Goal: Task Accomplishment & Management: Use online tool/utility

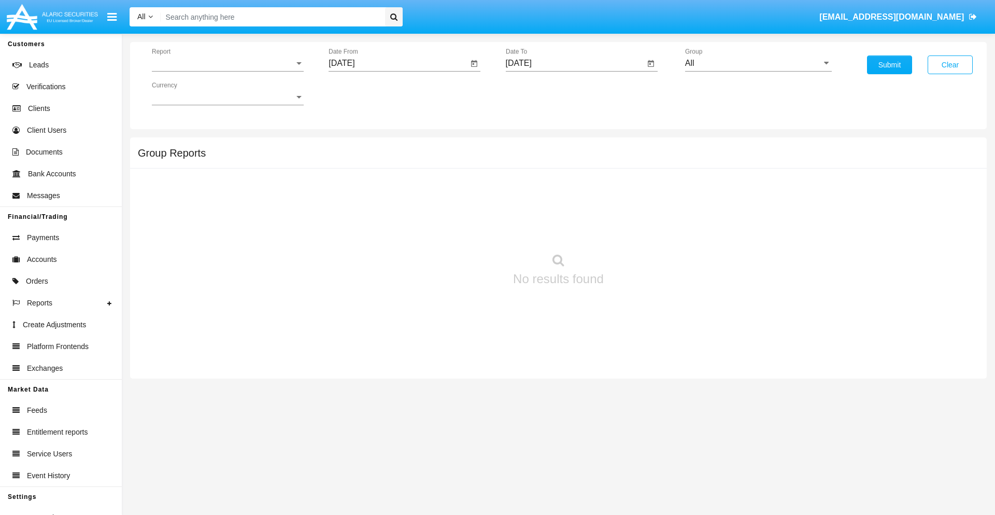
click at [228, 63] on span "Report" at bounding box center [223, 63] width 143 height 9
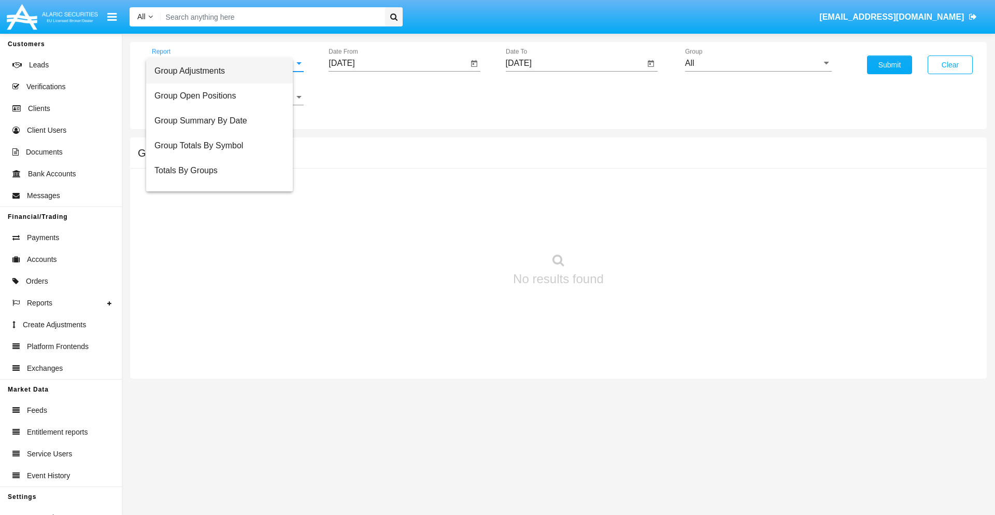
click at [223, 71] on span "Group Adjustments" at bounding box center [219, 71] width 130 height 25
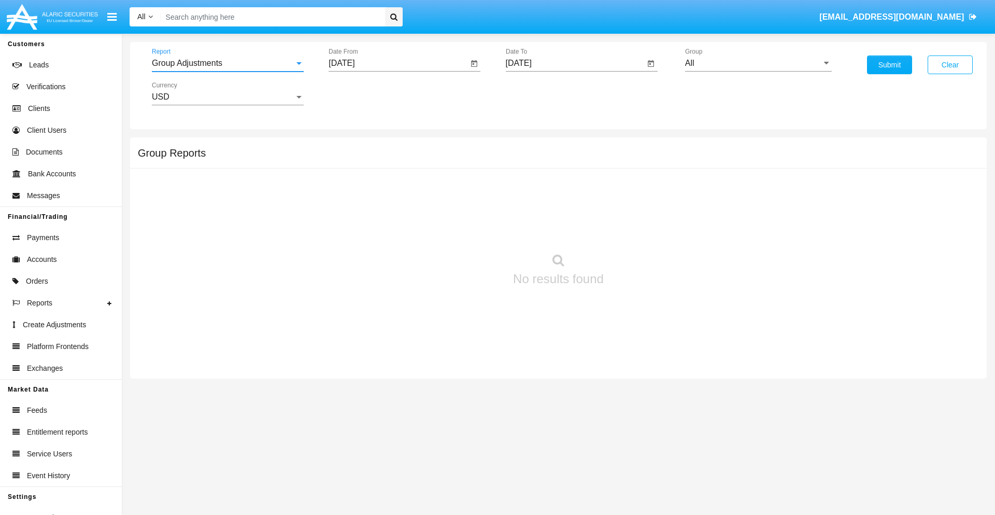
click at [398, 63] on input "[DATE]" at bounding box center [398, 63] width 139 height 9
click at [362, 93] on span "[DATE]" at bounding box center [353, 94] width 23 height 8
click at [462, 229] on div "2025" at bounding box center [462, 229] width 33 height 19
click at [390, 167] on div "JUN" at bounding box center [390, 167] width 33 height 19
click at [408, 200] on div "18" at bounding box center [408, 200] width 19 height 19
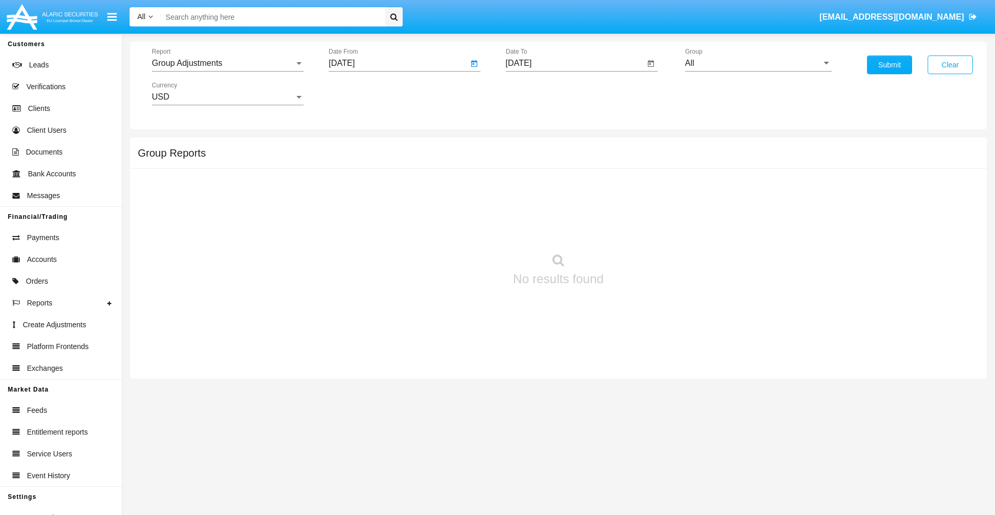
type input "06/18/25"
click at [575, 63] on input "[DATE]" at bounding box center [575, 63] width 139 height 9
click at [539, 93] on span "[DATE]" at bounding box center [530, 94] width 23 height 8
click at [639, 229] on div "2025" at bounding box center [639, 229] width 33 height 19
click at [530, 188] on div "SEP" at bounding box center [530, 187] width 33 height 19
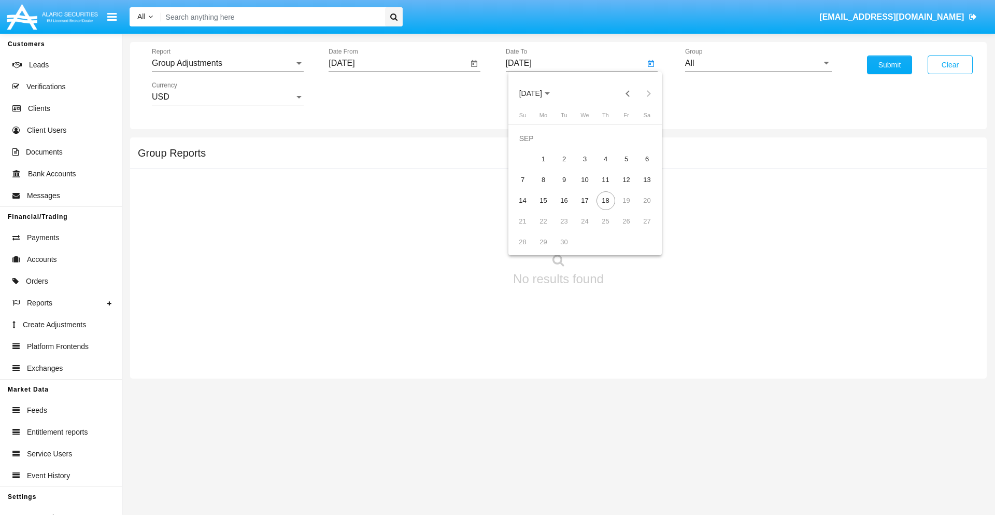
click at [605, 200] on div "18" at bounding box center [606, 200] width 19 height 19
type input "[DATE]"
click at [758, 63] on input "All" at bounding box center [758, 63] width 147 height 9
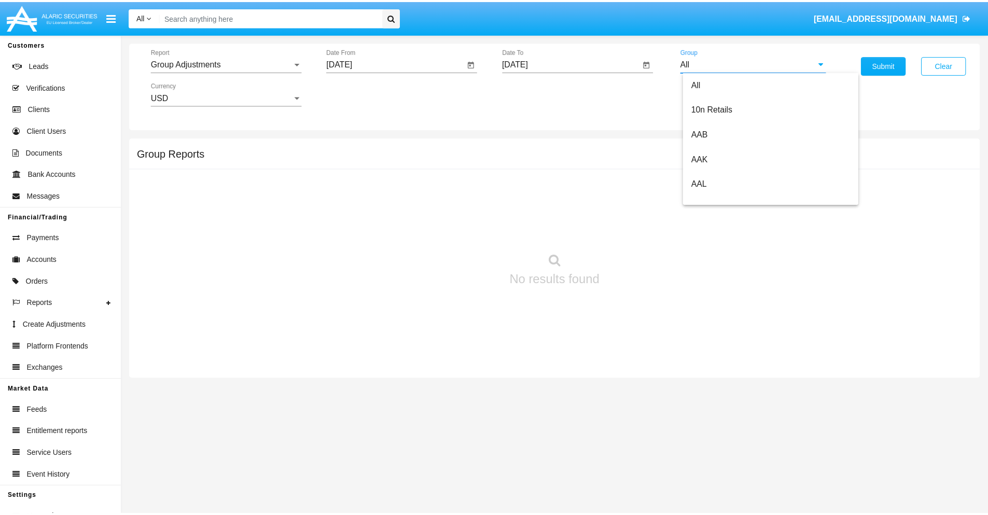
scroll to position [232, 0]
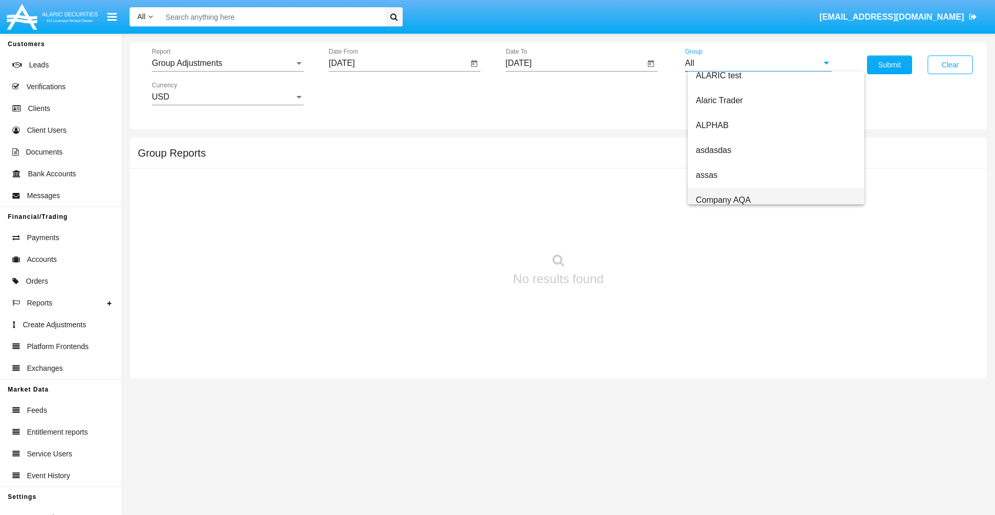
click at [723, 200] on span "Company AQA" at bounding box center [723, 199] width 55 height 9
type input "Company AQA"
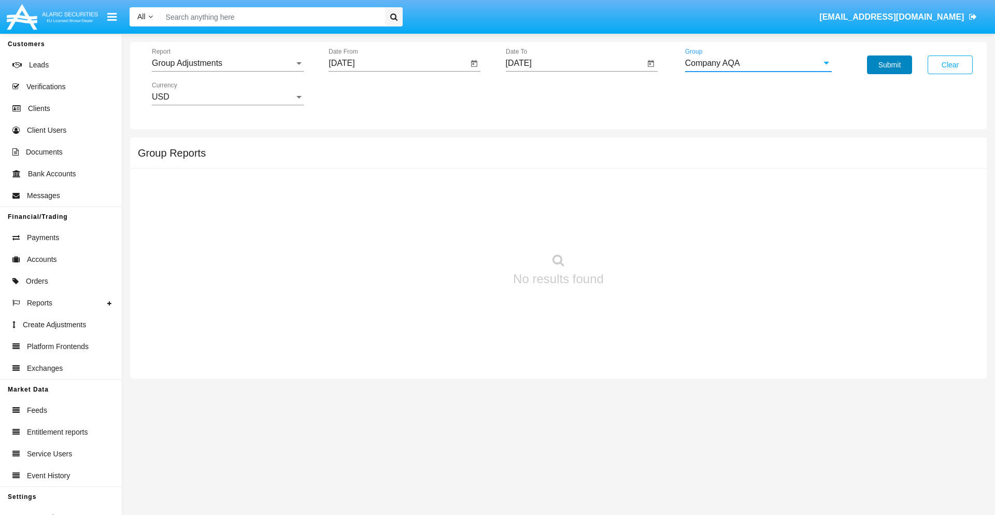
click at [890, 65] on button "Submit" at bounding box center [889, 64] width 45 height 19
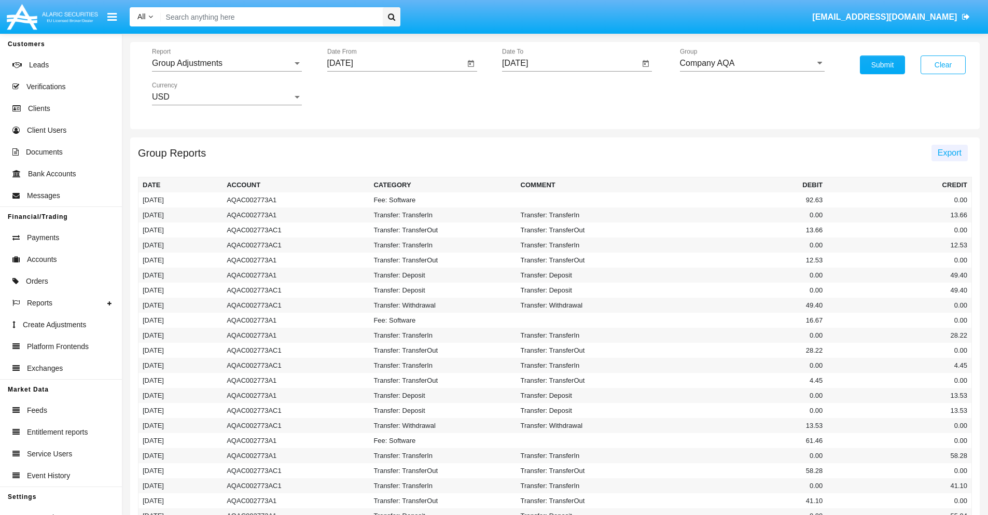
click at [949, 152] on span "Export" at bounding box center [949, 152] width 24 height 9
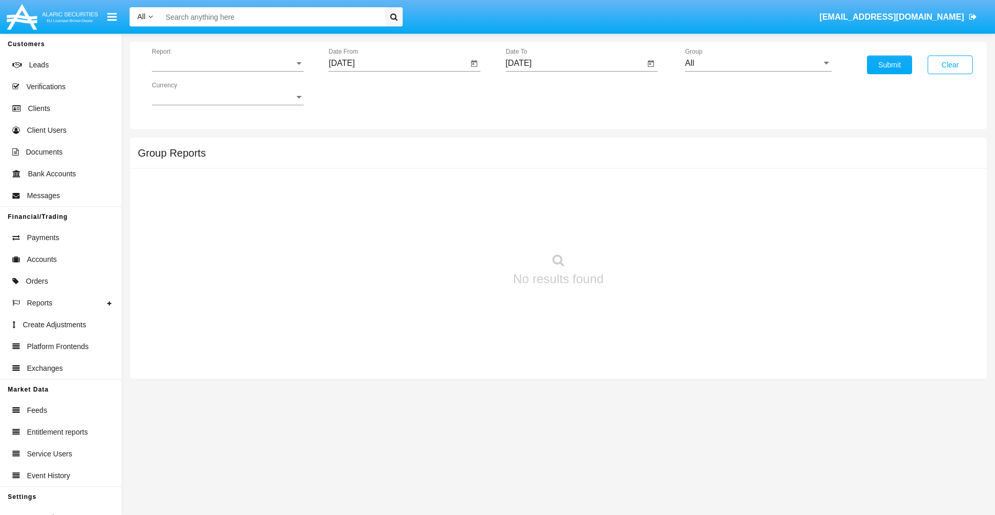
click at [228, 63] on span "Report" at bounding box center [223, 63] width 143 height 9
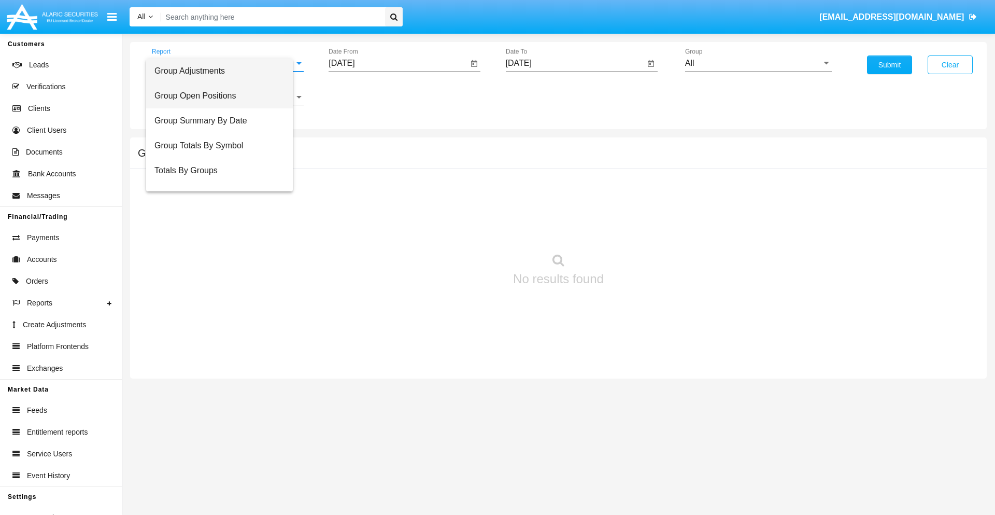
click at [223, 96] on span "Group Open Positions" at bounding box center [219, 95] width 130 height 25
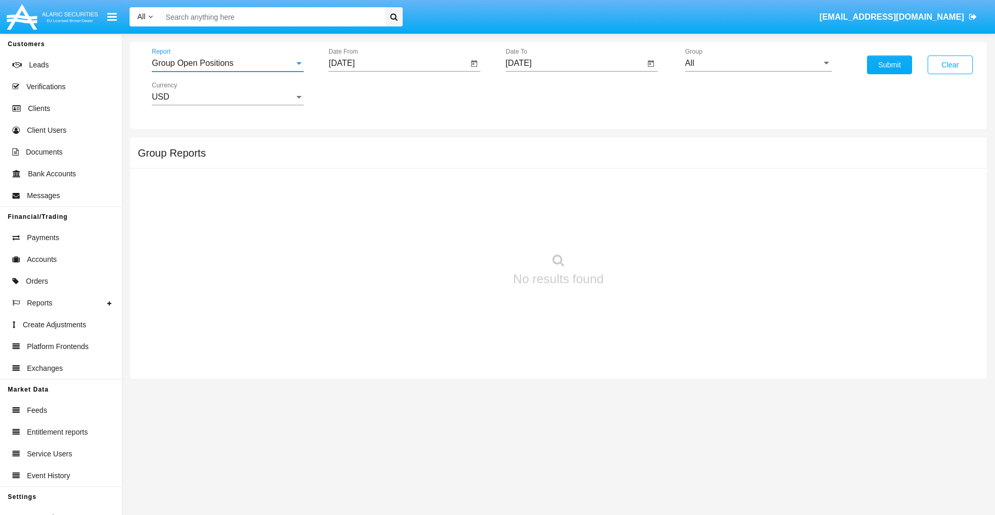
click at [398, 63] on input "[DATE]" at bounding box center [398, 63] width 139 height 9
click at [362, 93] on span "[DATE]" at bounding box center [353, 94] width 23 height 8
click at [462, 229] on div "2025" at bounding box center [462, 229] width 33 height 19
click at [462, 167] on div "AUG" at bounding box center [462, 167] width 33 height 19
click at [367, 200] on div "18" at bounding box center [366, 200] width 19 height 19
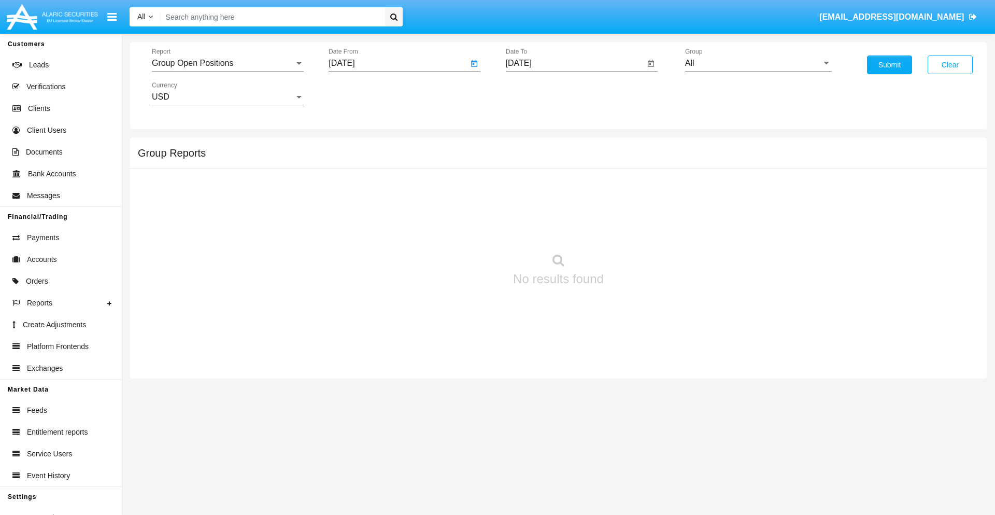
type input "[DATE]"
click at [575, 63] on input "[DATE]" at bounding box center [575, 63] width 139 height 9
click at [539, 93] on span "[DATE]" at bounding box center [530, 94] width 23 height 8
click at [639, 229] on div "2025" at bounding box center [639, 229] width 33 height 19
click at [530, 188] on div "SEP" at bounding box center [530, 187] width 33 height 19
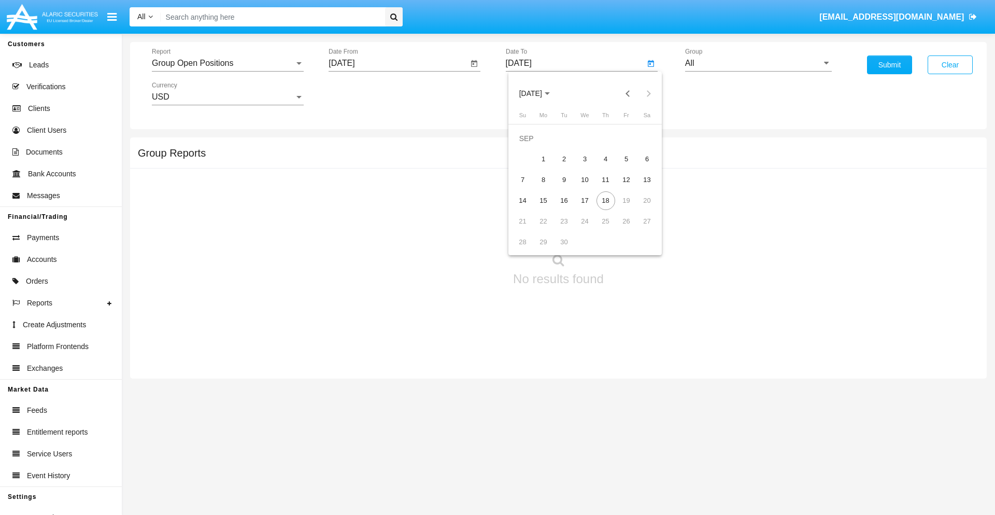
click at [605, 200] on div "18" at bounding box center [606, 200] width 19 height 19
type input "[DATE]"
click at [758, 63] on input "All" at bounding box center [758, 63] width 147 height 9
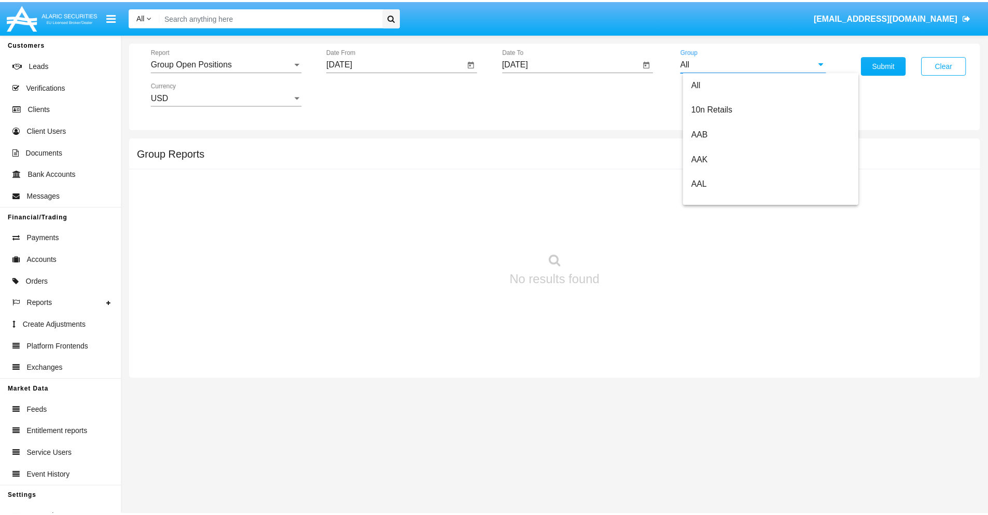
scroll to position [556, 0]
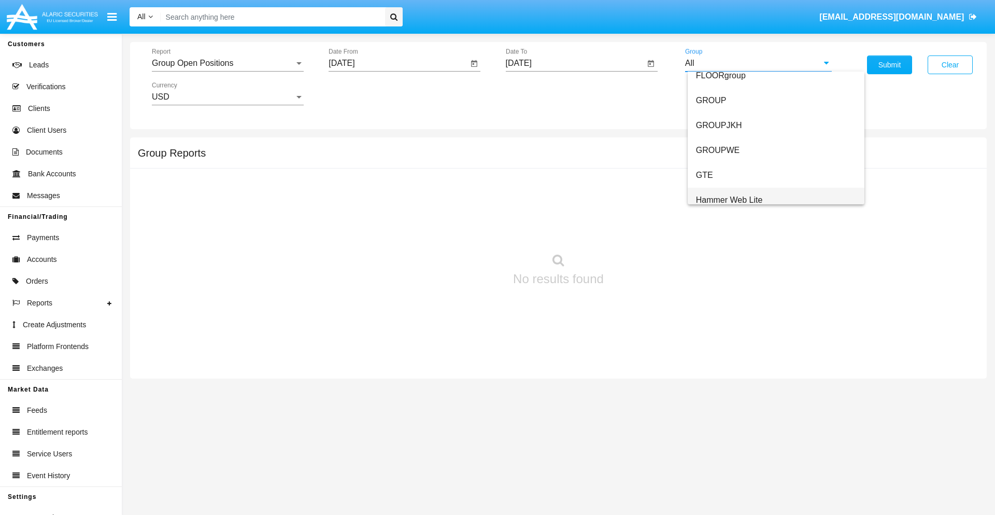
click at [729, 200] on span "Hammer Web Lite" at bounding box center [729, 199] width 67 height 9
type input "Hammer Web Lite"
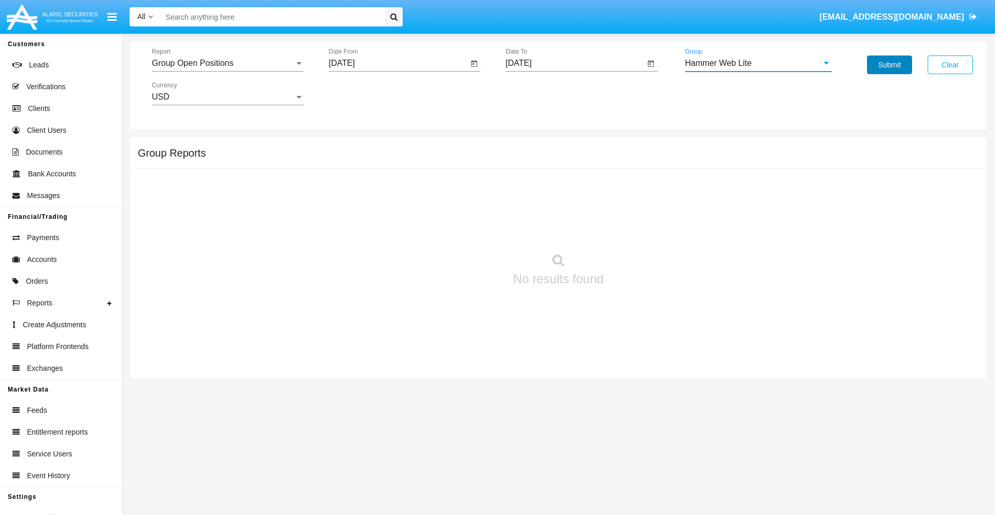
click at [890, 65] on button "Submit" at bounding box center [889, 64] width 45 height 19
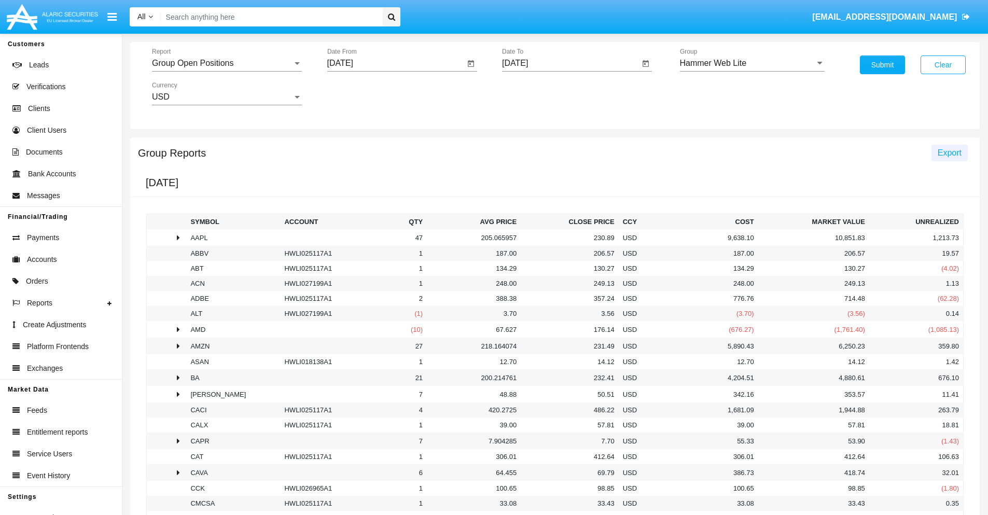
click at [949, 152] on span "Export" at bounding box center [949, 152] width 24 height 9
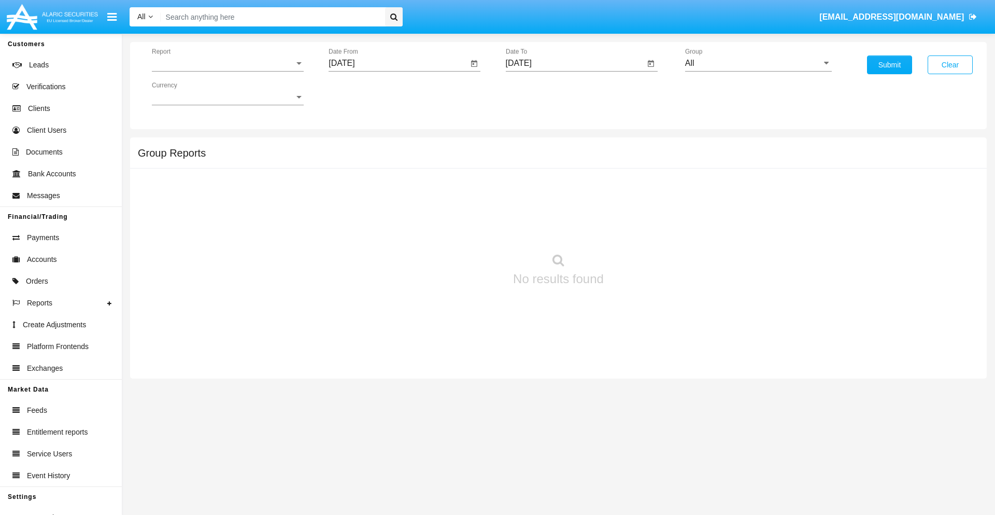
click at [228, 63] on span "Report" at bounding box center [223, 63] width 143 height 9
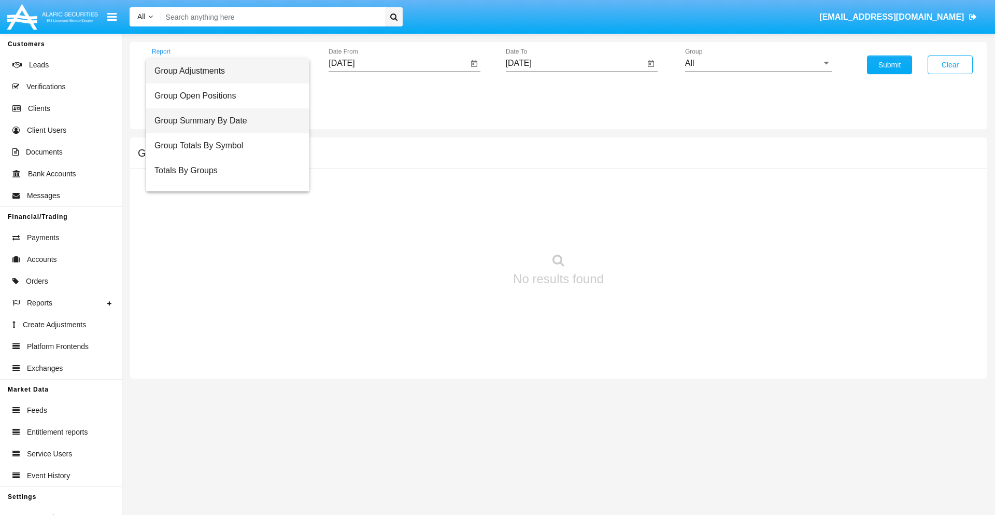
click at [223, 121] on span "Group Summary By Date" at bounding box center [227, 120] width 147 height 25
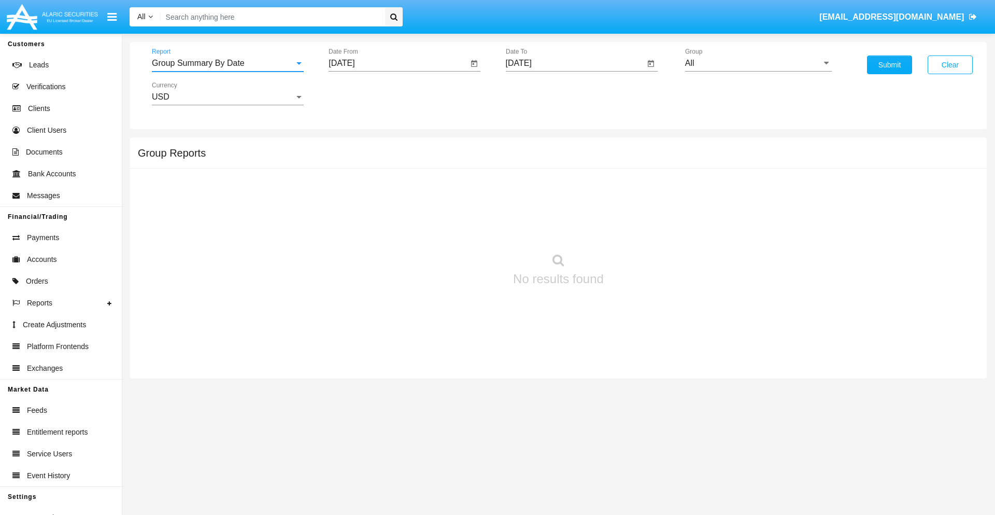
click at [398, 63] on input "[DATE]" at bounding box center [398, 63] width 139 height 9
click at [362, 93] on span "[DATE]" at bounding box center [353, 94] width 23 height 8
click at [462, 229] on div "2025" at bounding box center [462, 229] width 33 height 19
click at [462, 167] on div "AUG" at bounding box center [462, 167] width 33 height 19
click at [367, 200] on div "18" at bounding box center [366, 200] width 19 height 19
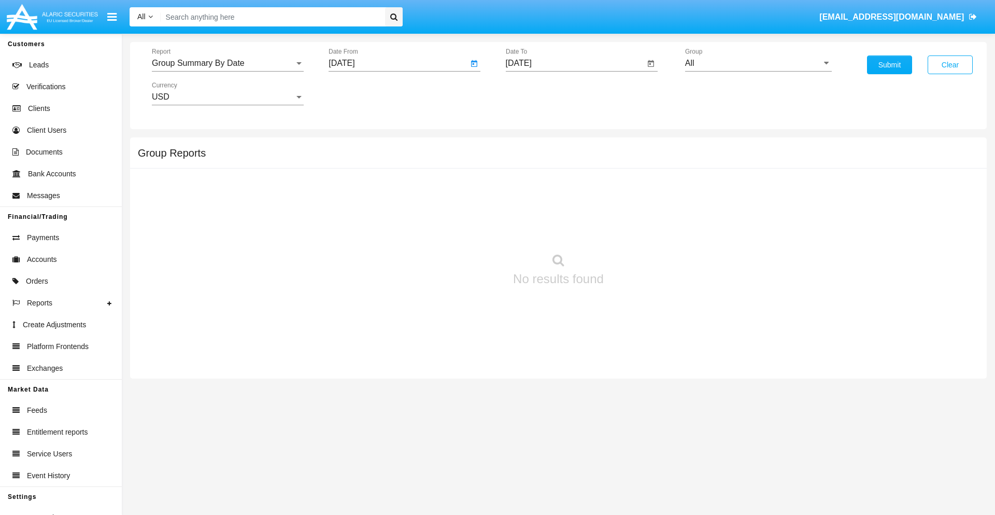
type input "08/18/25"
click at [575, 63] on input "[DATE]" at bounding box center [575, 63] width 139 height 9
click at [539, 93] on span "[DATE]" at bounding box center [530, 94] width 23 height 8
click at [639, 229] on div "2025" at bounding box center [639, 229] width 33 height 19
click at [530, 188] on div "SEP" at bounding box center [530, 187] width 33 height 19
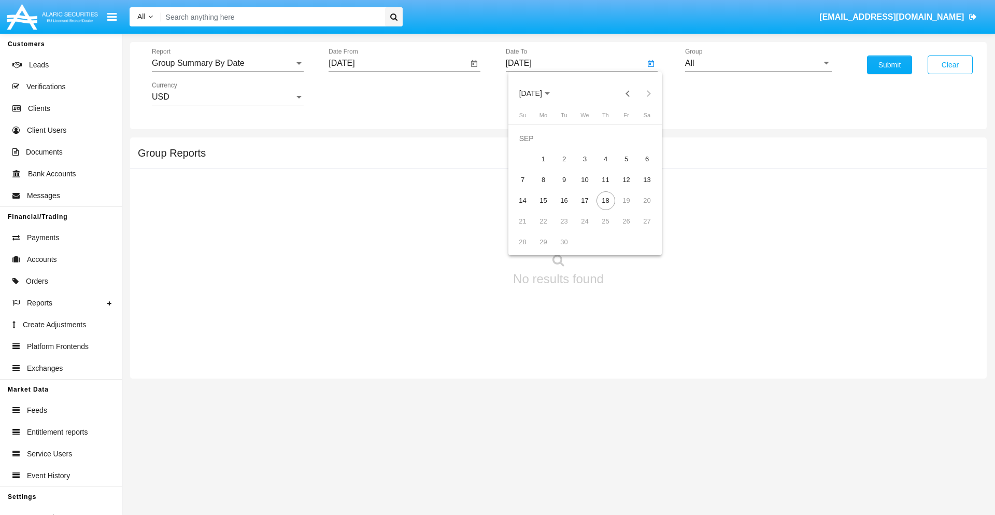
click at [605, 200] on div "18" at bounding box center [606, 200] width 19 height 19
type input "09/18/25"
click at [758, 63] on input "All" at bounding box center [758, 63] width 147 height 9
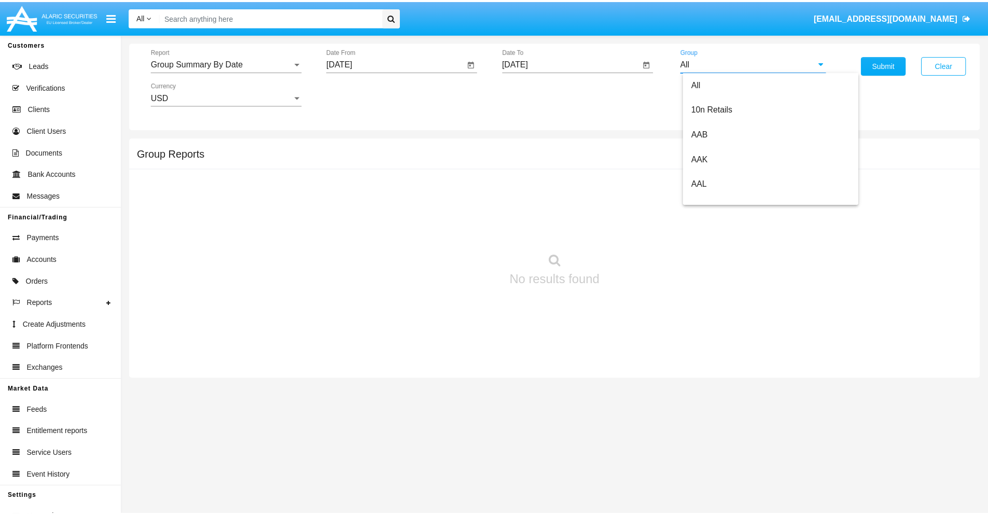
scroll to position [556, 0]
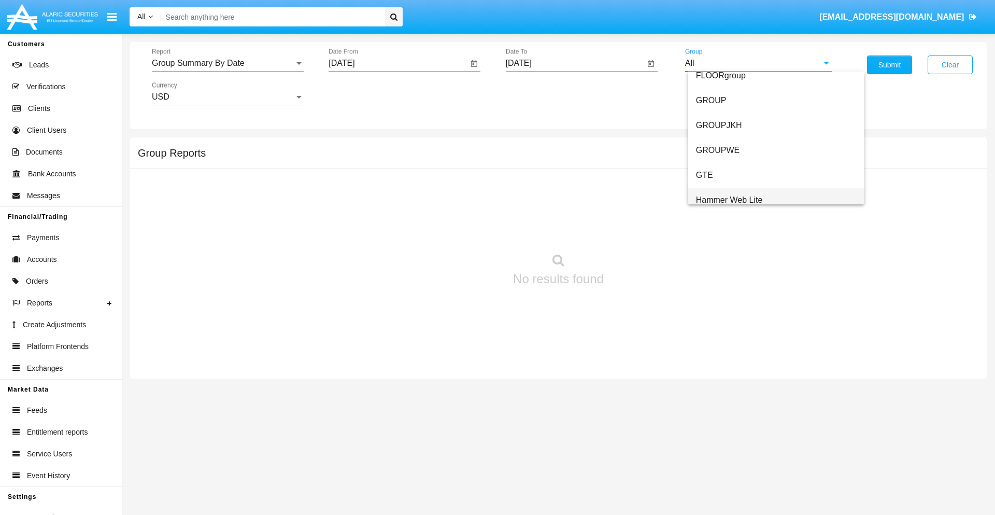
click at [729, 200] on span "Hammer Web Lite" at bounding box center [729, 199] width 67 height 9
type input "Hammer Web Lite"
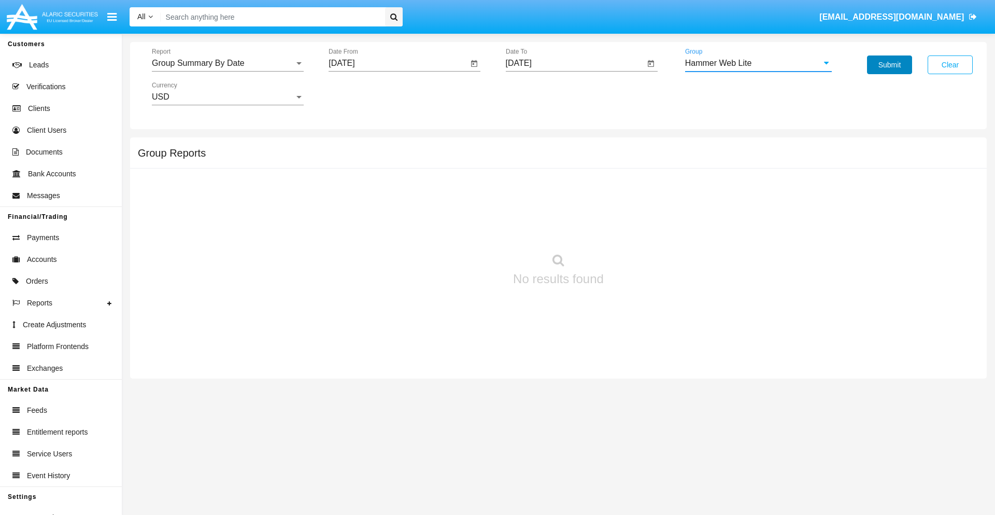
click at [890, 65] on button "Submit" at bounding box center [889, 64] width 45 height 19
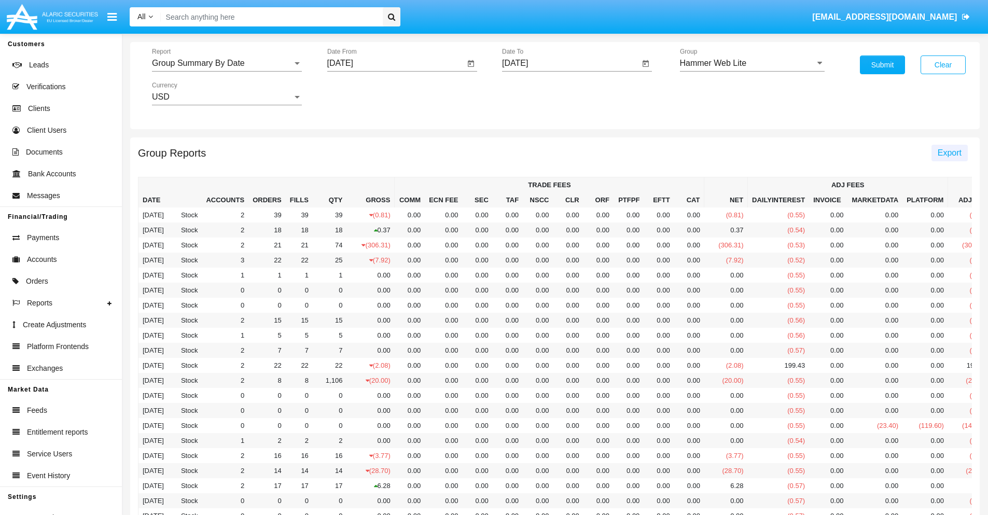
click at [949, 152] on span "Export" at bounding box center [949, 152] width 24 height 9
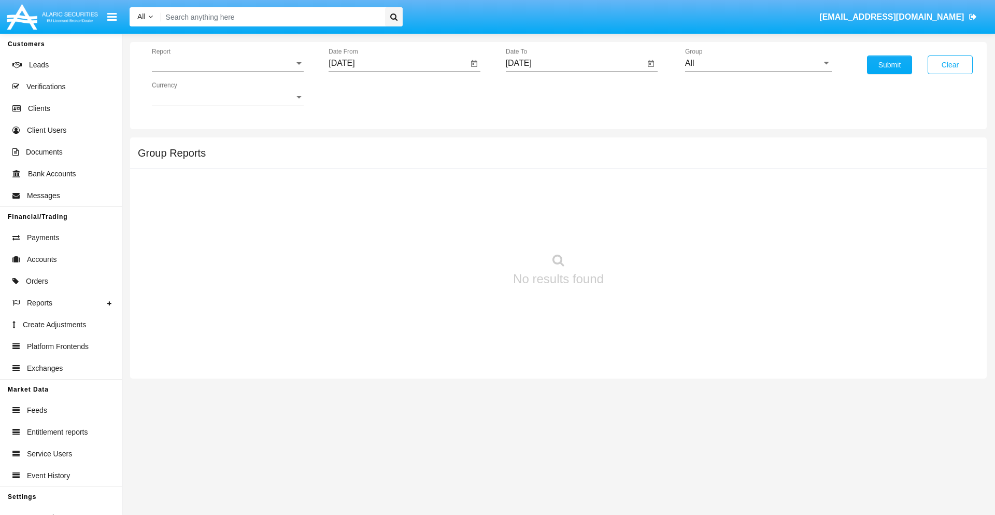
click at [228, 63] on span "Report" at bounding box center [223, 63] width 143 height 9
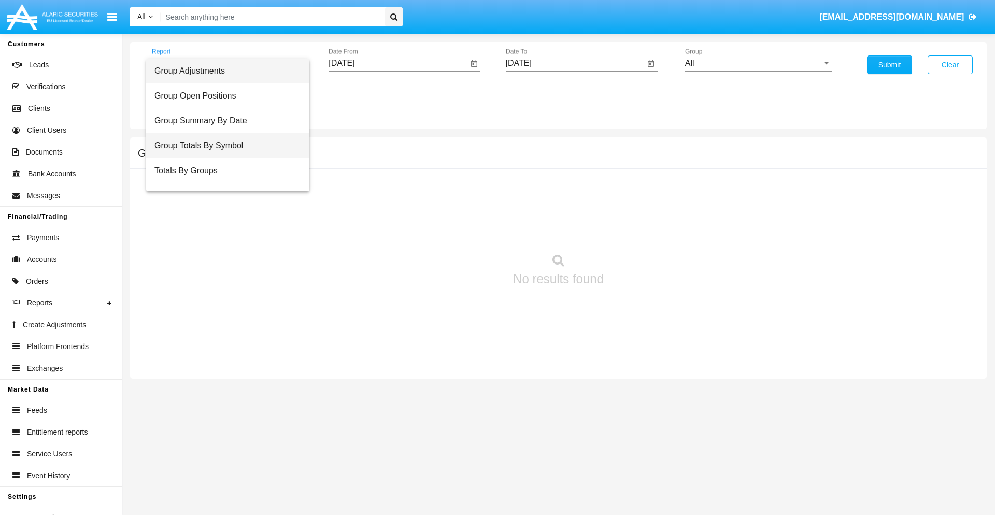
click at [223, 146] on span "Group Totals By Symbol" at bounding box center [227, 145] width 147 height 25
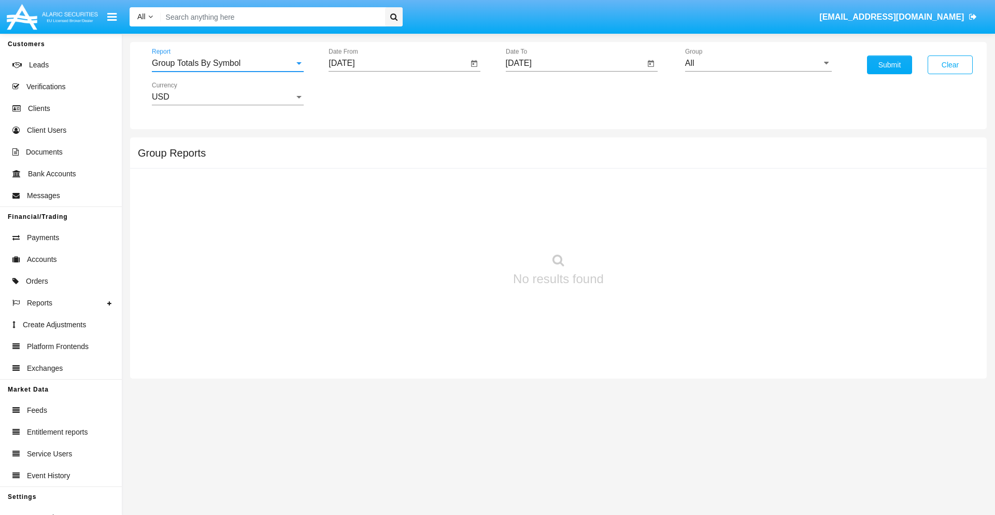
click at [398, 63] on input "[DATE]" at bounding box center [398, 63] width 139 height 9
click at [362, 93] on span "[DATE]" at bounding box center [353, 94] width 23 height 8
click at [462, 229] on div "2025" at bounding box center [462, 229] width 33 height 19
click at [462, 167] on div "AUG" at bounding box center [462, 167] width 33 height 19
click at [367, 200] on div "18" at bounding box center [366, 200] width 19 height 19
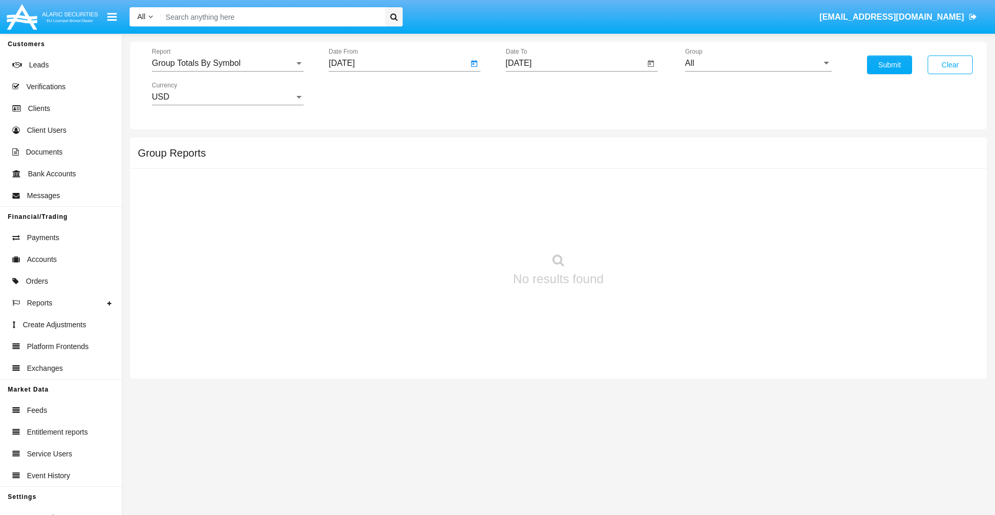
type input "[DATE]"
click at [575, 63] on input "[DATE]" at bounding box center [575, 63] width 139 height 9
click at [539, 93] on span "[DATE]" at bounding box center [530, 94] width 23 height 8
click at [639, 229] on div "2025" at bounding box center [639, 229] width 33 height 19
click at [530, 188] on div "SEP" at bounding box center [530, 187] width 33 height 19
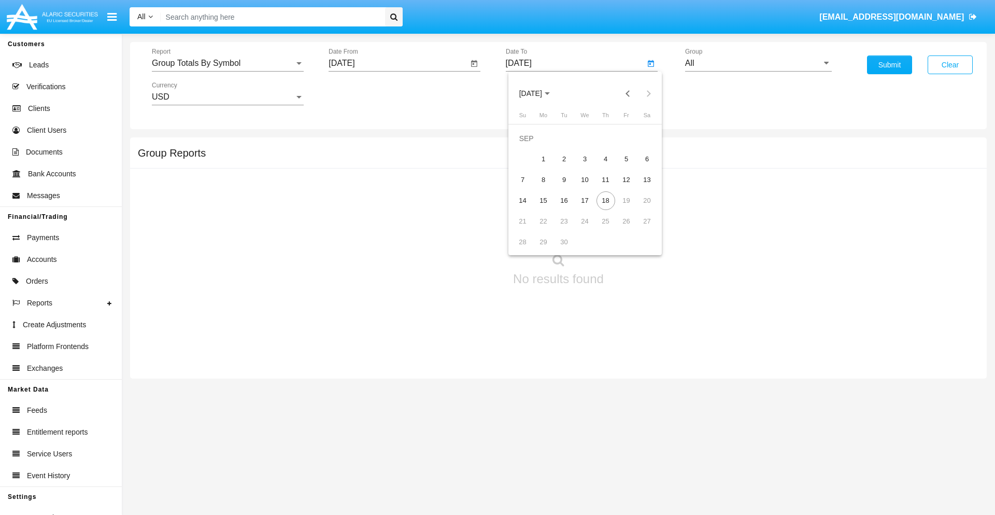
click at [605, 200] on div "18" at bounding box center [606, 200] width 19 height 19
type input "[DATE]"
click at [758, 63] on input "All" at bounding box center [758, 63] width 147 height 9
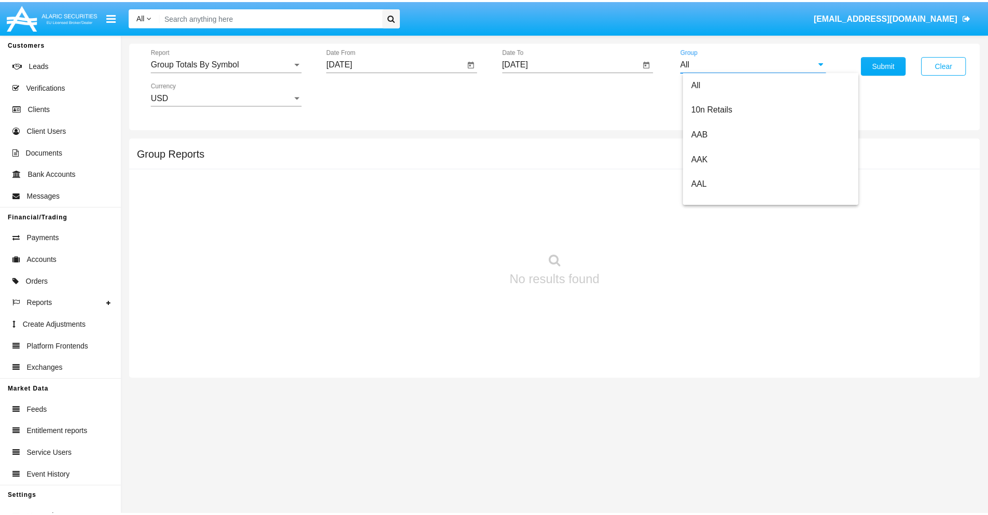
scroll to position [556, 0]
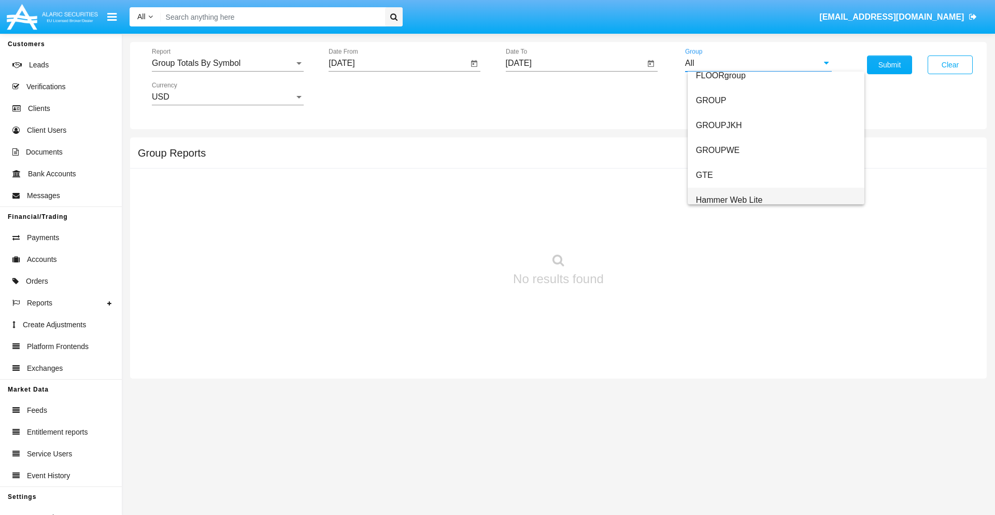
click at [729, 200] on span "Hammer Web Lite" at bounding box center [729, 199] width 67 height 9
type input "Hammer Web Lite"
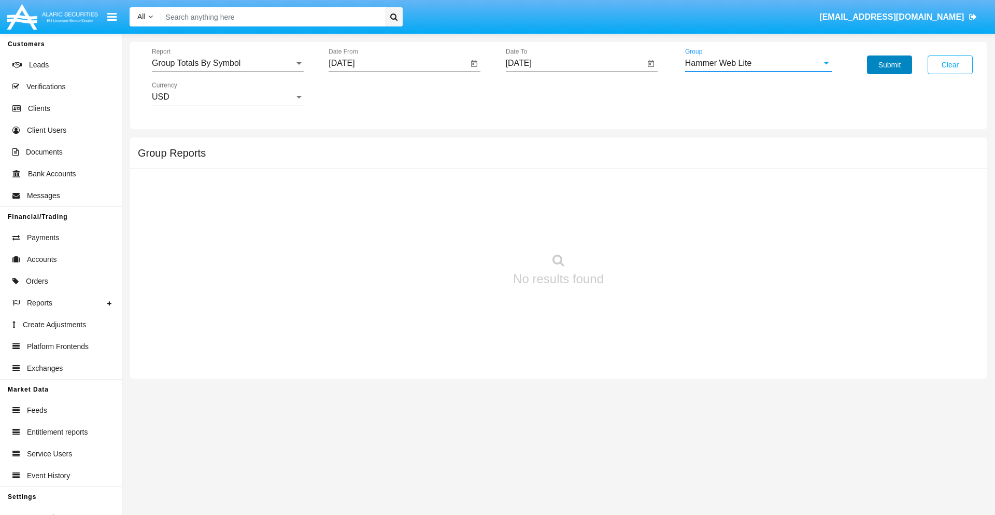
click at [890, 65] on button "Submit" at bounding box center [889, 64] width 45 height 19
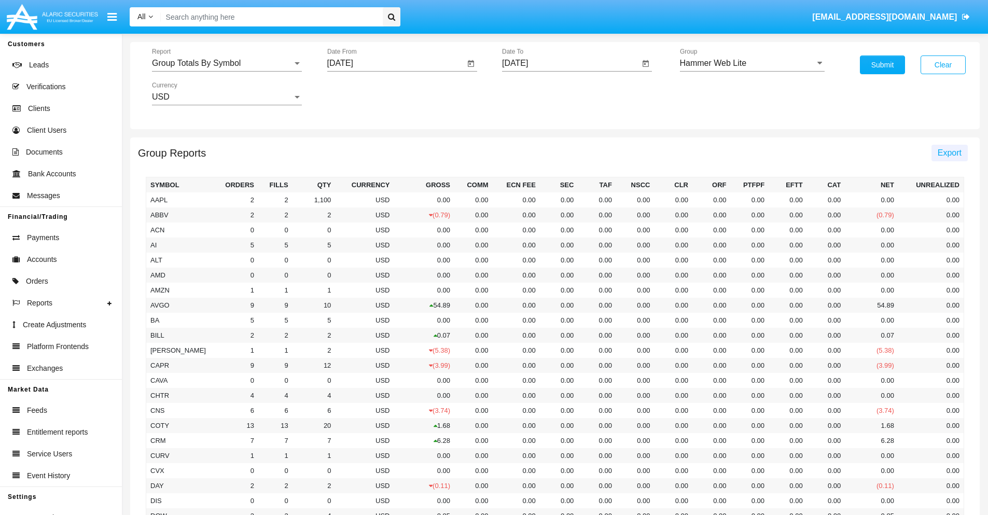
click at [949, 152] on span "Export" at bounding box center [949, 152] width 24 height 9
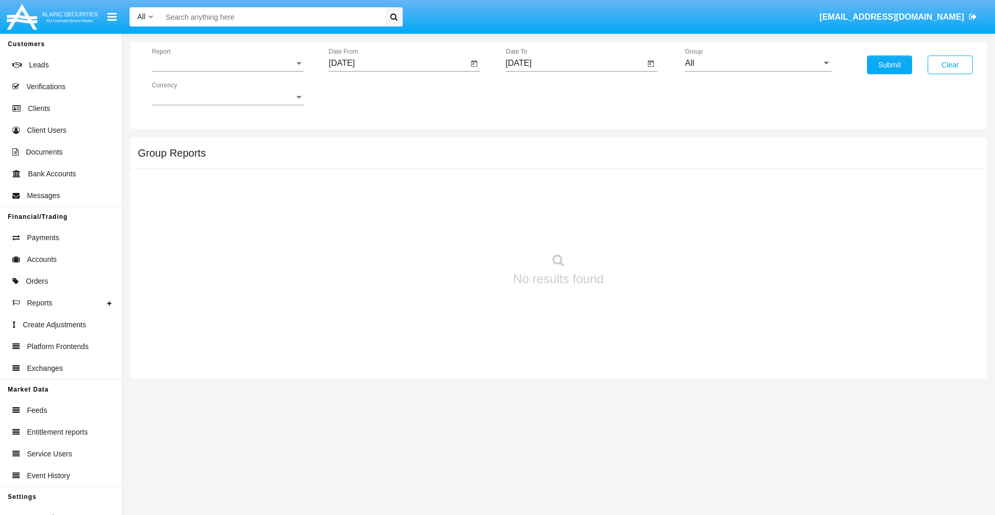
click at [228, 63] on span "Report" at bounding box center [223, 63] width 143 height 9
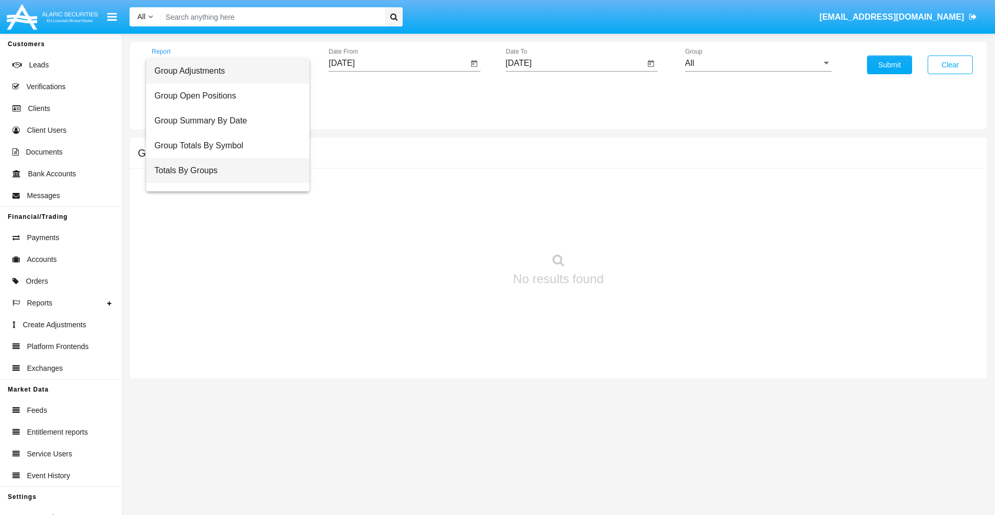
click at [223, 171] on span "Totals By Groups" at bounding box center [227, 170] width 147 height 25
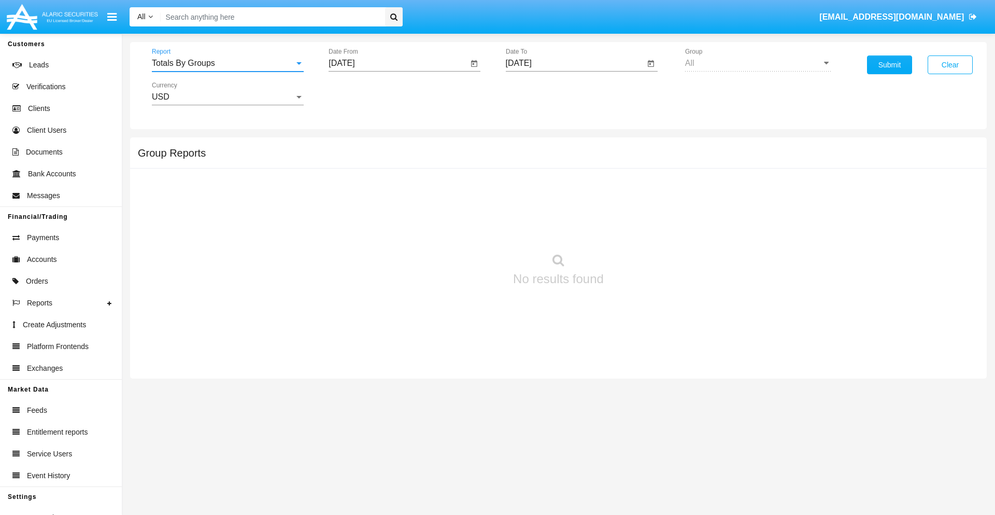
click at [398, 63] on input "[DATE]" at bounding box center [398, 63] width 139 height 9
click at [362, 93] on span "[DATE]" at bounding box center [353, 94] width 23 height 8
click at [462, 229] on div "2025" at bounding box center [462, 229] width 33 height 19
click at [354, 188] on div "SEP" at bounding box center [353, 187] width 33 height 19
click at [408, 159] on div "3" at bounding box center [408, 159] width 19 height 19
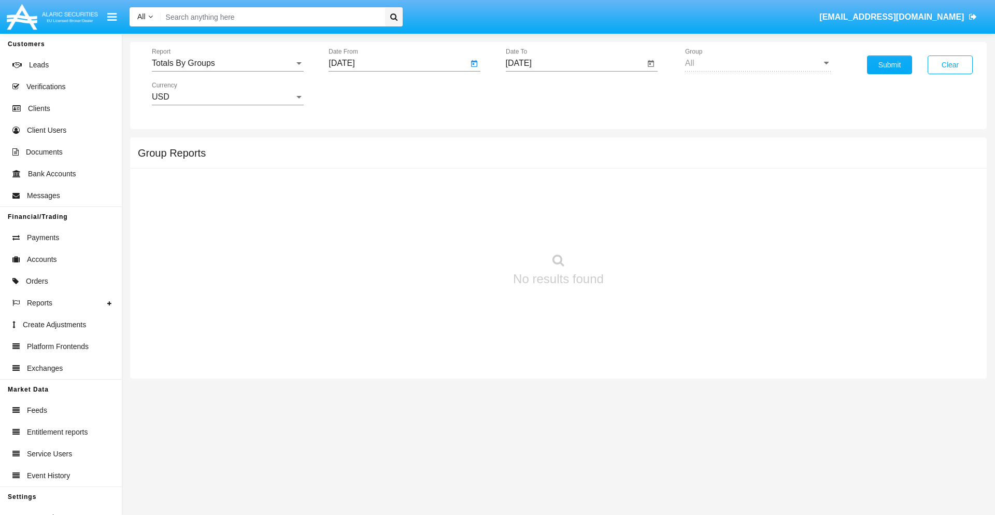
type input "09/03/25"
click at [575, 63] on input "[DATE]" at bounding box center [575, 63] width 139 height 9
click at [539, 93] on span "[DATE]" at bounding box center [530, 94] width 23 height 8
click at [639, 229] on div "2025" at bounding box center [639, 229] width 33 height 19
click at [530, 188] on div "SEP" at bounding box center [530, 187] width 33 height 19
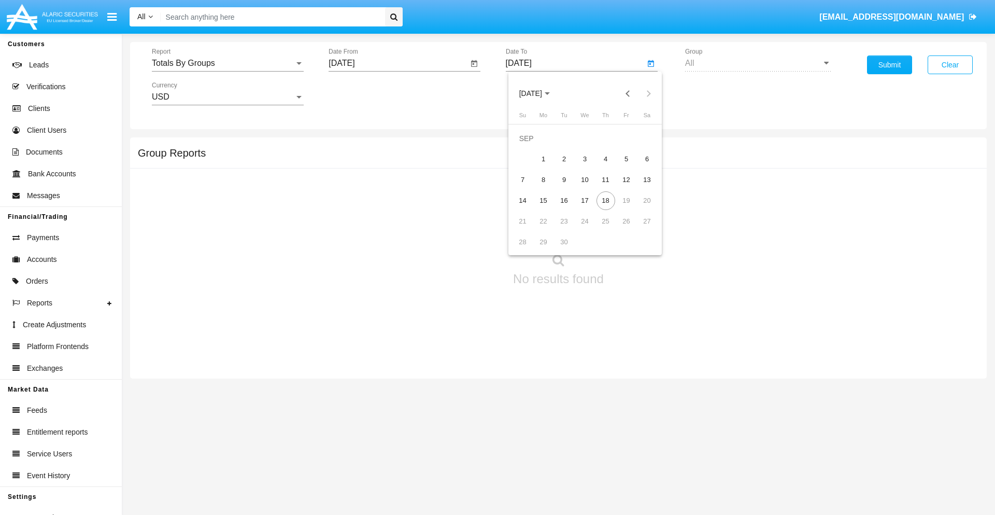
click at [605, 200] on div "18" at bounding box center [606, 200] width 19 height 19
type input "09/18/25"
click at [890, 65] on button "Submit" at bounding box center [889, 64] width 45 height 19
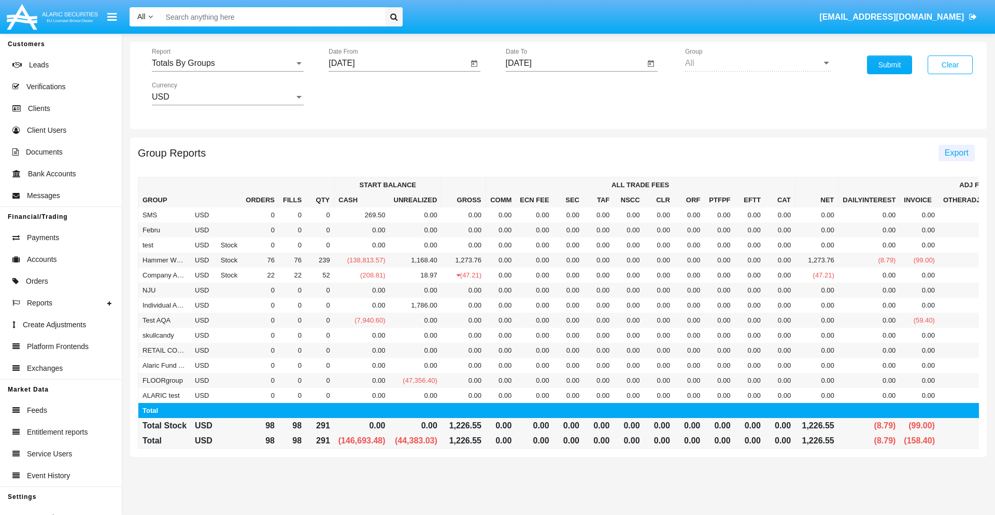
click at [956, 152] on span "Export" at bounding box center [957, 152] width 24 height 9
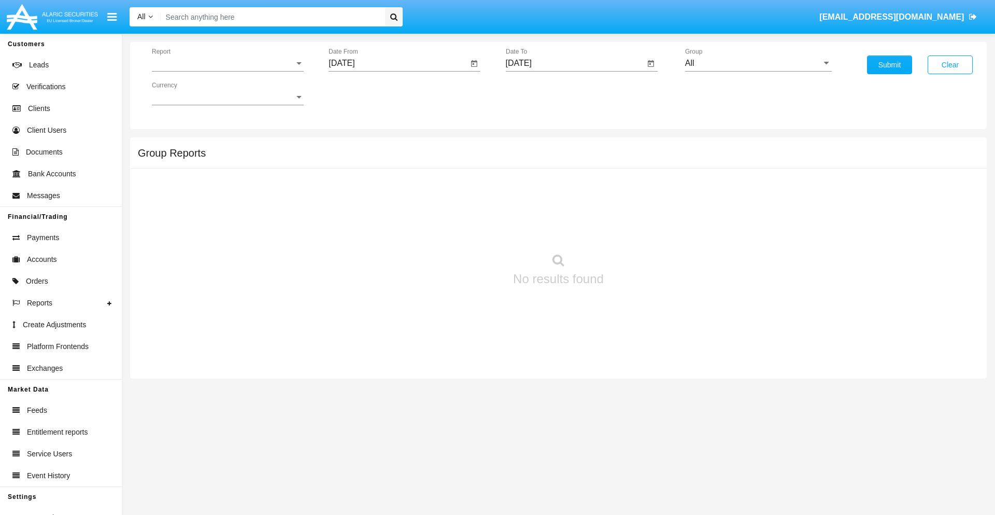
click at [228, 63] on span "Report" at bounding box center [223, 63] width 143 height 9
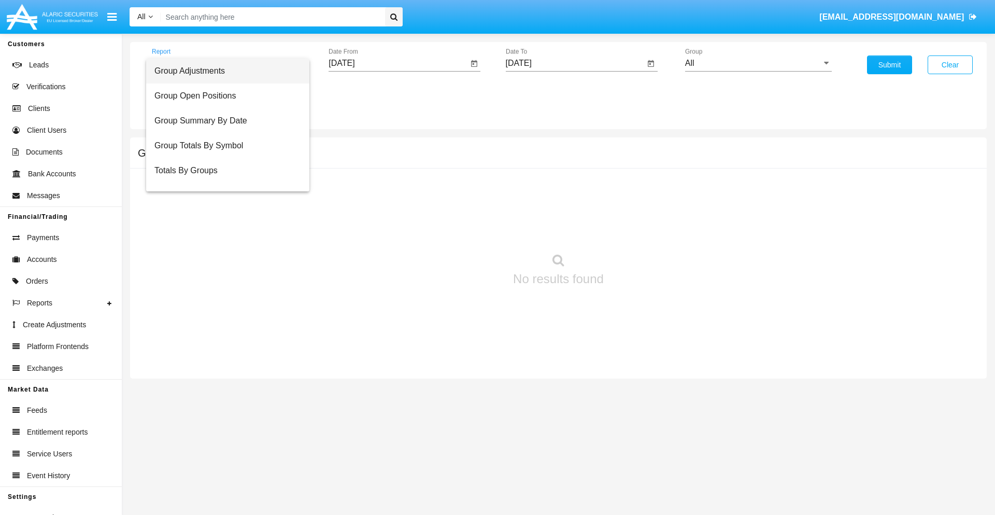
scroll to position [17, 0]
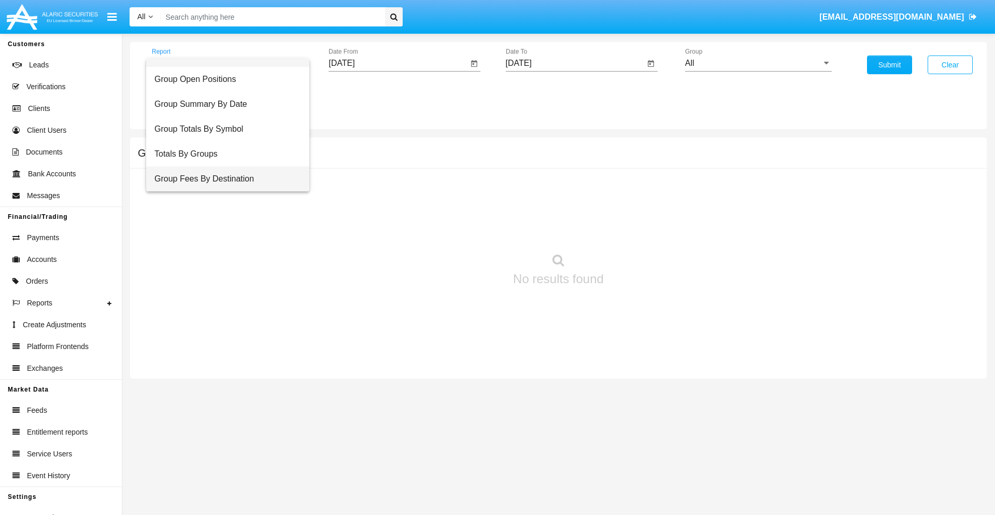
click at [223, 179] on span "Group Fees By Destination" at bounding box center [227, 178] width 147 height 25
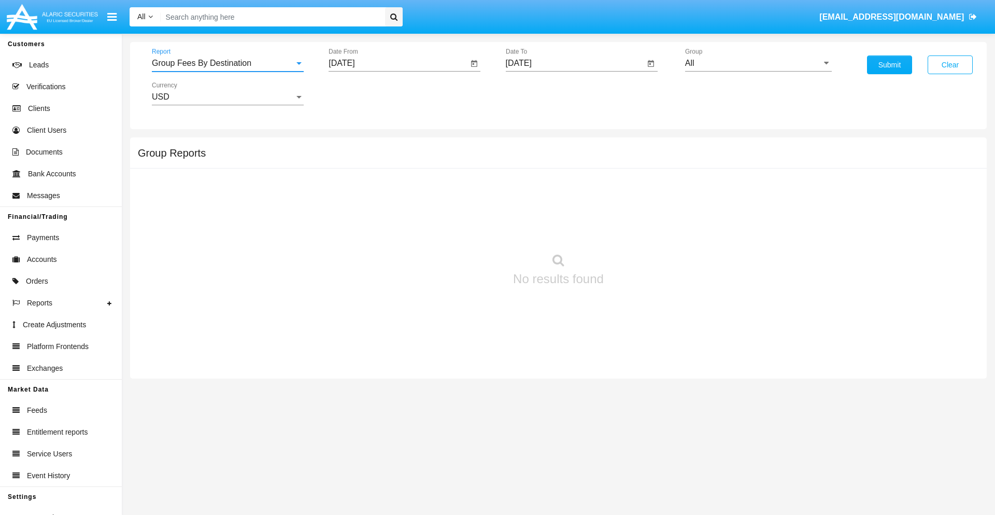
click at [398, 63] on input "[DATE]" at bounding box center [398, 63] width 139 height 9
click at [362, 93] on span "[DATE]" at bounding box center [353, 94] width 23 height 8
click at [462, 229] on div "2025" at bounding box center [462, 229] width 33 height 19
click at [426, 167] on div "[DATE]" at bounding box center [426, 167] width 33 height 19
click at [449, 200] on div "18" at bounding box center [449, 200] width 19 height 19
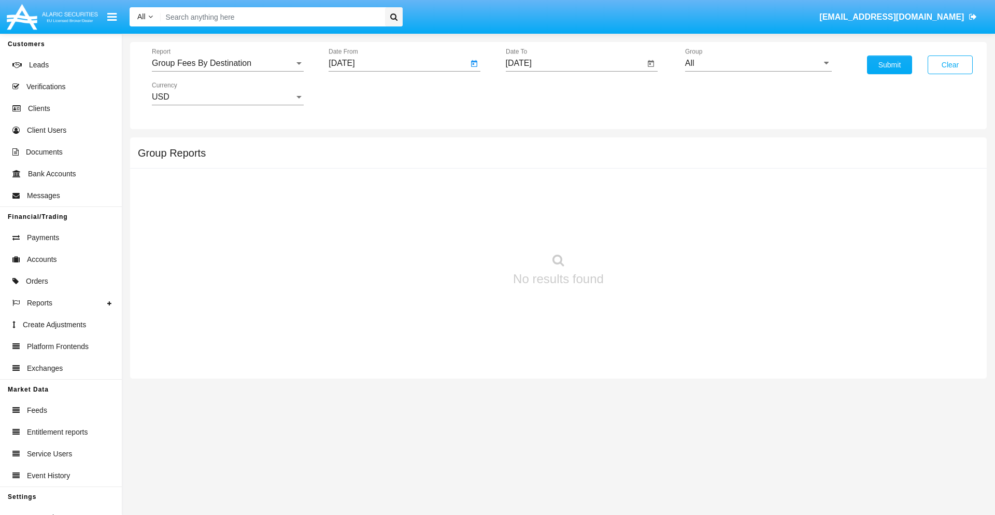
type input "[DATE]"
click at [575, 63] on input "[DATE]" at bounding box center [575, 63] width 139 height 9
click at [539, 93] on span "[DATE]" at bounding box center [530, 94] width 23 height 8
click at [639, 229] on div "2025" at bounding box center [639, 229] width 33 height 19
click at [530, 188] on div "SEP" at bounding box center [530, 187] width 33 height 19
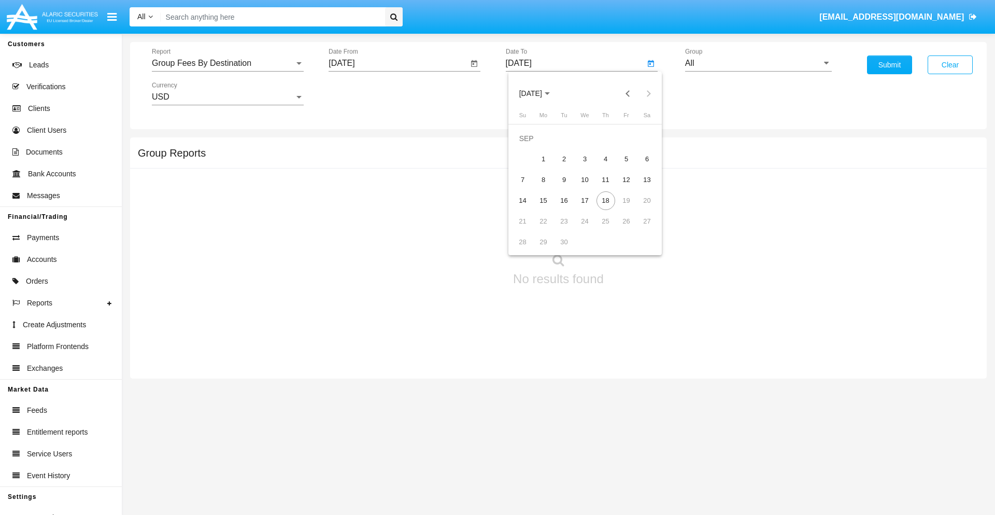
click at [605, 200] on div "18" at bounding box center [606, 200] width 19 height 19
type input "[DATE]"
click at [758, 63] on input "All" at bounding box center [758, 63] width 147 height 9
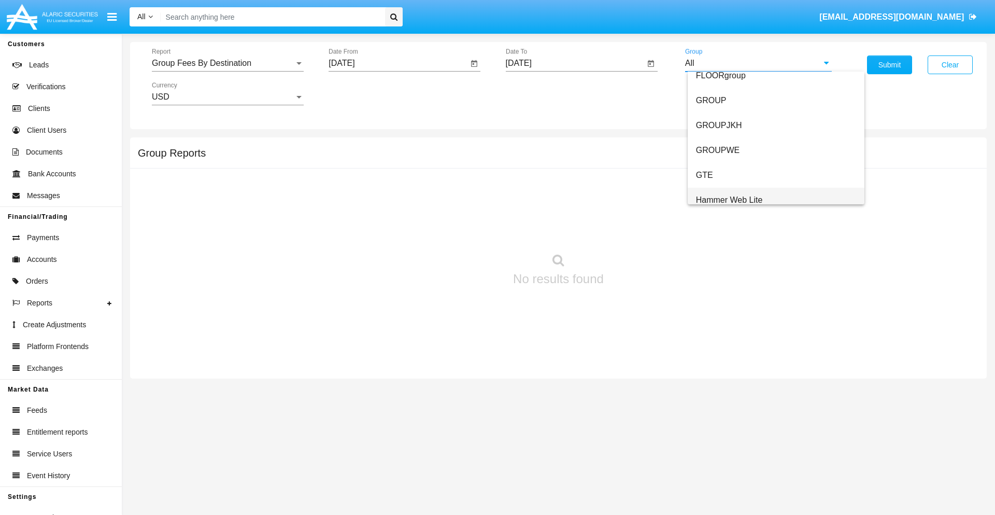
click at [729, 200] on span "Hammer Web Lite" at bounding box center [729, 199] width 67 height 9
type input "Hammer Web Lite"
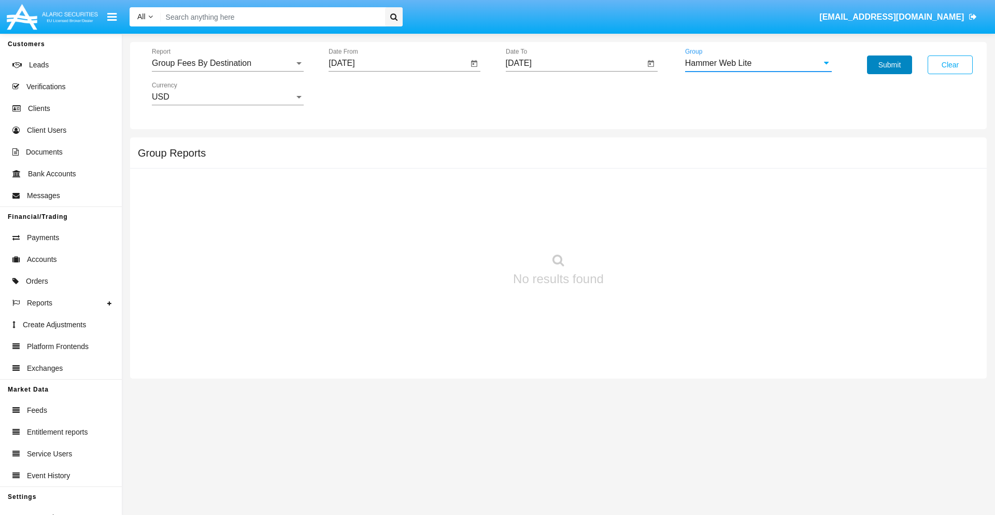
click at [890, 65] on button "Submit" at bounding box center [889, 64] width 45 height 19
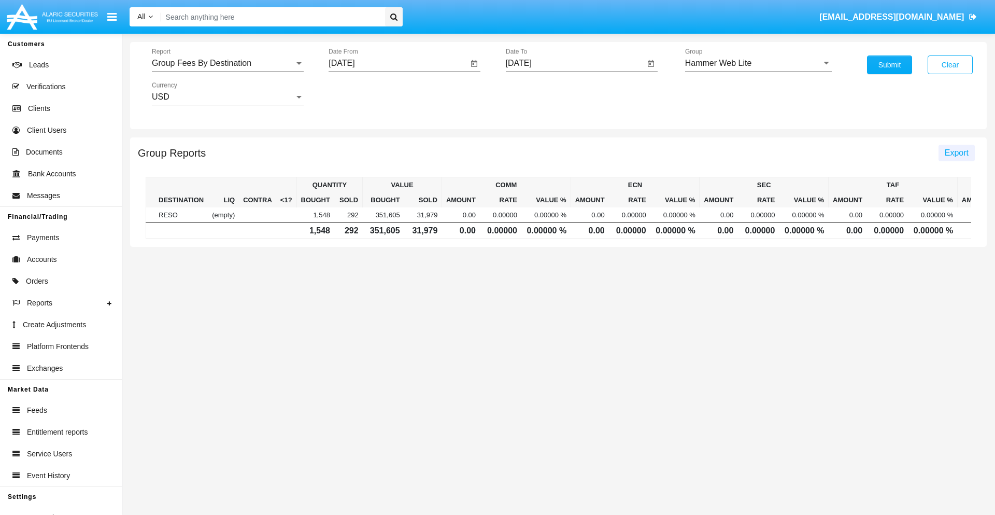
click at [956, 152] on span "Export" at bounding box center [957, 152] width 24 height 9
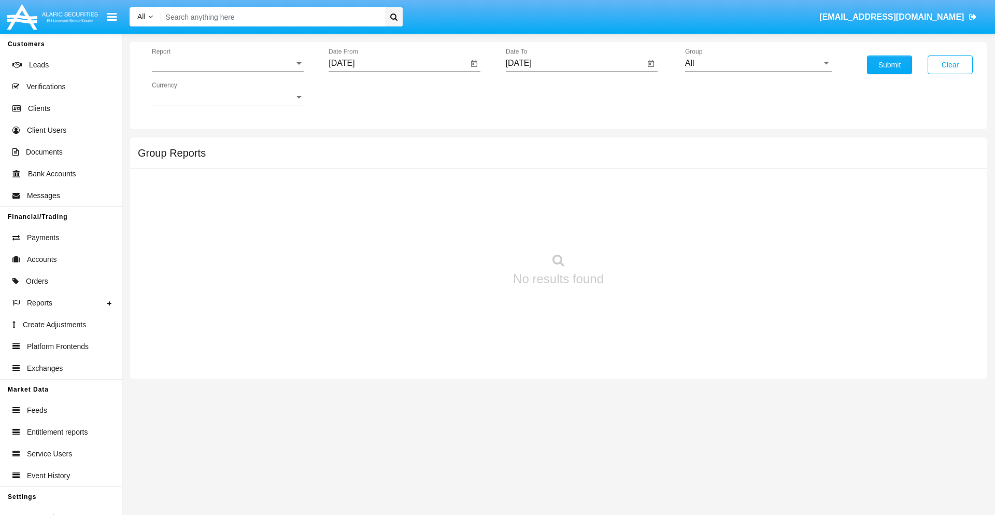
click at [228, 63] on span "Report" at bounding box center [223, 63] width 143 height 9
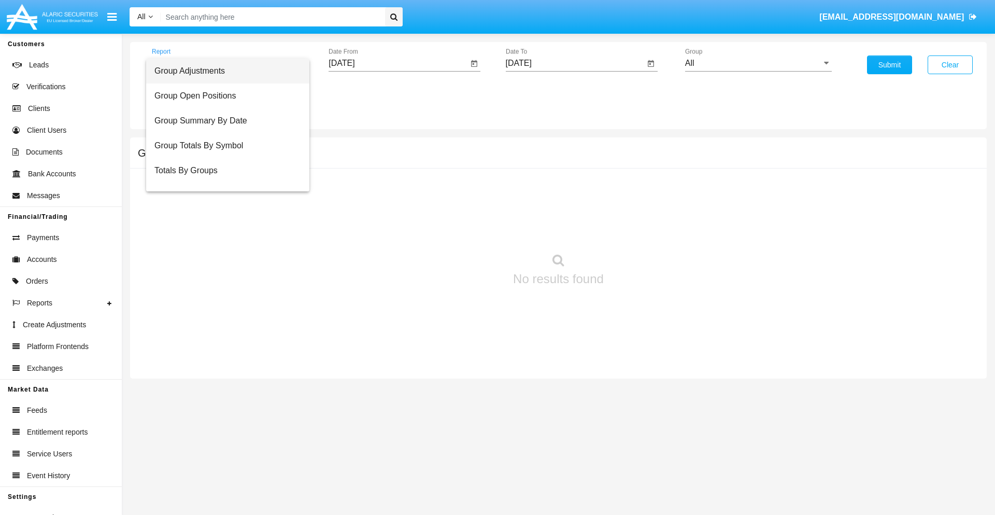
scroll to position [41, 0]
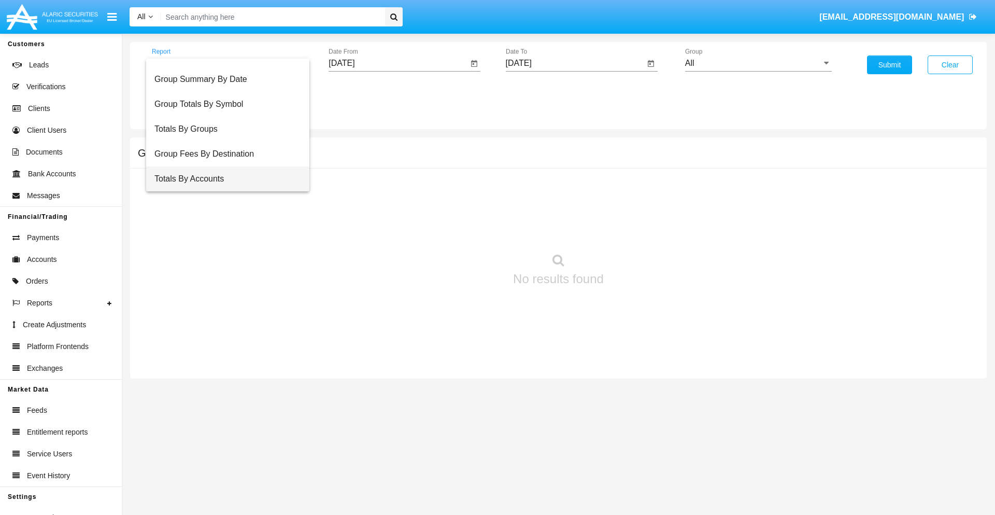
click at [223, 179] on span "Totals By Accounts" at bounding box center [227, 178] width 147 height 25
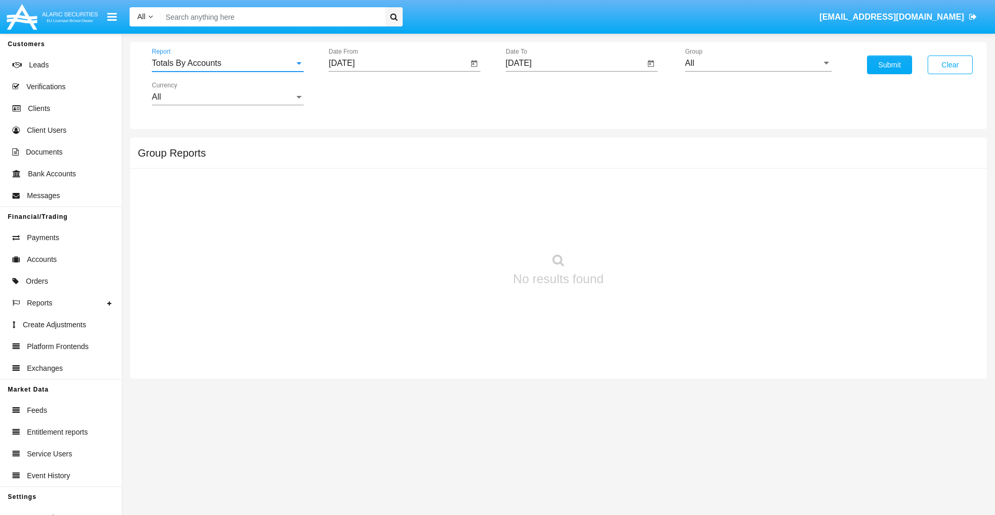
click at [398, 63] on input "[DATE]" at bounding box center [398, 63] width 139 height 9
click at [362, 93] on span "[DATE]" at bounding box center [353, 94] width 23 height 8
click at [462, 229] on div "2025" at bounding box center [462, 229] width 33 height 19
click at [354, 188] on div "SEP" at bounding box center [353, 187] width 33 height 19
click at [408, 159] on div "3" at bounding box center [408, 159] width 19 height 19
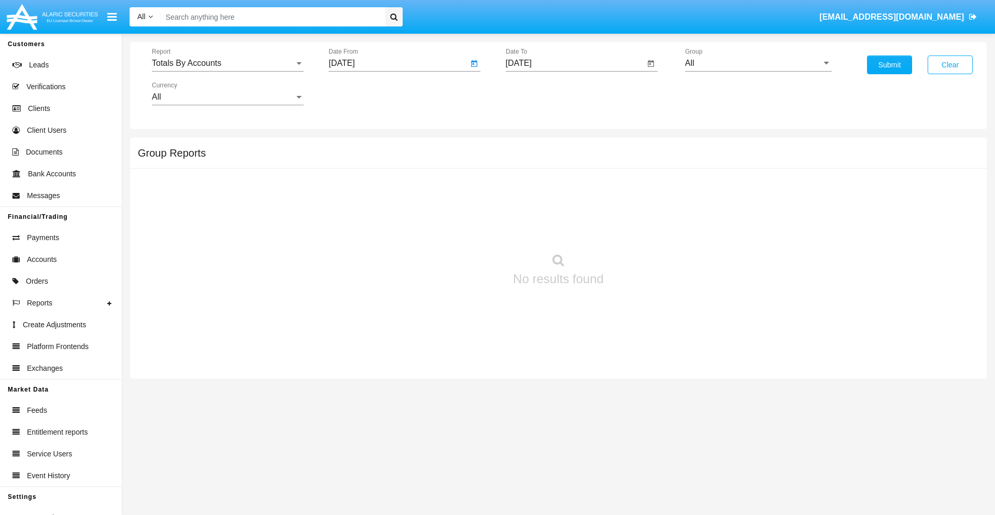
type input "09/03/25"
click at [575, 63] on input "[DATE]" at bounding box center [575, 63] width 139 height 9
click at [539, 93] on span "[DATE]" at bounding box center [530, 94] width 23 height 8
click at [639, 229] on div "2025" at bounding box center [639, 229] width 33 height 19
click at [530, 188] on div "SEP" at bounding box center [530, 187] width 33 height 19
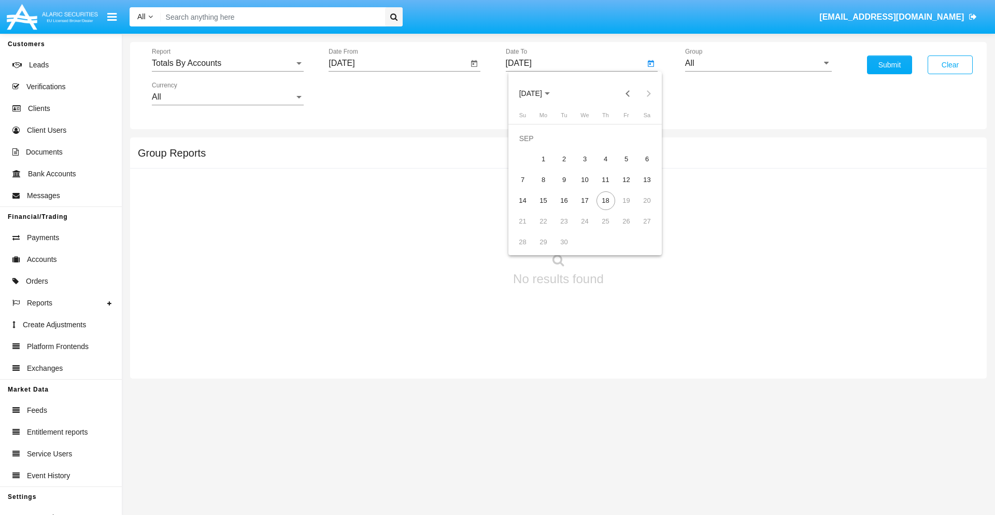
click at [605, 200] on div "18" at bounding box center [606, 200] width 19 height 19
type input "[DATE]"
click at [758, 63] on input "All" at bounding box center [758, 63] width 147 height 9
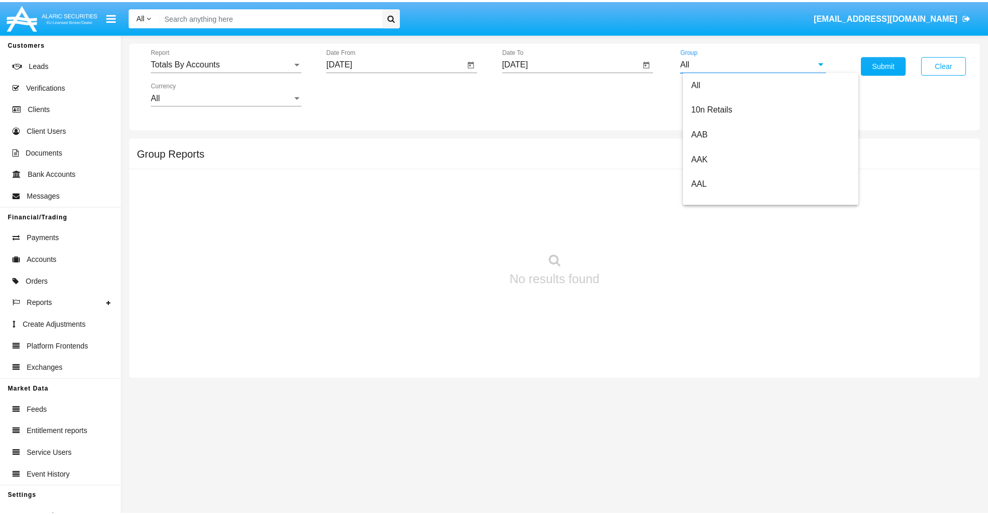
scroll to position [556, 0]
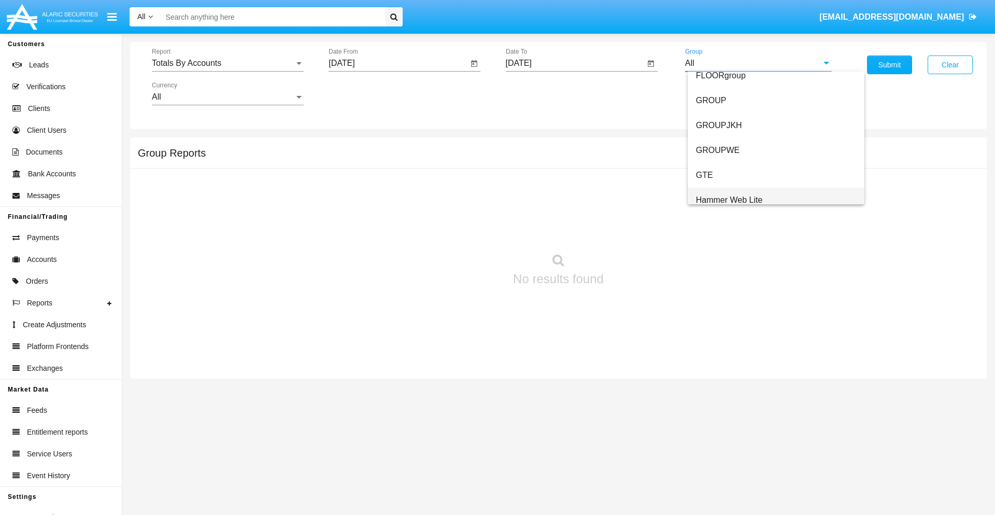
click at [729, 200] on span "Hammer Web Lite" at bounding box center [729, 199] width 67 height 9
type input "Hammer Web Lite"
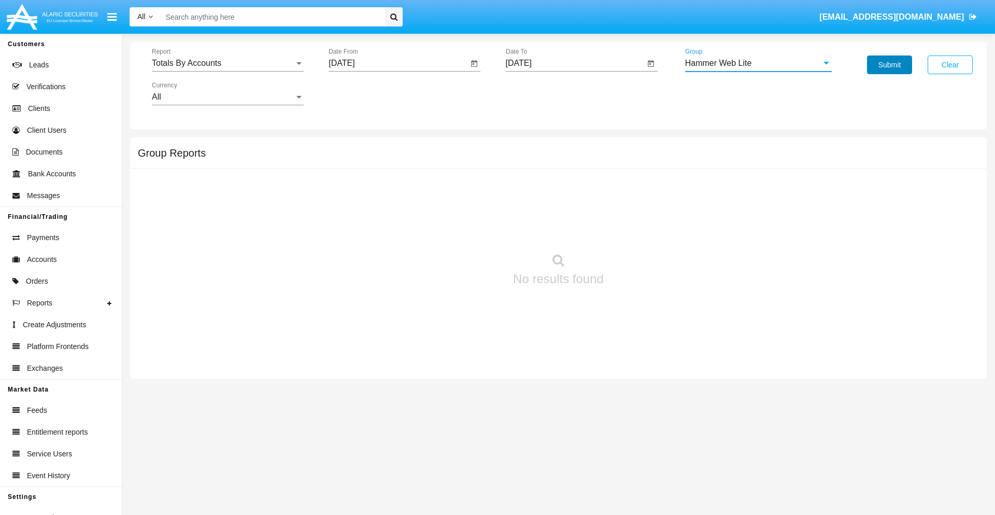
click at [890, 65] on button "Submit" at bounding box center [889, 64] width 45 height 19
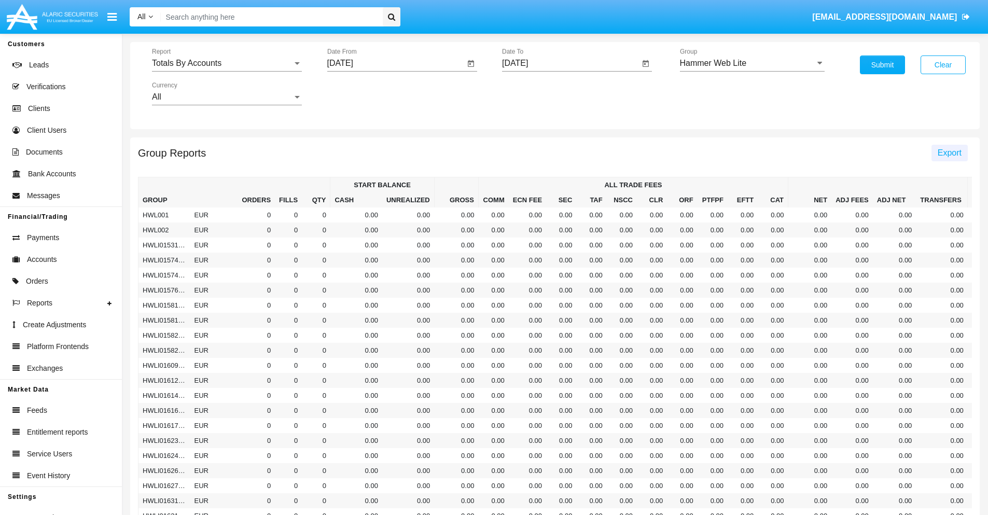
click at [949, 152] on span "Export" at bounding box center [949, 152] width 24 height 9
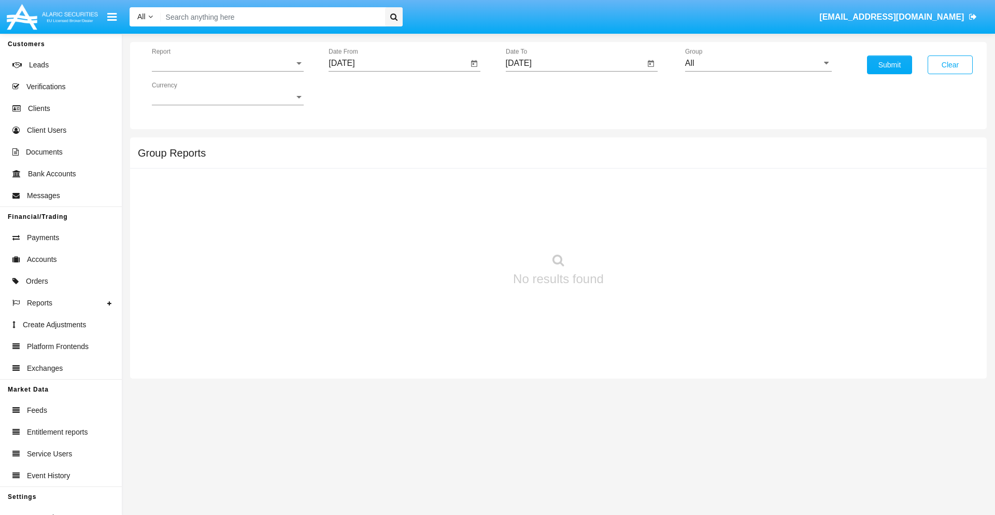
click at [228, 63] on span "Report" at bounding box center [223, 63] width 143 height 9
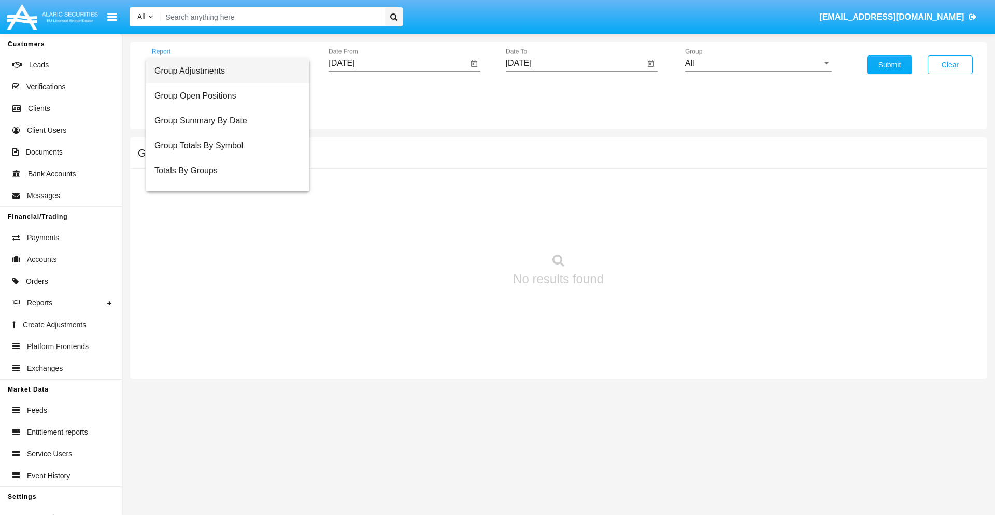
click at [223, 71] on span "Group Adjustments" at bounding box center [227, 71] width 147 height 25
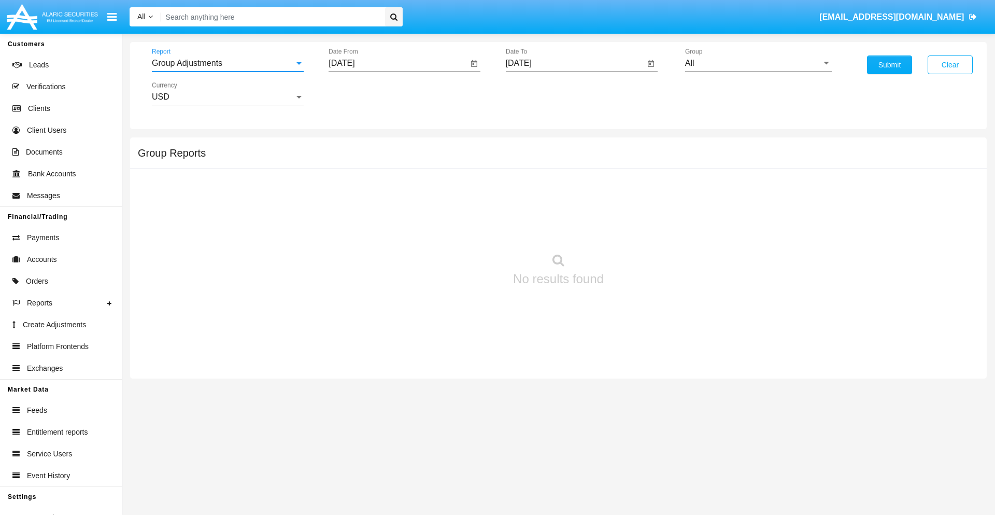
click at [398, 63] on input "[DATE]" at bounding box center [398, 63] width 139 height 9
click at [362, 93] on span "[DATE]" at bounding box center [353, 94] width 23 height 8
click at [390, 208] on div "2019" at bounding box center [390, 208] width 33 height 19
click at [354, 146] on div "JAN" at bounding box center [353, 146] width 33 height 19
click at [387, 159] on div "1" at bounding box center [387, 159] width 19 height 19
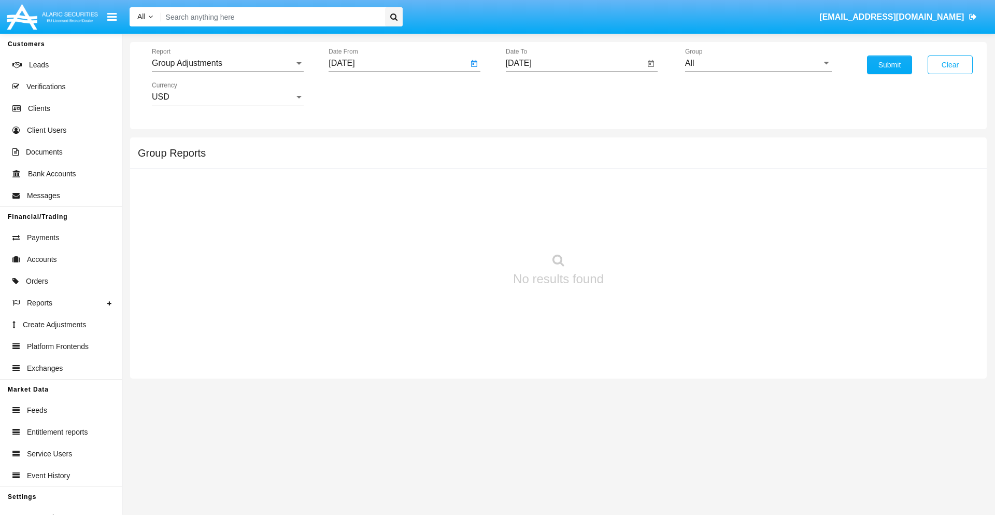
type input "[DATE]"
click at [575, 63] on input "[DATE]" at bounding box center [575, 63] width 139 height 9
click at [539, 93] on span "[DATE]" at bounding box center [530, 94] width 23 height 8
click at [567, 208] on div "2019" at bounding box center [567, 208] width 33 height 19
click at [530, 146] on div "JAN" at bounding box center [530, 146] width 33 height 19
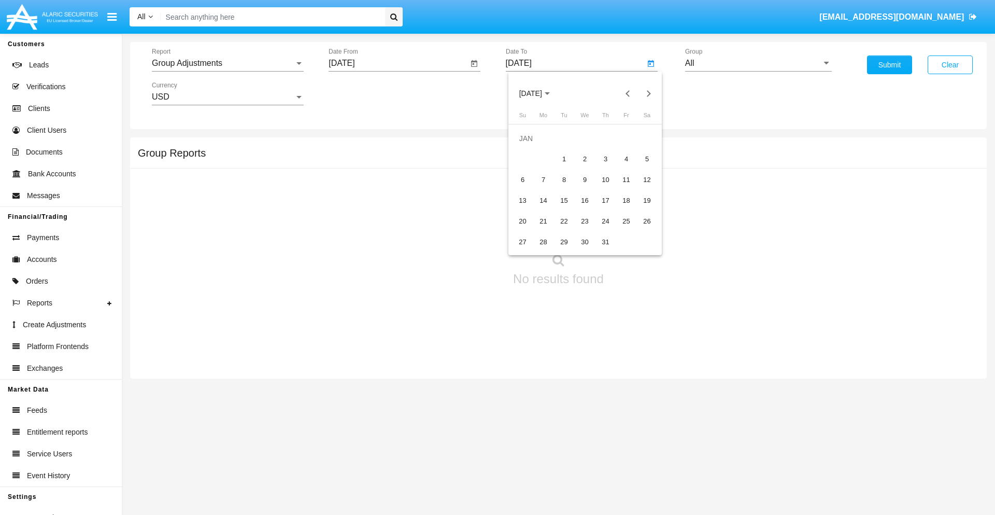
click at [564, 159] on div "1" at bounding box center [564, 159] width 19 height 19
type input "[DATE]"
click at [758, 63] on input "All" at bounding box center [758, 63] width 147 height 9
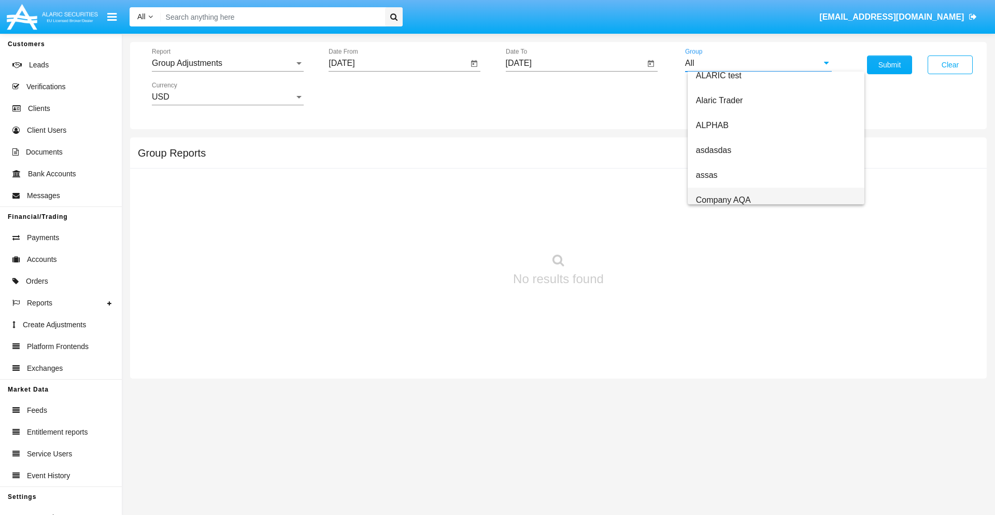
click at [723, 200] on span "Company AQA" at bounding box center [723, 199] width 55 height 9
type input "Company AQA"
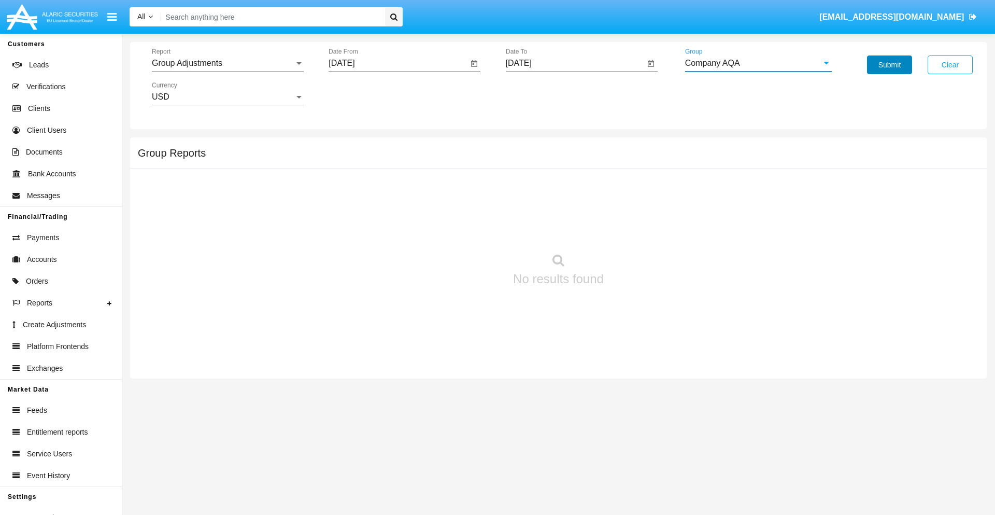
click at [890, 65] on button "Submit" at bounding box center [889, 64] width 45 height 19
click at [228, 63] on span "Report" at bounding box center [223, 63] width 143 height 9
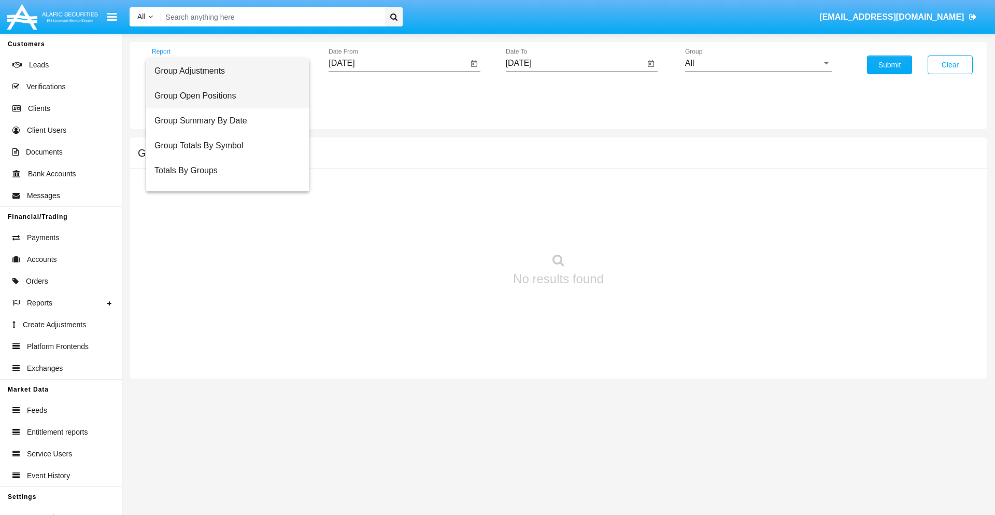
click at [223, 96] on span "Group Open Positions" at bounding box center [227, 95] width 147 height 25
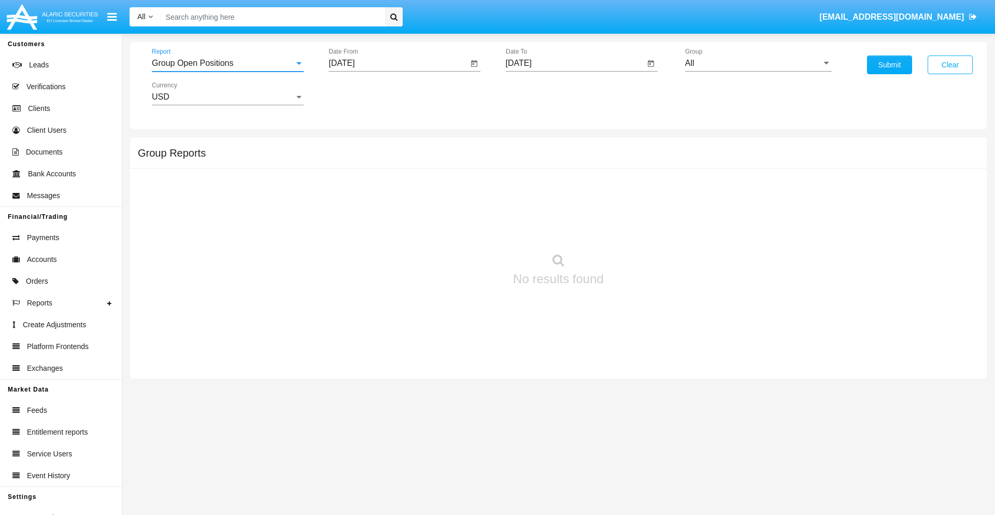
click at [398, 63] on input "[DATE]" at bounding box center [398, 63] width 139 height 9
click at [362, 93] on span "[DATE]" at bounding box center [353, 94] width 23 height 8
click at [390, 208] on div "2019" at bounding box center [390, 208] width 33 height 19
click at [354, 146] on div "JAN" at bounding box center [353, 146] width 33 height 19
click at [387, 159] on div "1" at bounding box center [387, 159] width 19 height 19
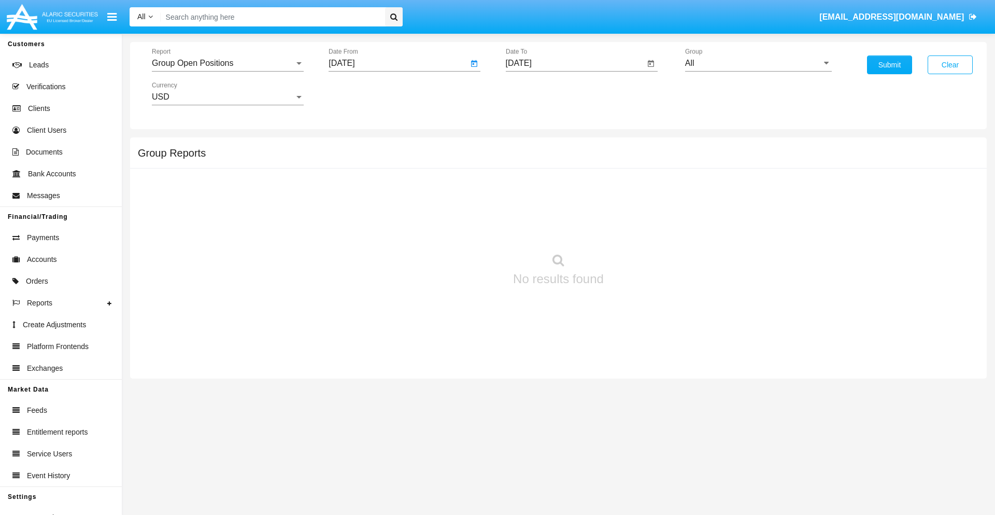
type input "[DATE]"
click at [575, 63] on input "[DATE]" at bounding box center [575, 63] width 139 height 9
click at [539, 93] on span "[DATE]" at bounding box center [530, 94] width 23 height 8
click at [567, 208] on div "2019" at bounding box center [567, 208] width 33 height 19
click at [530, 146] on div "JAN" at bounding box center [530, 146] width 33 height 19
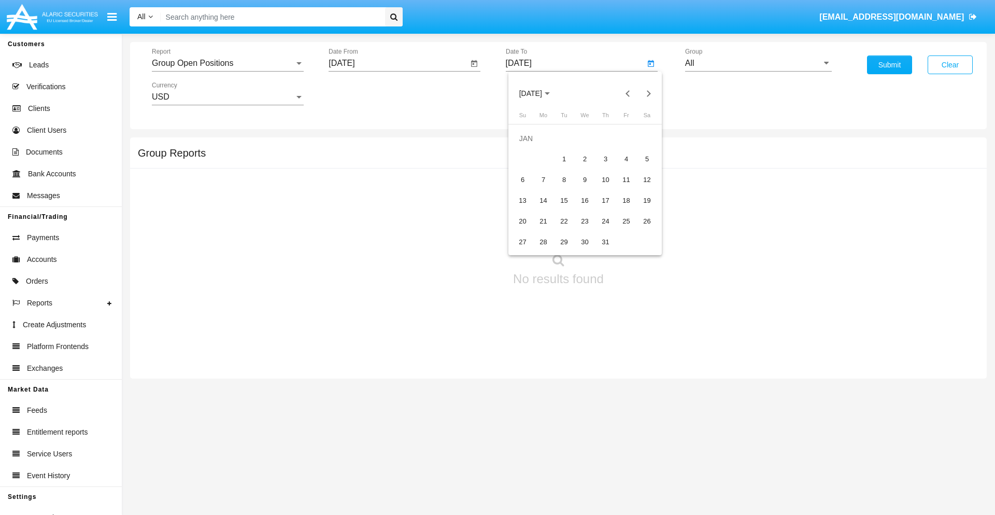
click at [564, 159] on div "1" at bounding box center [564, 159] width 19 height 19
type input "[DATE]"
click at [758, 63] on input "All" at bounding box center [758, 63] width 147 height 9
click at [723, 428] on span "Company AQA" at bounding box center [723, 432] width 55 height 9
type input "Company AQA"
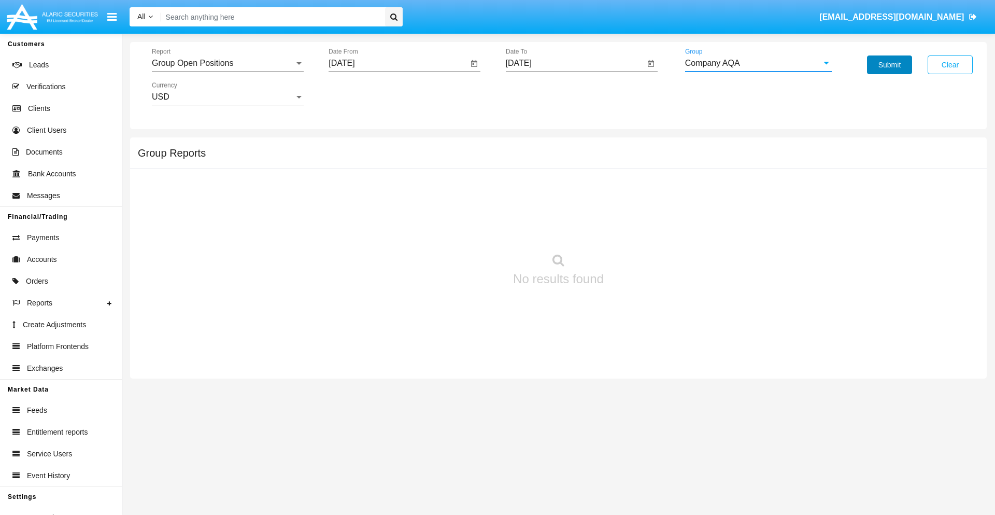
click at [890, 65] on button "Submit" at bounding box center [889, 64] width 45 height 19
click at [228, 63] on span "Report" at bounding box center [223, 63] width 143 height 9
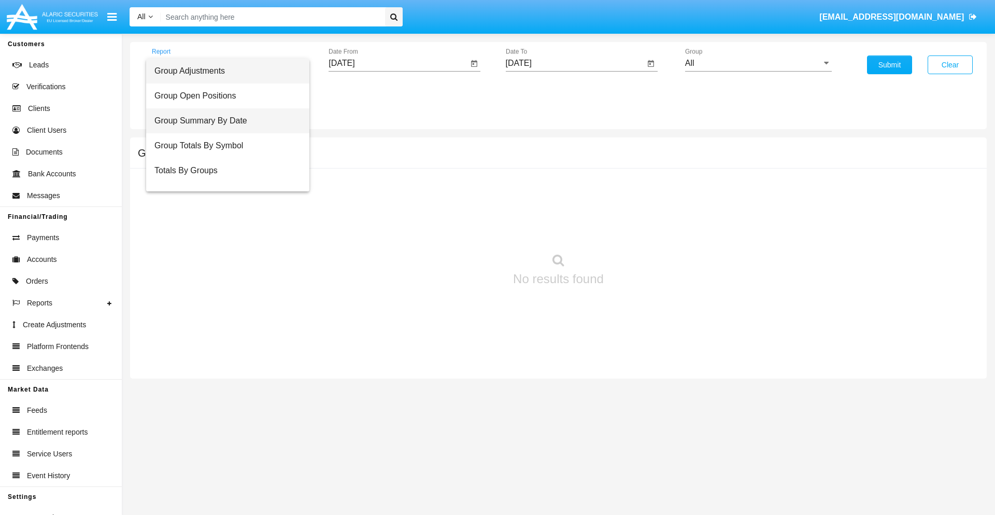
click at [223, 121] on span "Group Summary By Date" at bounding box center [227, 120] width 147 height 25
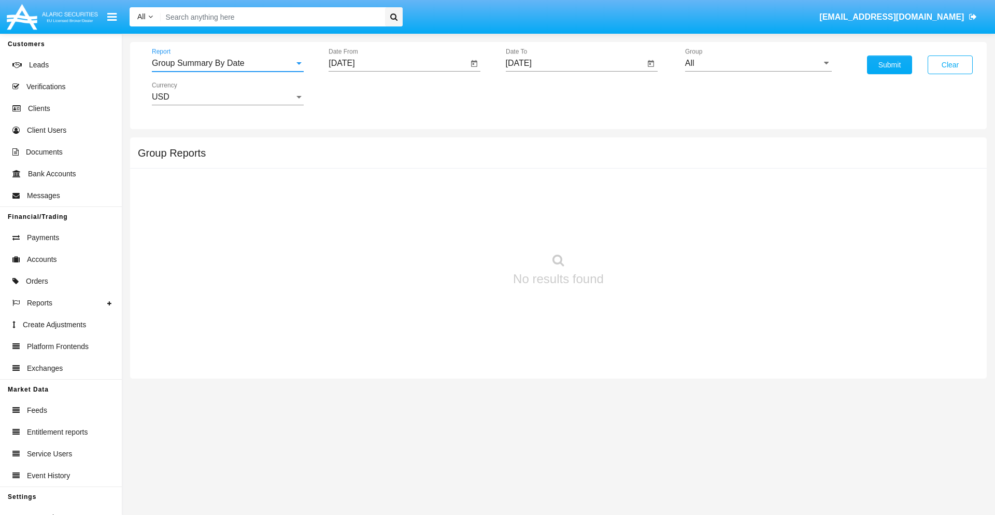
click at [398, 63] on input "[DATE]" at bounding box center [398, 63] width 139 height 9
click at [362, 93] on span "[DATE]" at bounding box center [353, 94] width 23 height 8
click at [390, 208] on div "2019" at bounding box center [390, 208] width 33 height 19
click at [354, 146] on div "JAN" at bounding box center [353, 146] width 33 height 19
click at [387, 159] on div "1" at bounding box center [387, 159] width 19 height 19
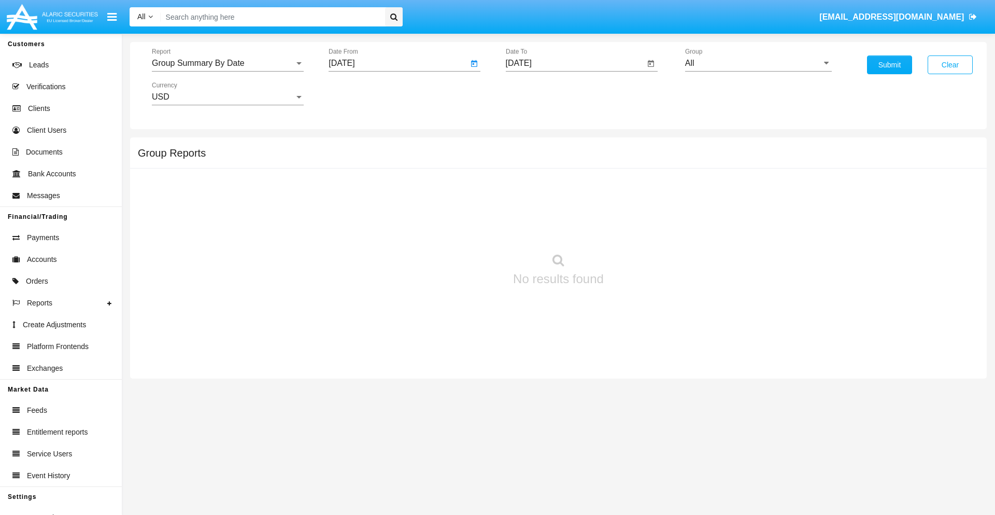
type input "[DATE]"
click at [575, 63] on input "[DATE]" at bounding box center [575, 63] width 139 height 9
click at [539, 93] on span "[DATE]" at bounding box center [530, 94] width 23 height 8
click at [567, 208] on div "2019" at bounding box center [567, 208] width 33 height 19
click at [530, 146] on div "JAN" at bounding box center [530, 146] width 33 height 19
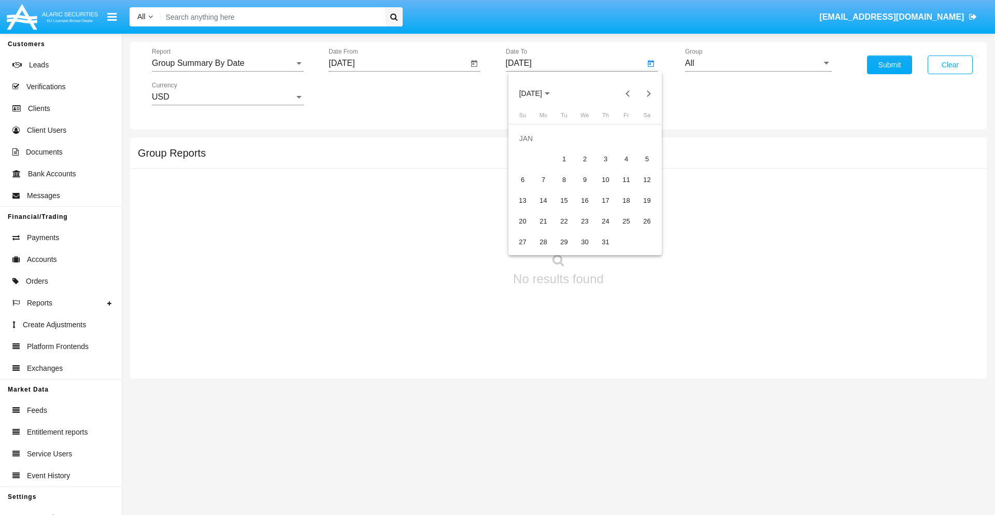
click at [564, 159] on div "1" at bounding box center [564, 159] width 19 height 19
type input "[DATE]"
click at [758, 63] on input "All" at bounding box center [758, 63] width 147 height 9
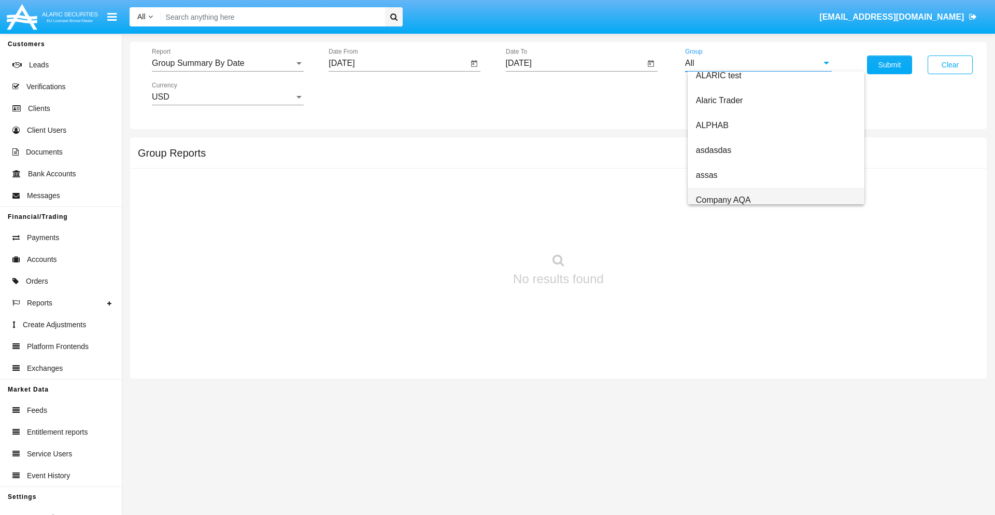
click at [723, 200] on span "Company AQA" at bounding box center [723, 199] width 55 height 9
type input "Company AQA"
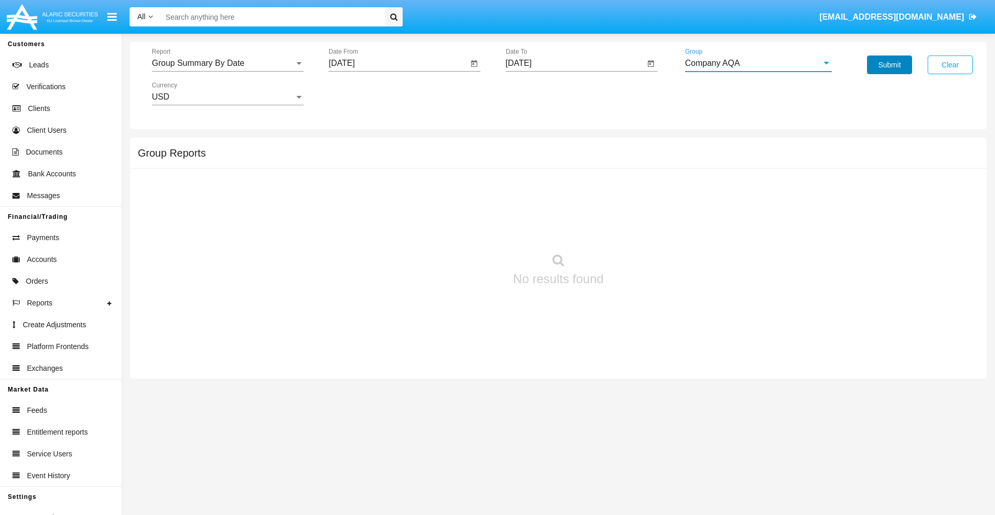
click at [890, 65] on button "Submit" at bounding box center [889, 64] width 45 height 19
click at [228, 63] on span "Report" at bounding box center [223, 63] width 143 height 9
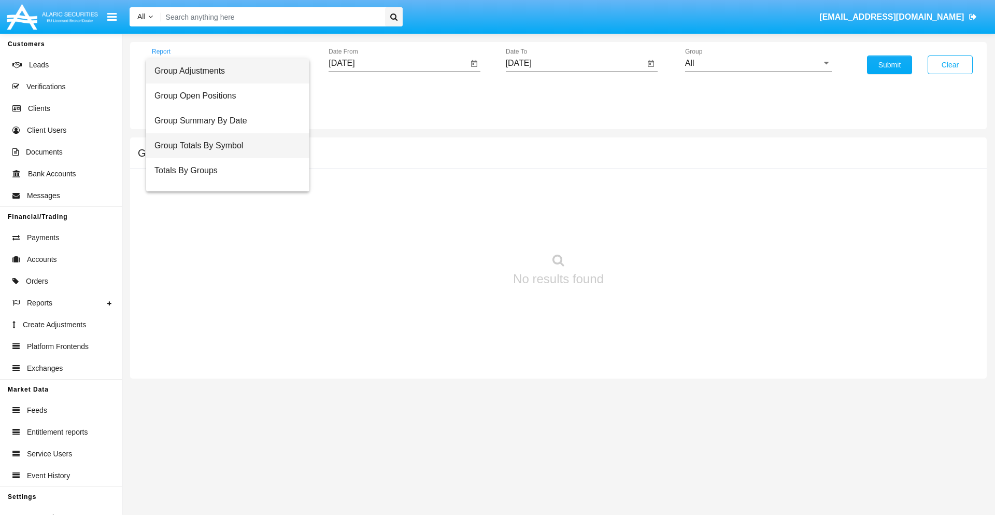
click at [223, 146] on span "Group Totals By Symbol" at bounding box center [227, 145] width 147 height 25
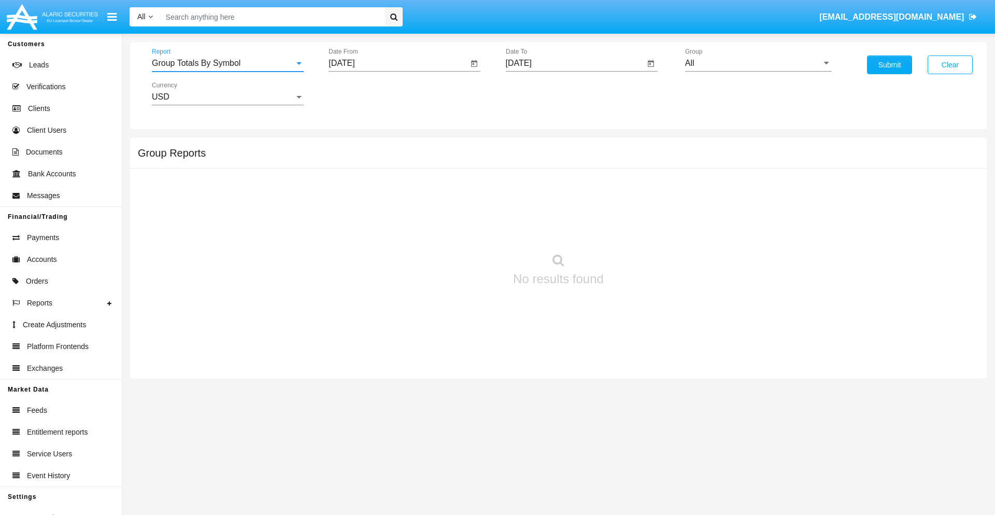
click at [398, 63] on input "[DATE]" at bounding box center [398, 63] width 139 height 9
click at [362, 93] on span "[DATE]" at bounding box center [353, 94] width 23 height 8
click at [390, 208] on div "2019" at bounding box center [390, 208] width 33 height 19
click at [354, 146] on div "JAN" at bounding box center [353, 146] width 33 height 19
click at [387, 159] on div "1" at bounding box center [387, 159] width 19 height 19
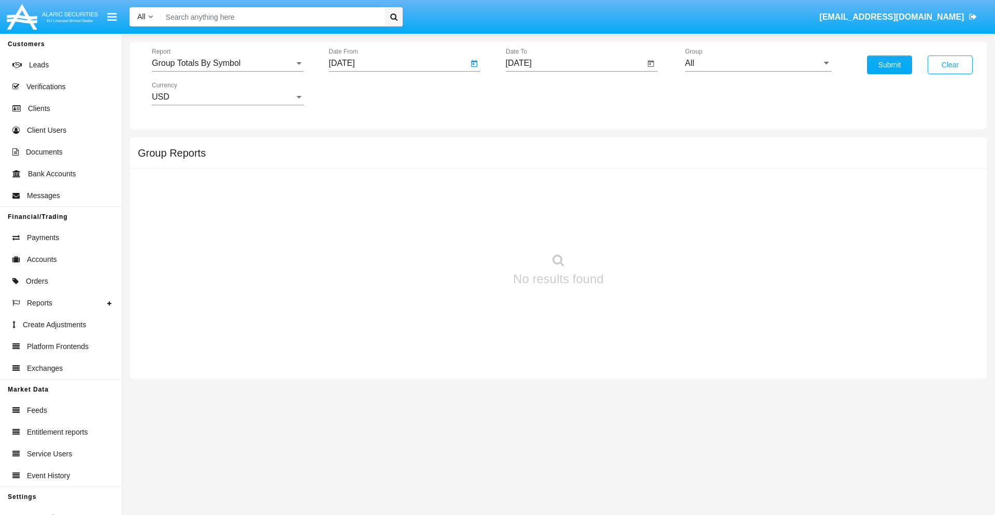
type input "[DATE]"
click at [575, 63] on input "[DATE]" at bounding box center [575, 63] width 139 height 9
click at [539, 93] on span "[DATE]" at bounding box center [530, 94] width 23 height 8
click at [567, 208] on div "2019" at bounding box center [567, 208] width 33 height 19
click at [530, 146] on div "JAN" at bounding box center [530, 146] width 33 height 19
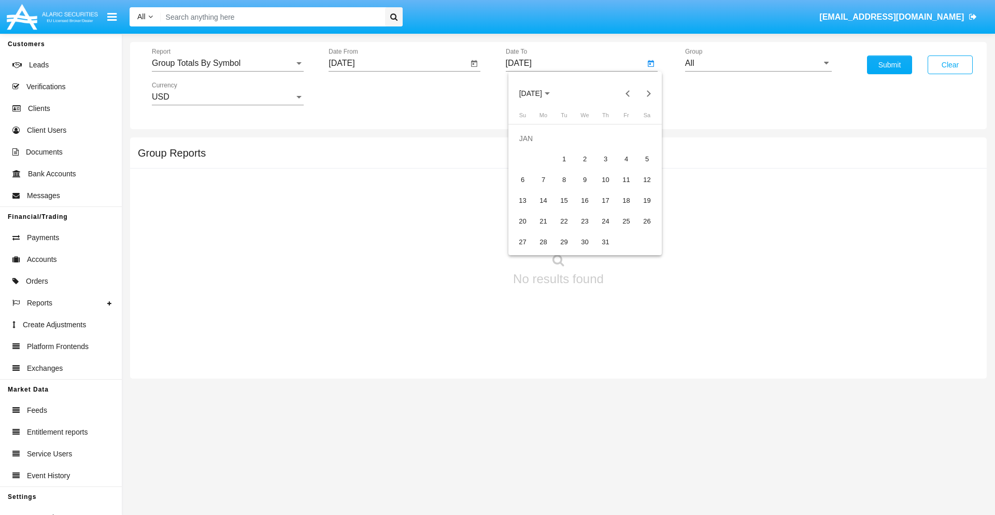
click at [564, 159] on div "1" at bounding box center [564, 159] width 19 height 19
type input "[DATE]"
click at [758, 63] on input "All" at bounding box center [758, 63] width 147 height 9
click at [723, 428] on span "Company AQA" at bounding box center [723, 432] width 55 height 9
type input "Company AQA"
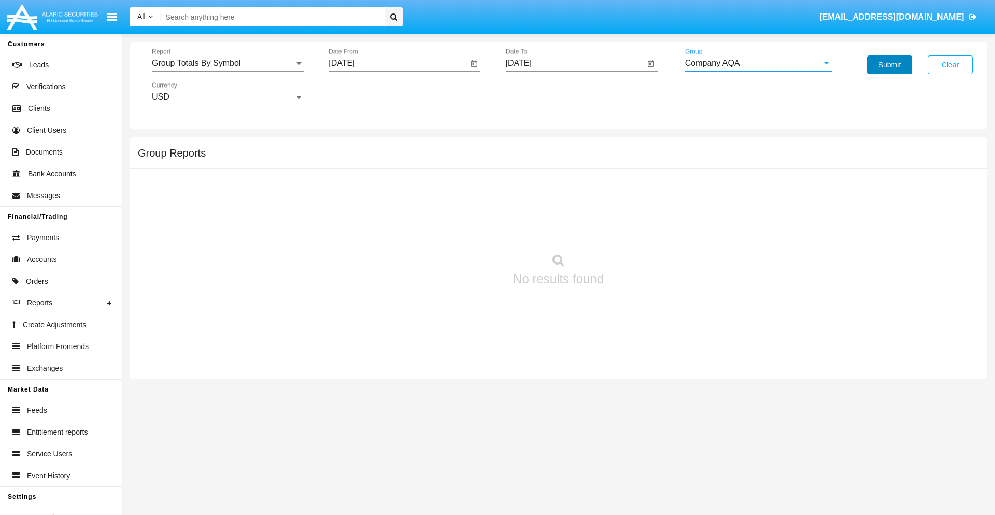
click at [890, 65] on button "Submit" at bounding box center [889, 64] width 45 height 19
click at [228, 63] on span "Report" at bounding box center [223, 63] width 143 height 9
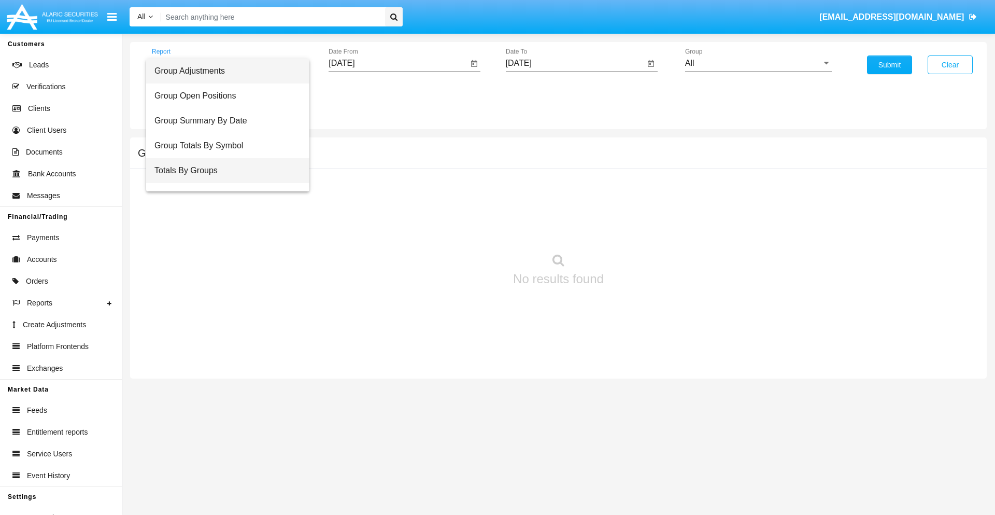
click at [223, 171] on span "Totals By Groups" at bounding box center [227, 170] width 147 height 25
click at [398, 63] on input "[DATE]" at bounding box center [398, 63] width 139 height 9
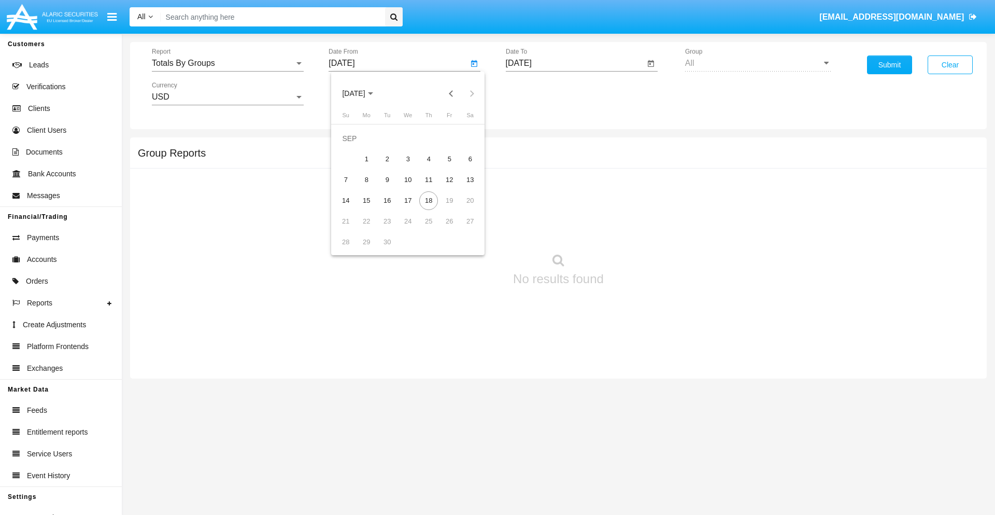
click at [362, 93] on span "[DATE]" at bounding box center [353, 94] width 23 height 8
click at [390, 208] on div "2019" at bounding box center [390, 208] width 33 height 19
click at [354, 146] on div "JAN" at bounding box center [353, 146] width 33 height 19
click at [387, 159] on div "1" at bounding box center [387, 159] width 19 height 19
type input "[DATE]"
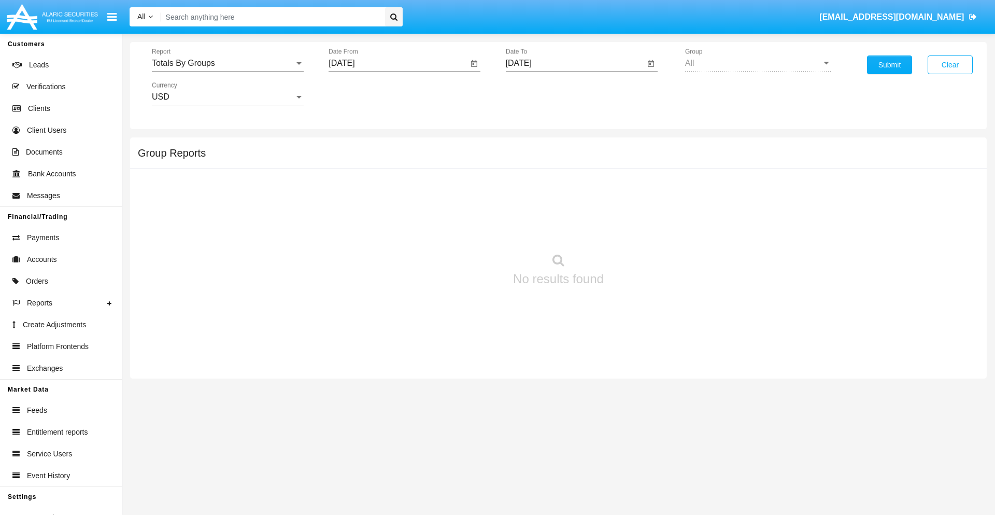
click at [575, 63] on input "[DATE]" at bounding box center [575, 63] width 139 height 9
click at [539, 93] on span "[DATE]" at bounding box center [530, 94] width 23 height 8
click at [567, 208] on div "2019" at bounding box center [567, 208] width 33 height 19
click at [530, 146] on div "JAN" at bounding box center [530, 146] width 33 height 19
click at [564, 159] on div "1" at bounding box center [564, 159] width 19 height 19
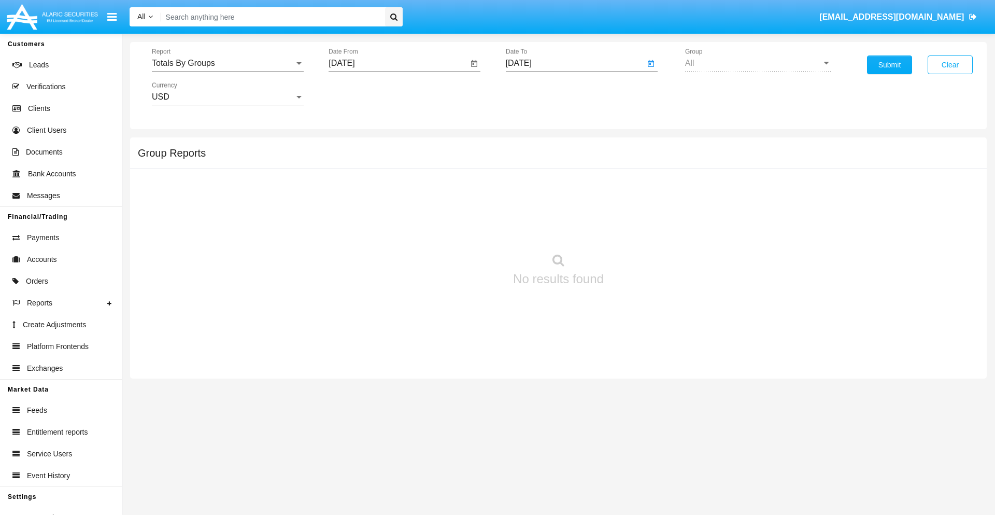
type input "01/01/19"
click at [890, 65] on button "Submit" at bounding box center [889, 64] width 45 height 19
click at [228, 63] on span "Report" at bounding box center [223, 63] width 143 height 9
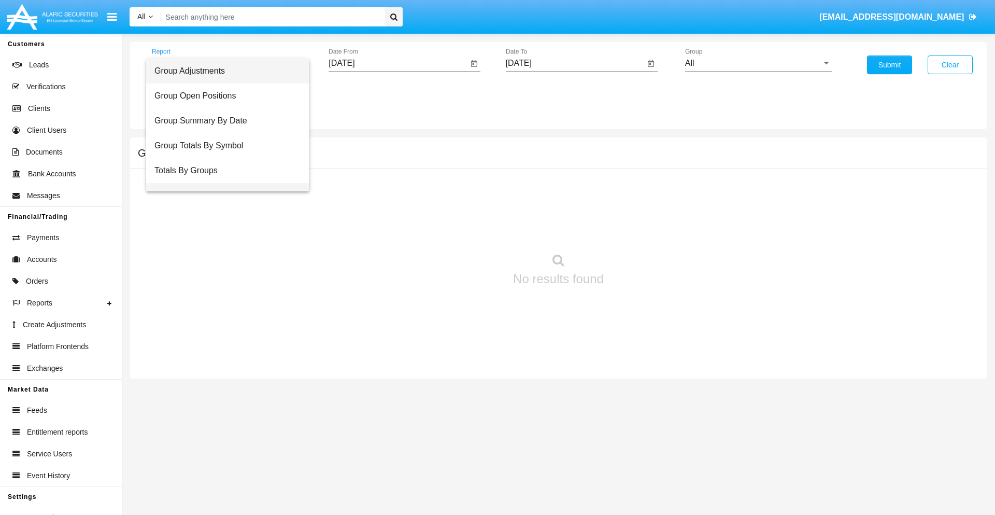
click at [223, 183] on span "Group Fees By Destination" at bounding box center [227, 195] width 147 height 25
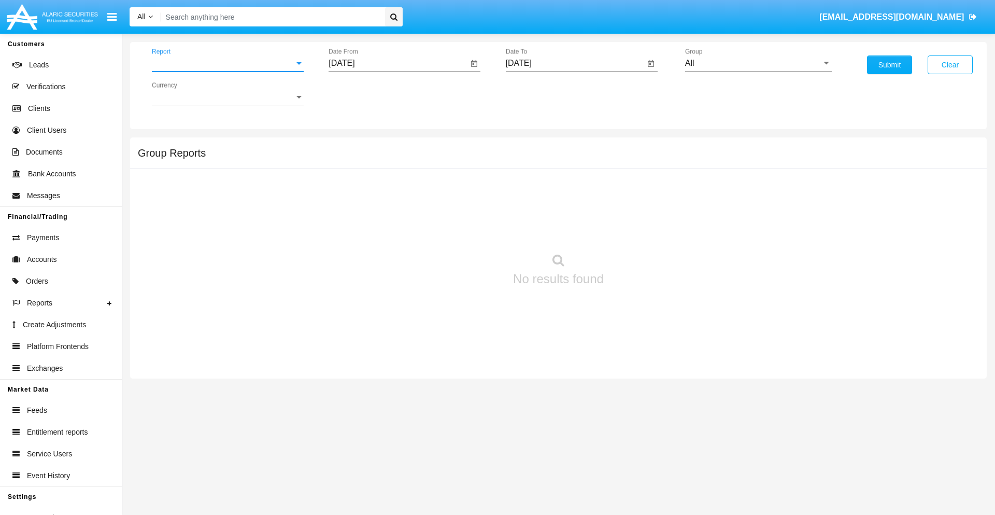
scroll to position [17, 0]
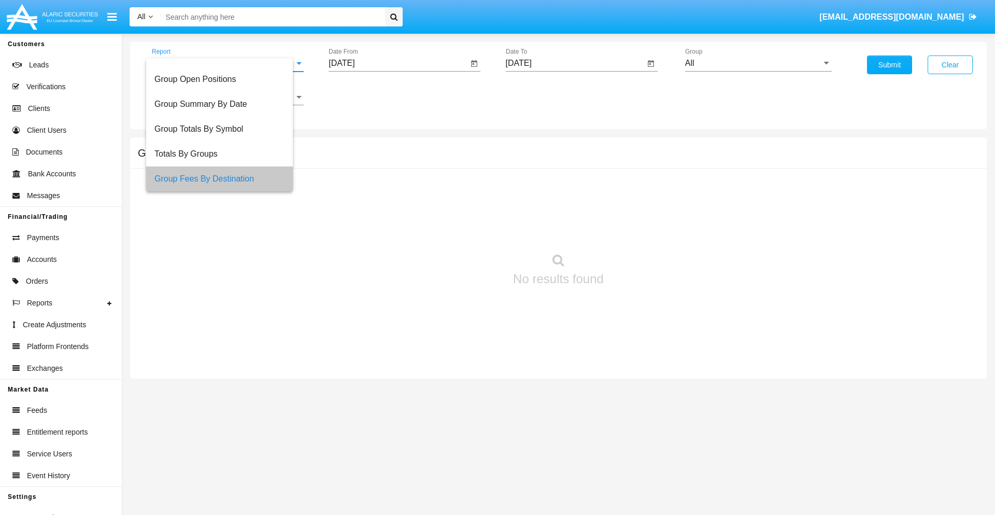
click at [398, 63] on input "[DATE]" at bounding box center [398, 63] width 139 height 9
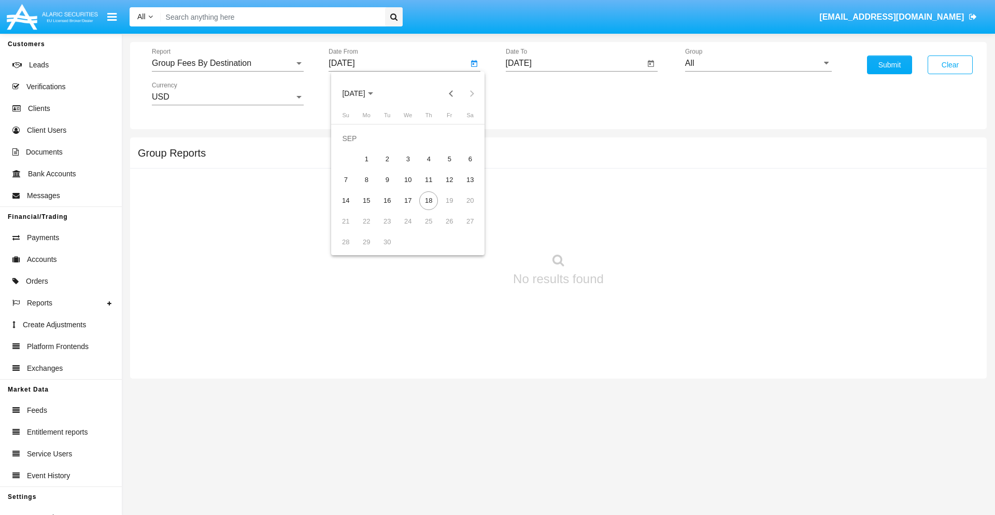
click at [362, 93] on span "[DATE]" at bounding box center [353, 94] width 23 height 8
click at [390, 208] on div "2019" at bounding box center [390, 208] width 33 height 19
click at [354, 146] on div "JAN" at bounding box center [353, 146] width 33 height 19
click at [387, 159] on div "1" at bounding box center [387, 159] width 19 height 19
type input "[DATE]"
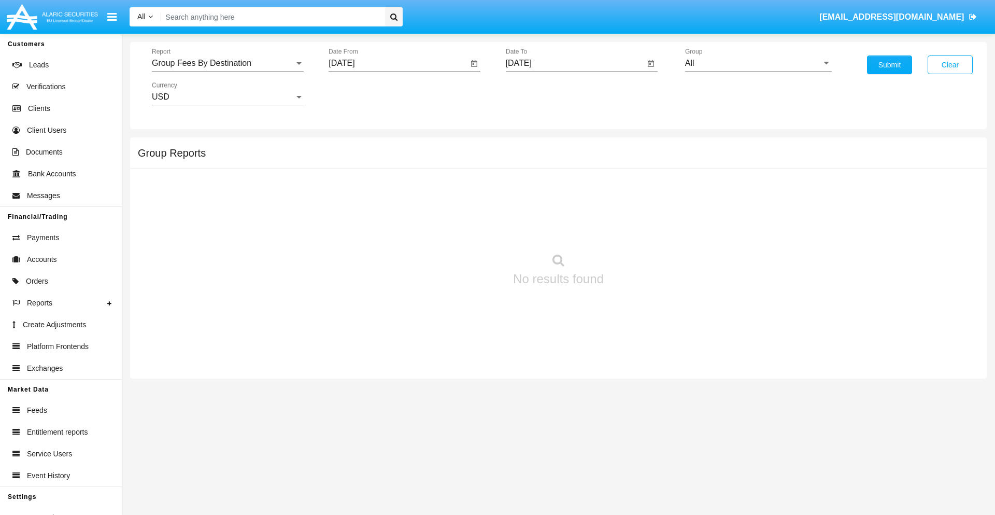
click at [575, 63] on input "[DATE]" at bounding box center [575, 63] width 139 height 9
click at [539, 93] on span "[DATE]" at bounding box center [530, 94] width 23 height 8
click at [567, 208] on div "2019" at bounding box center [567, 208] width 33 height 19
click at [530, 146] on div "JAN" at bounding box center [530, 146] width 33 height 19
click at [564, 159] on div "1" at bounding box center [564, 159] width 19 height 19
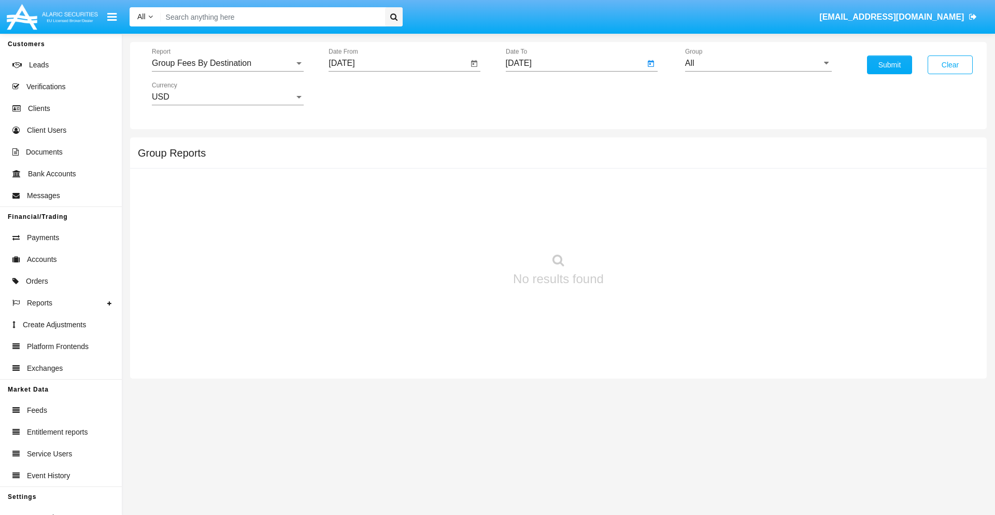
type input "[DATE]"
click at [758, 63] on input "All" at bounding box center [758, 63] width 147 height 9
click at [723, 200] on span "Company AQA" at bounding box center [723, 199] width 55 height 9
type input "Company AQA"
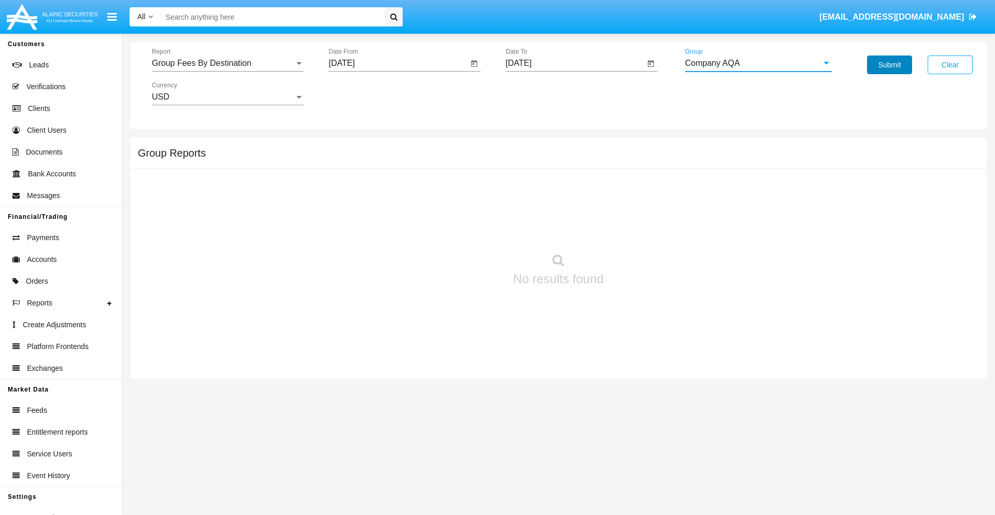
click at [890, 65] on button "Submit" at bounding box center [889, 64] width 45 height 19
click at [228, 63] on span "Report" at bounding box center [223, 63] width 143 height 9
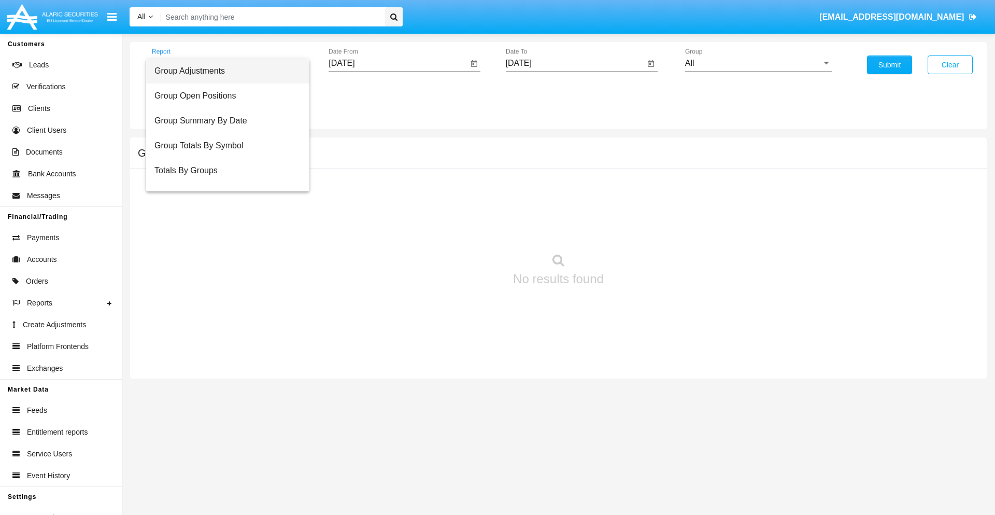
click at [223, 208] on span "Totals By Accounts" at bounding box center [227, 220] width 147 height 25
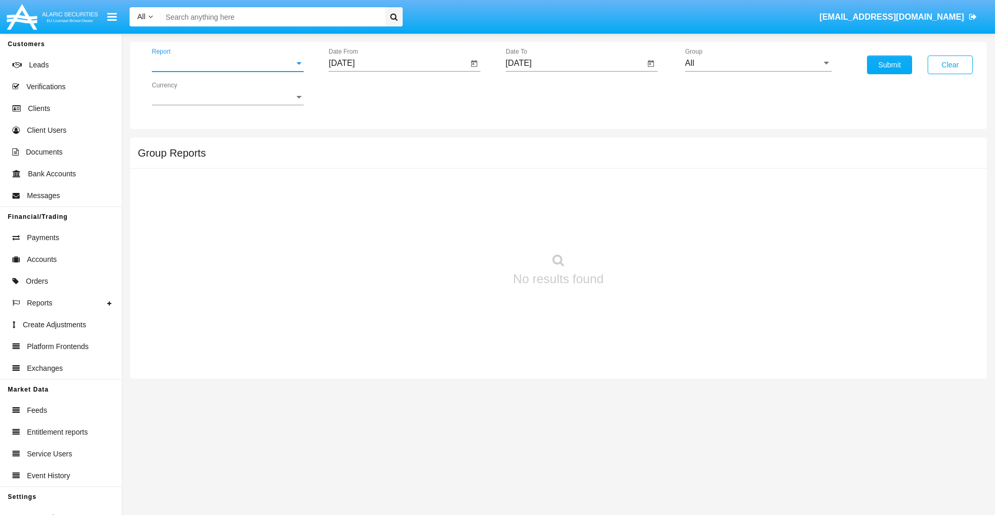
scroll to position [41, 0]
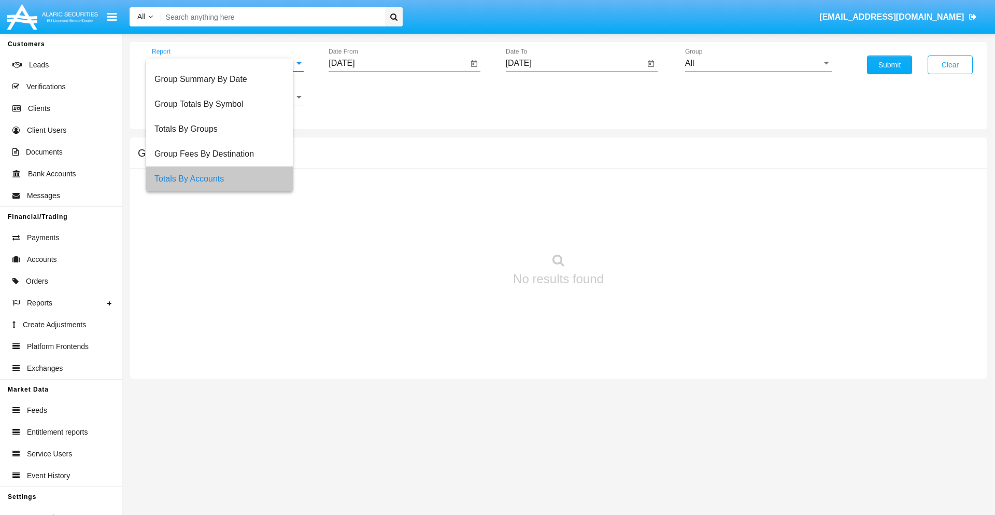
click at [398, 63] on input "[DATE]" at bounding box center [398, 63] width 139 height 9
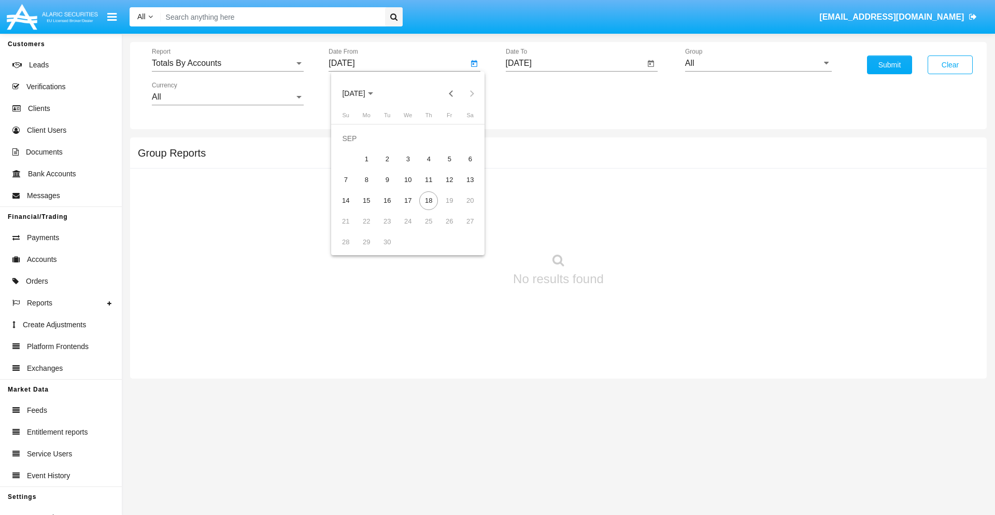
click at [362, 93] on span "[DATE]" at bounding box center [353, 94] width 23 height 8
click at [390, 208] on div "2019" at bounding box center [390, 208] width 33 height 19
click at [354, 146] on div "JAN" at bounding box center [353, 146] width 33 height 19
click at [387, 159] on div "1" at bounding box center [387, 159] width 19 height 19
type input "[DATE]"
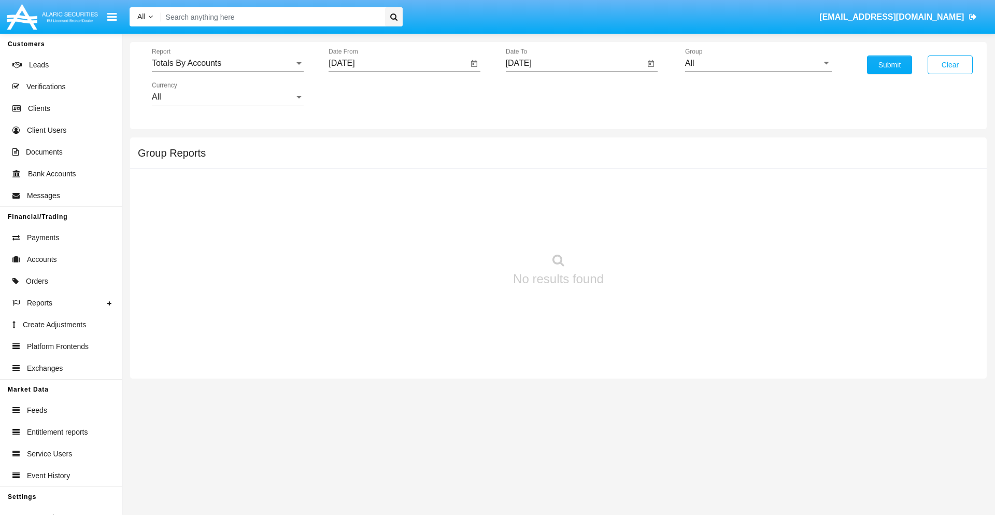
click at [575, 63] on input "[DATE]" at bounding box center [575, 63] width 139 height 9
click at [539, 93] on span "[DATE]" at bounding box center [530, 94] width 23 height 8
click at [567, 208] on div "2019" at bounding box center [567, 208] width 33 height 19
click at [530, 146] on div "JAN" at bounding box center [530, 146] width 33 height 19
click at [564, 159] on div "1" at bounding box center [564, 159] width 19 height 19
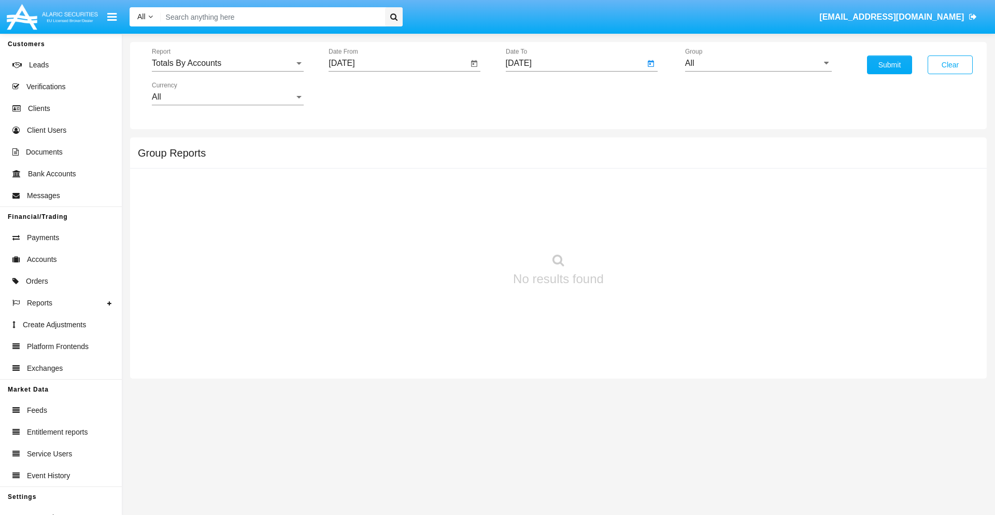
type input "[DATE]"
click at [758, 63] on input "All" at bounding box center [758, 63] width 147 height 9
click at [723, 428] on span "Company AQA" at bounding box center [723, 432] width 55 height 9
type input "Company AQA"
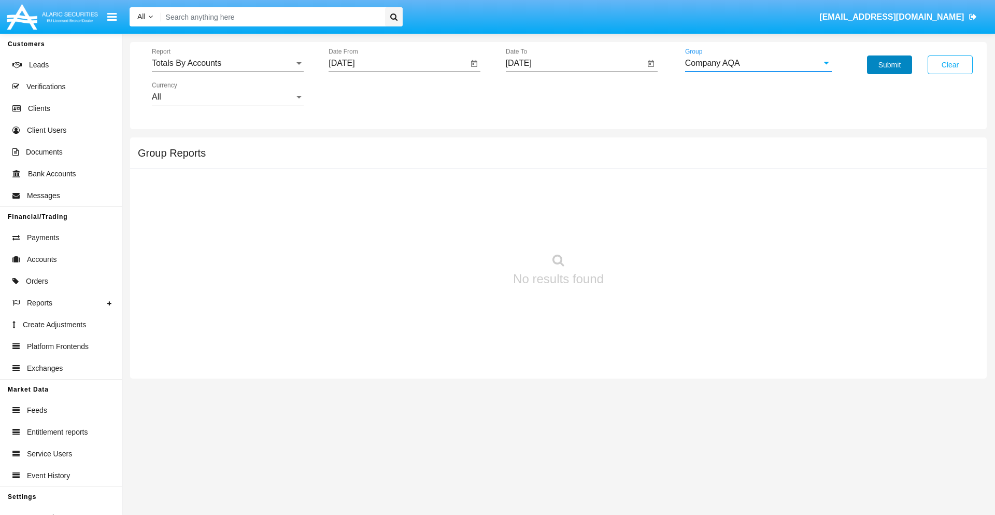
click at [890, 65] on button "Submit" at bounding box center [889, 64] width 45 height 19
click at [228, 63] on span "Report" at bounding box center [223, 63] width 143 height 9
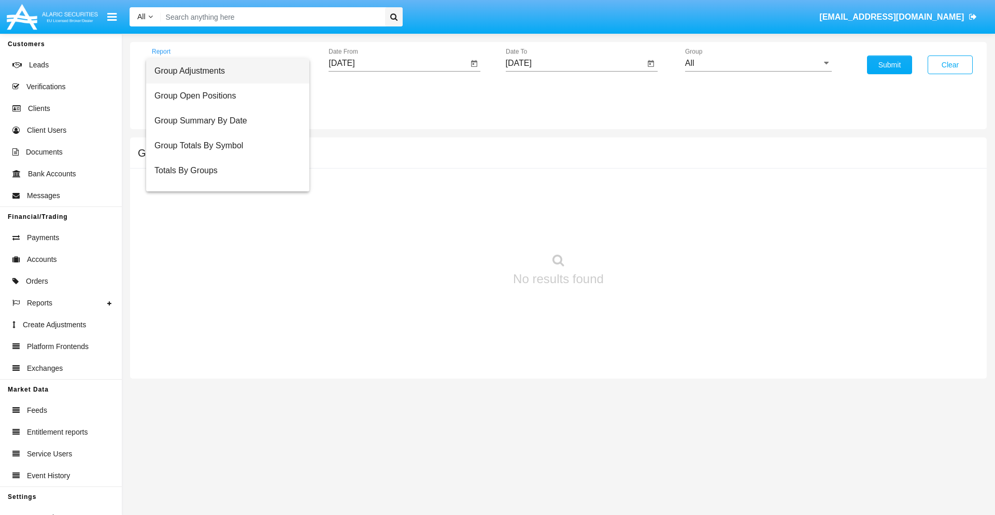
click at [223, 71] on span "Group Adjustments" at bounding box center [227, 71] width 147 height 25
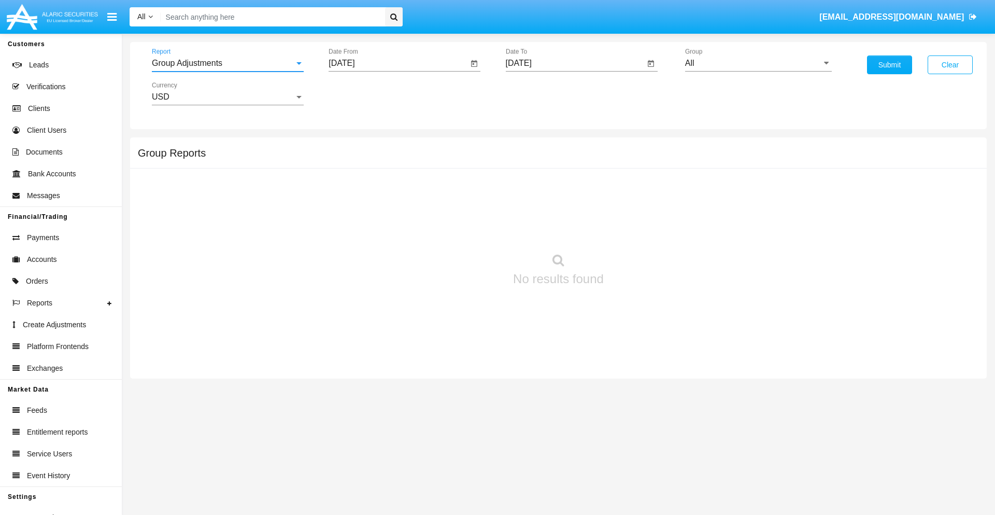
click at [398, 63] on input "[DATE]" at bounding box center [398, 63] width 139 height 9
click at [362, 93] on span "[DATE]" at bounding box center [353, 94] width 23 height 8
click at [462, 229] on div "2025" at bounding box center [462, 229] width 33 height 19
click at [390, 167] on div "JUN" at bounding box center [390, 167] width 33 height 19
click at [408, 200] on div "18" at bounding box center [408, 200] width 19 height 19
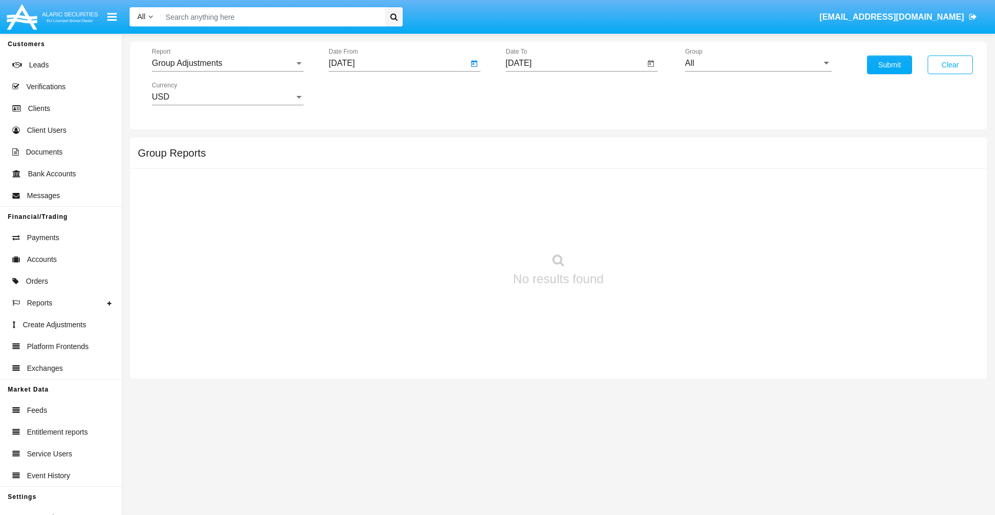
type input "[DATE]"
click at [575, 63] on input "[DATE]" at bounding box center [575, 63] width 139 height 9
click at [539, 93] on span "[DATE]" at bounding box center [530, 94] width 23 height 8
click at [639, 229] on div "2025" at bounding box center [639, 229] width 33 height 19
click at [530, 188] on div "SEP" at bounding box center [530, 187] width 33 height 19
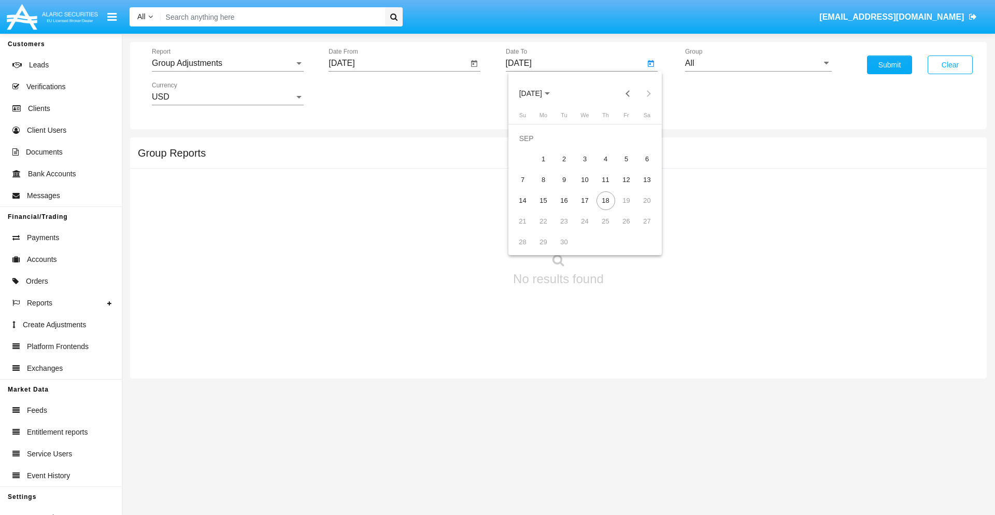
click at [605, 200] on div "18" at bounding box center [606, 200] width 19 height 19
type input "[DATE]"
click at [758, 63] on input "All" at bounding box center [758, 63] width 147 height 9
click at [723, 428] on span "Company AQA" at bounding box center [723, 432] width 55 height 9
type input "Company AQA"
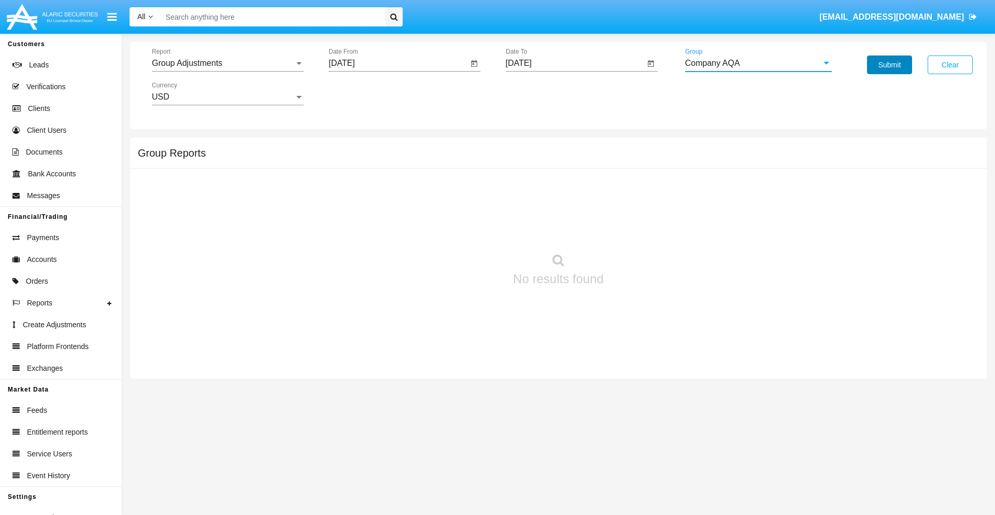
click at [890, 65] on button "Submit" at bounding box center [889, 64] width 45 height 19
click at [228, 63] on span "Report" at bounding box center [223, 63] width 143 height 9
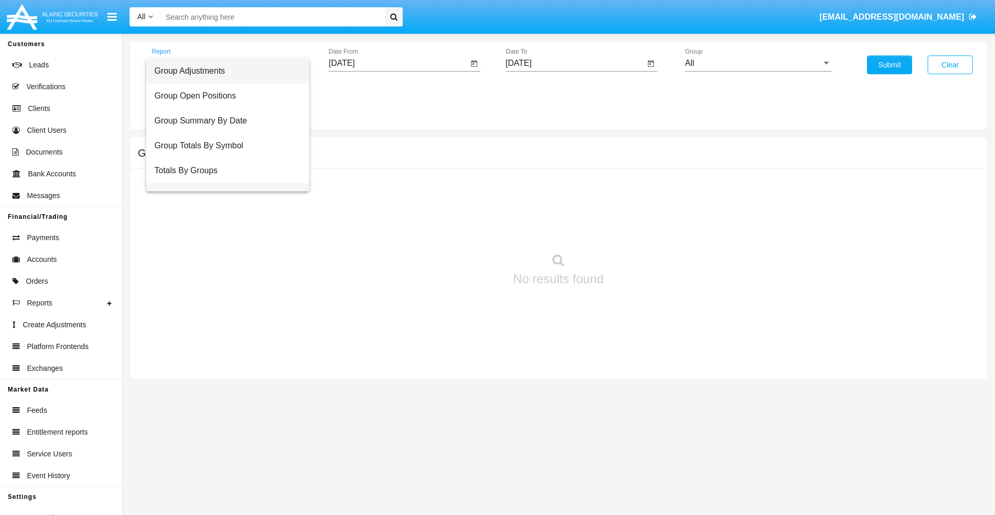
click at [223, 183] on span "Group Fees By Destination" at bounding box center [227, 195] width 147 height 25
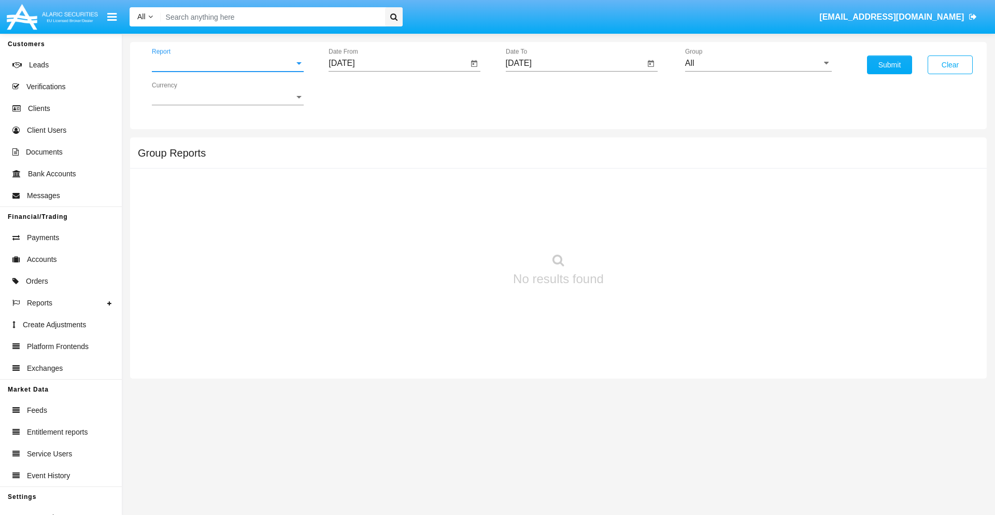
scroll to position [17, 0]
click at [398, 63] on input "[DATE]" at bounding box center [398, 63] width 139 height 9
click at [362, 93] on span "[DATE]" at bounding box center [353, 94] width 23 height 8
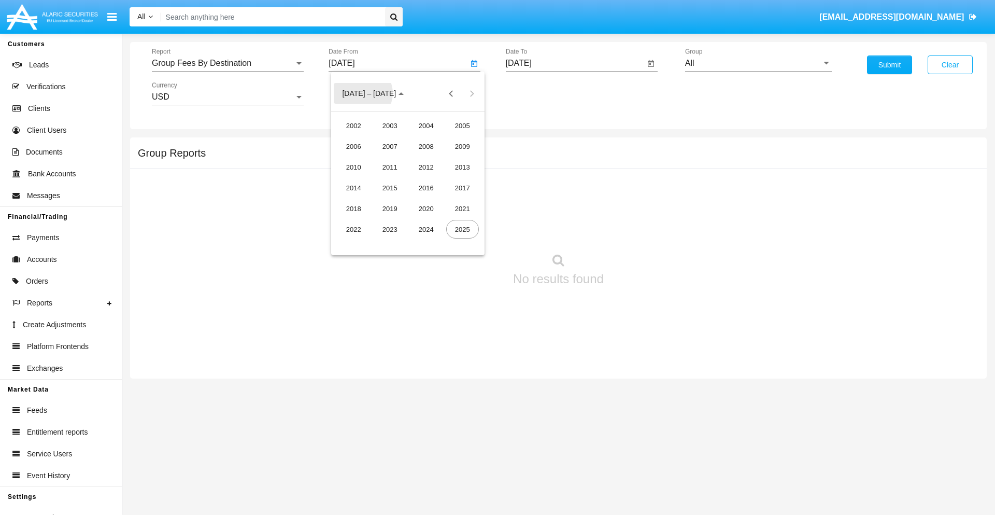
click at [462, 229] on div "2025" at bounding box center [462, 229] width 33 height 19
click at [426, 167] on div "[DATE]" at bounding box center [426, 167] width 33 height 19
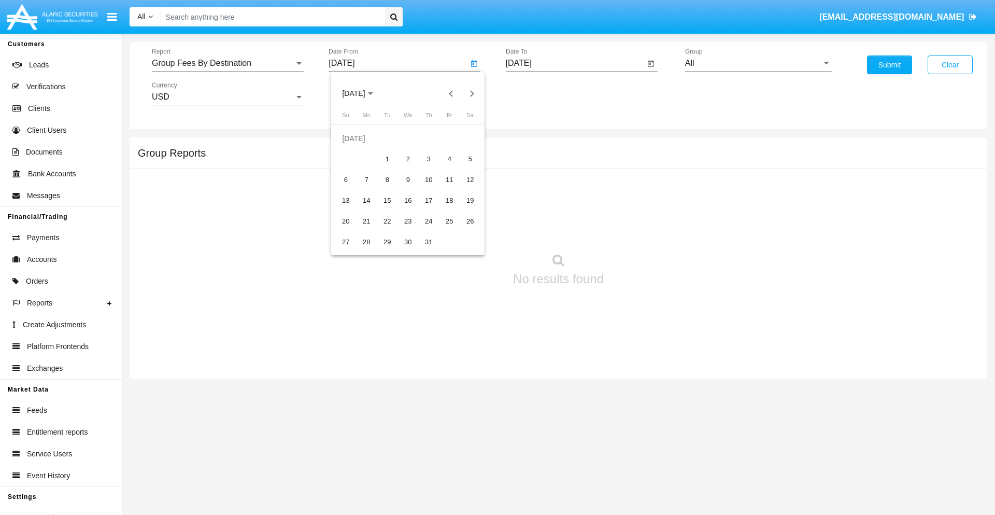
click at [449, 200] on div "18" at bounding box center [449, 200] width 19 height 19
type input "07/18/25"
click at [575, 63] on input "[DATE]" at bounding box center [575, 63] width 139 height 9
click at [539, 93] on span "[DATE]" at bounding box center [530, 94] width 23 height 8
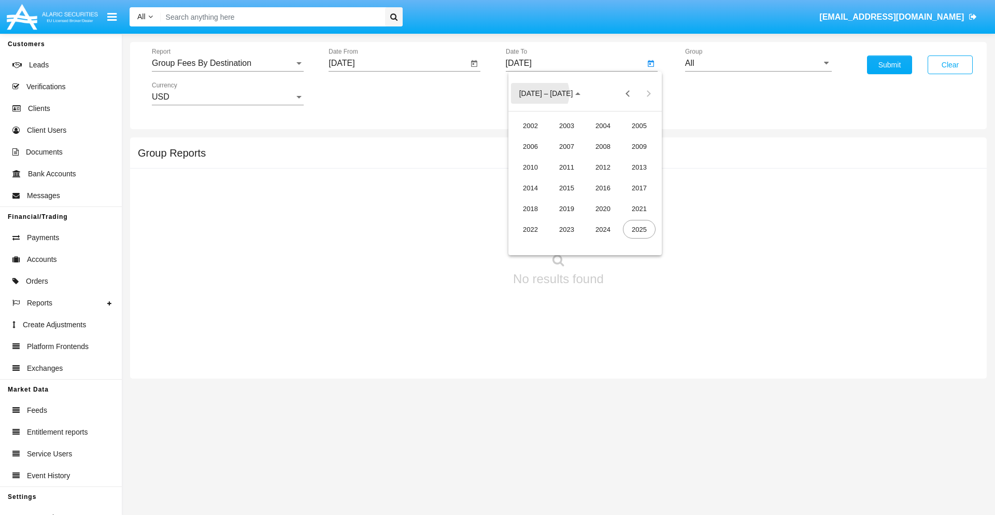
click at [639, 229] on div "2025" at bounding box center [639, 229] width 33 height 19
click at [530, 188] on div "SEP" at bounding box center [530, 187] width 33 height 19
click at [605, 200] on div "18" at bounding box center [606, 200] width 19 height 19
type input "[DATE]"
click at [758, 63] on input "All" at bounding box center [758, 63] width 147 height 9
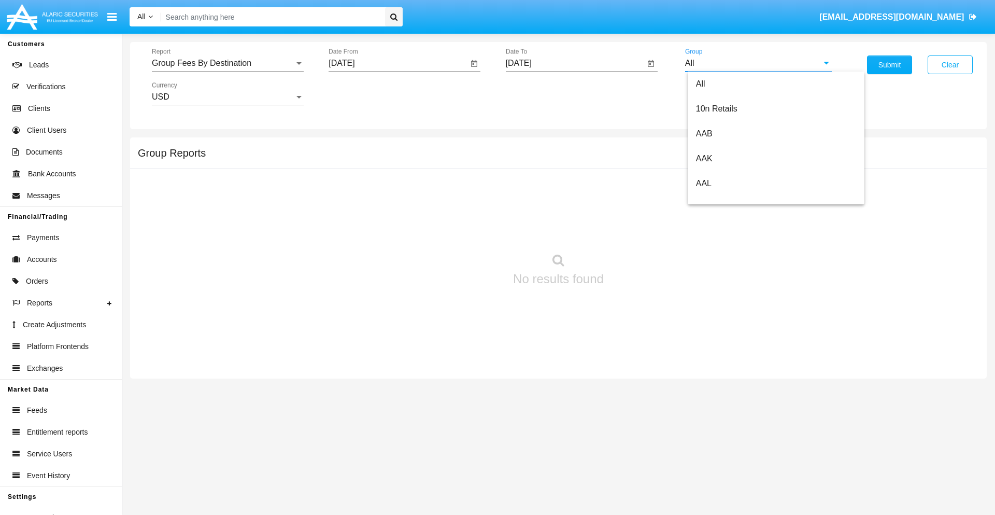
scroll to position [556, 0]
click at [729, 200] on span "Hammer Web Lite" at bounding box center [729, 199] width 67 height 9
type input "Hammer Web Lite"
click at [890, 65] on button "Submit" at bounding box center [889, 64] width 45 height 19
click at [228, 63] on span "Report" at bounding box center [223, 63] width 143 height 9
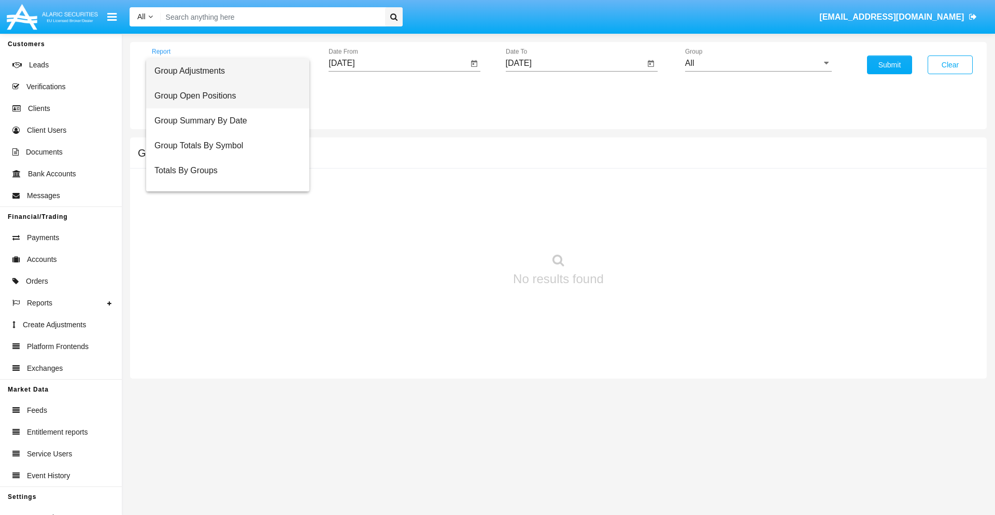
click at [223, 96] on span "Group Open Positions" at bounding box center [227, 95] width 147 height 25
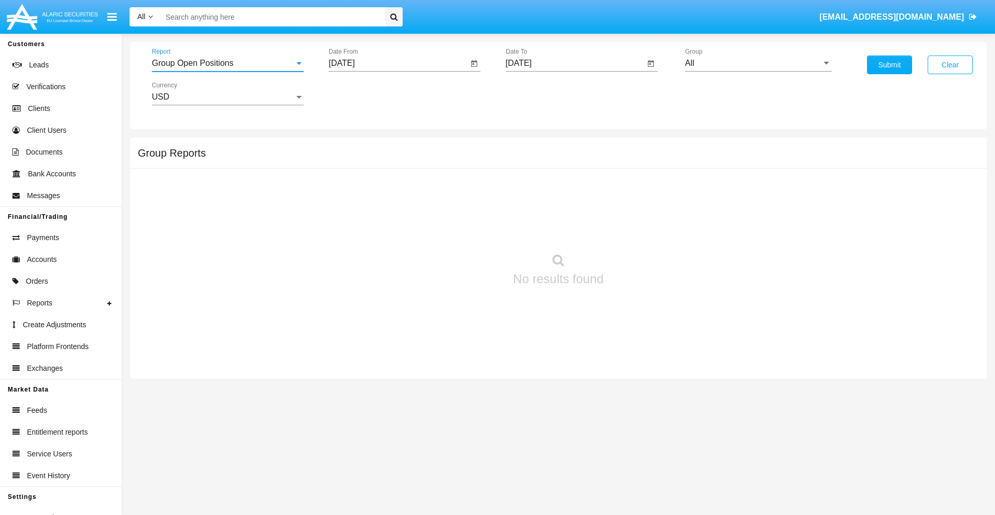
click at [398, 63] on input "[DATE]" at bounding box center [398, 63] width 139 height 9
click at [362, 93] on span "[DATE]" at bounding box center [353, 94] width 23 height 8
click at [462, 229] on div "2025" at bounding box center [462, 229] width 33 height 19
click at [462, 167] on div "AUG" at bounding box center [462, 167] width 33 height 19
click at [367, 200] on div "18" at bounding box center [366, 200] width 19 height 19
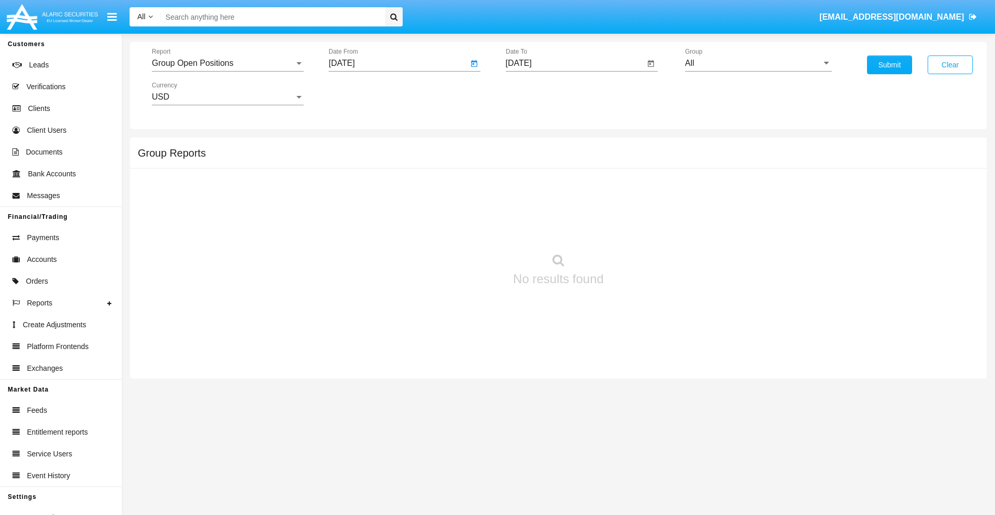
type input "[DATE]"
click at [575, 63] on input "[DATE]" at bounding box center [575, 63] width 139 height 9
click at [539, 93] on span "[DATE]" at bounding box center [530, 94] width 23 height 8
click at [639, 229] on div "2025" at bounding box center [639, 229] width 33 height 19
click at [530, 188] on div "SEP" at bounding box center [530, 187] width 33 height 19
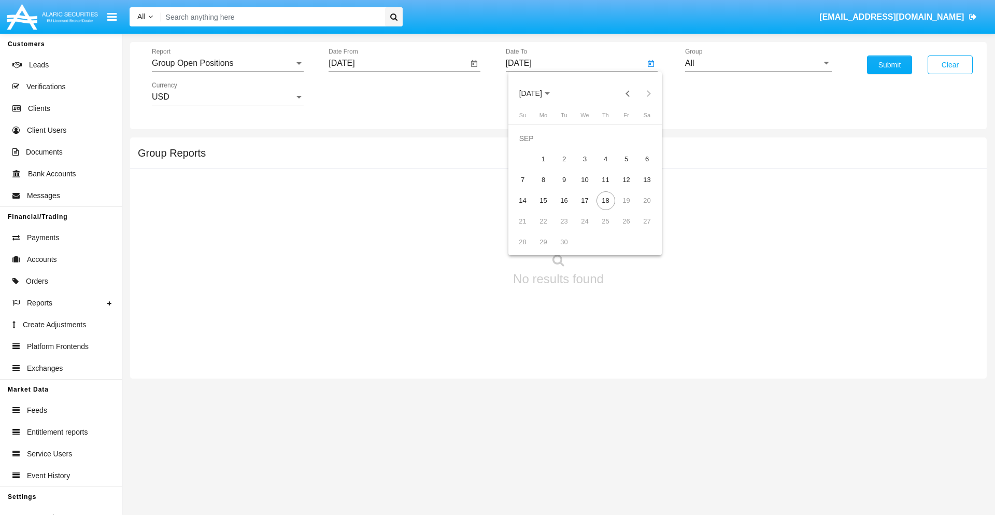
click at [605, 200] on div "18" at bounding box center [606, 200] width 19 height 19
type input "[DATE]"
click at [758, 63] on input "All" at bounding box center [758, 63] width 147 height 9
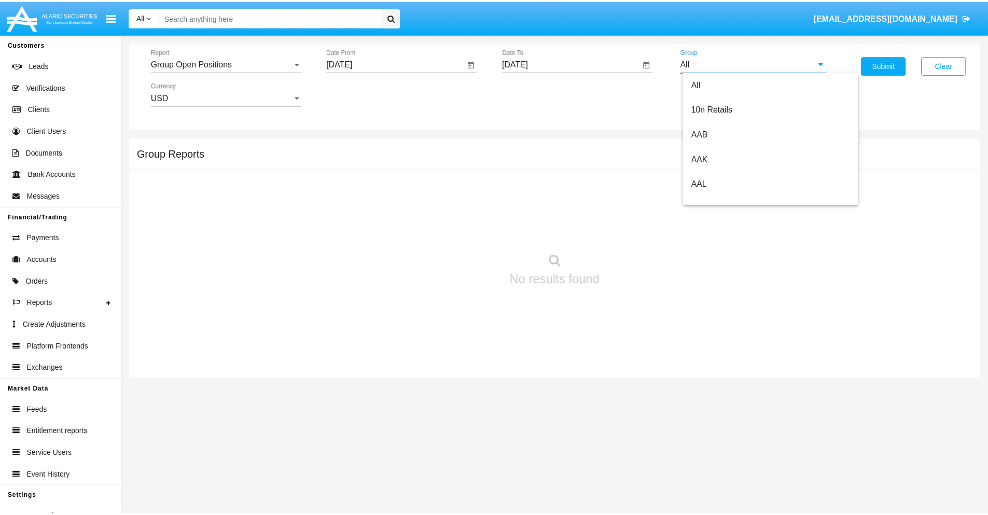
scroll to position [556, 0]
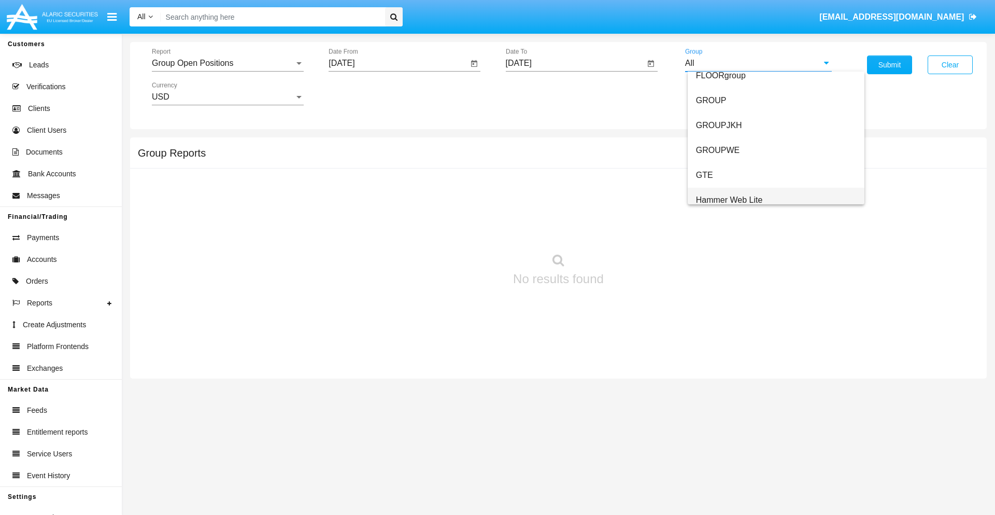
click at [729, 200] on span "Hammer Web Lite" at bounding box center [729, 199] width 67 height 9
type input "Hammer Web Lite"
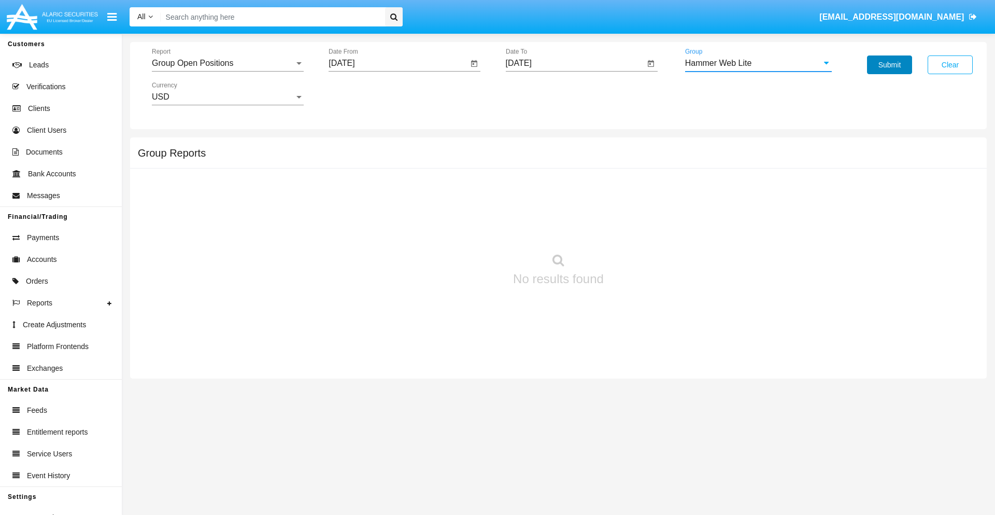
click at [890, 65] on button "Submit" at bounding box center [889, 64] width 45 height 19
click at [228, 63] on span "Report" at bounding box center [223, 63] width 143 height 9
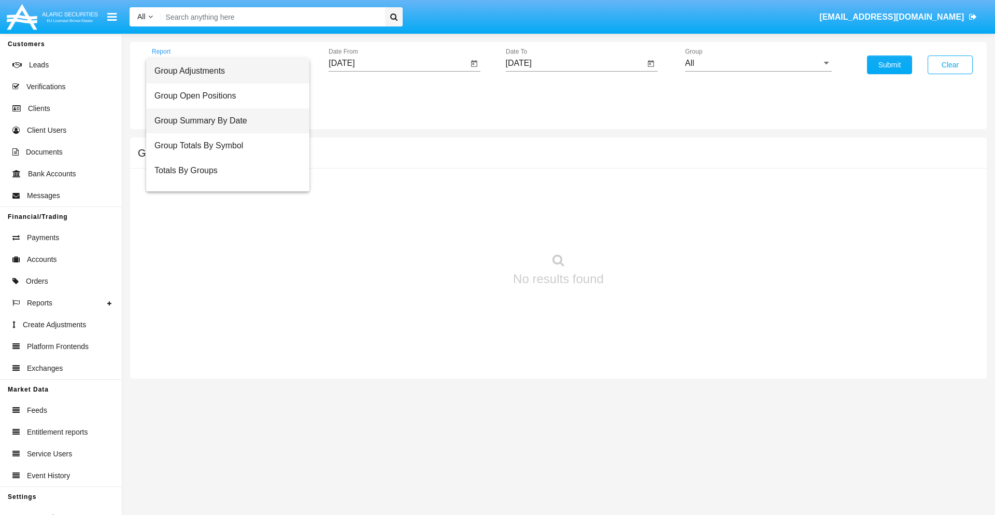
click at [223, 121] on span "Group Summary By Date" at bounding box center [227, 120] width 147 height 25
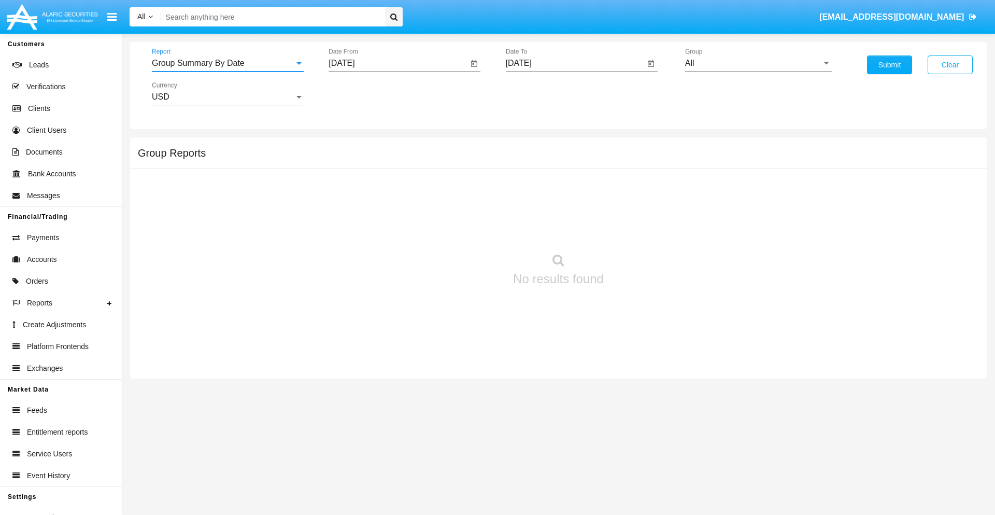
click at [398, 63] on input "[DATE]" at bounding box center [398, 63] width 139 height 9
click at [362, 93] on span "[DATE]" at bounding box center [353, 94] width 23 height 8
click at [462, 229] on div "2025" at bounding box center [462, 229] width 33 height 19
click at [462, 167] on div "AUG" at bounding box center [462, 167] width 33 height 19
click at [367, 200] on div "18" at bounding box center [366, 200] width 19 height 19
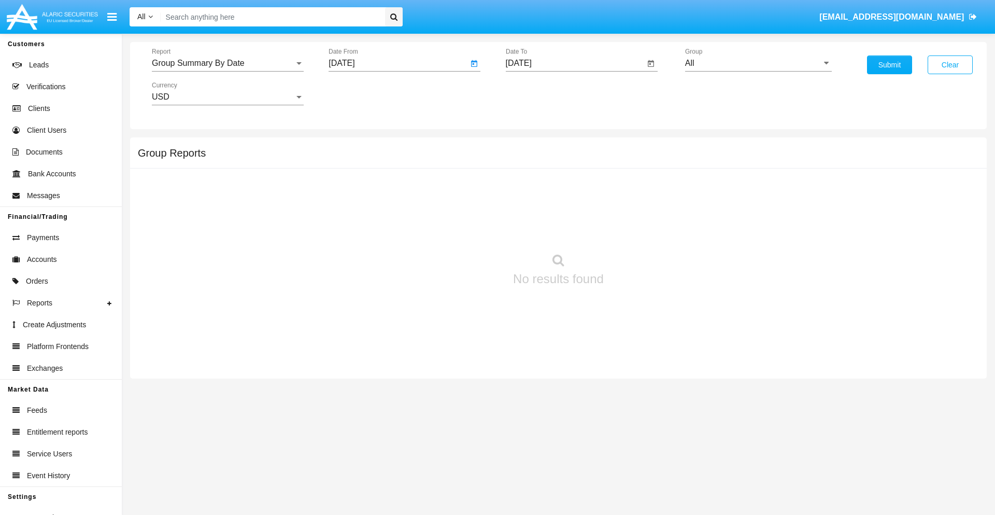
type input "[DATE]"
click at [575, 63] on input "[DATE]" at bounding box center [575, 63] width 139 height 9
click at [539, 93] on span "[DATE]" at bounding box center [530, 94] width 23 height 8
click at [639, 229] on div "2025" at bounding box center [639, 229] width 33 height 19
click at [530, 188] on div "SEP" at bounding box center [530, 187] width 33 height 19
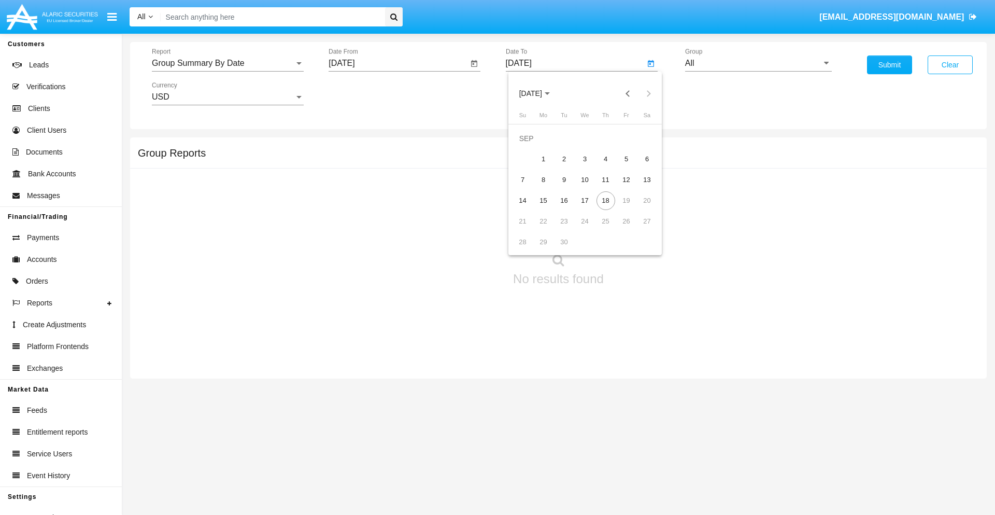
click at [605, 200] on div "18" at bounding box center [606, 200] width 19 height 19
type input "[DATE]"
click at [758, 63] on input "All" at bounding box center [758, 63] width 147 height 9
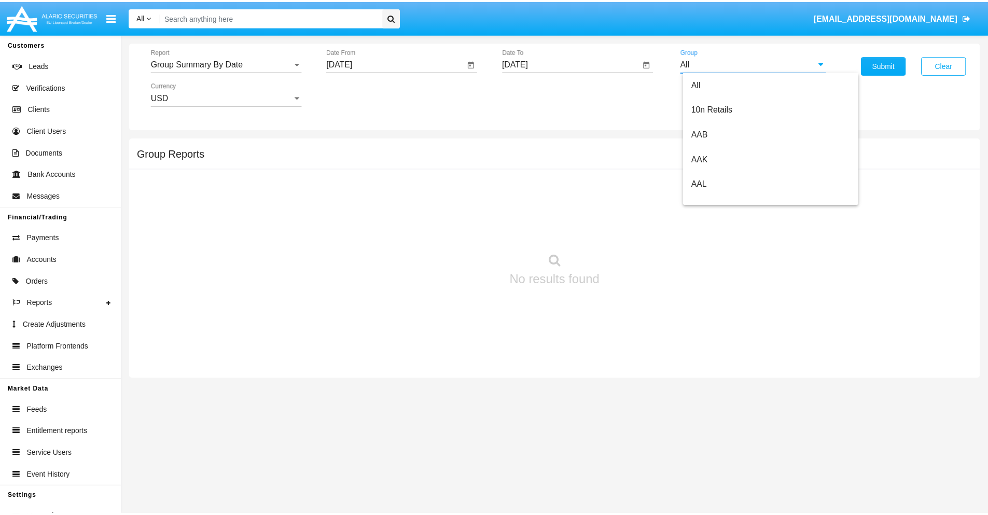
scroll to position [556, 0]
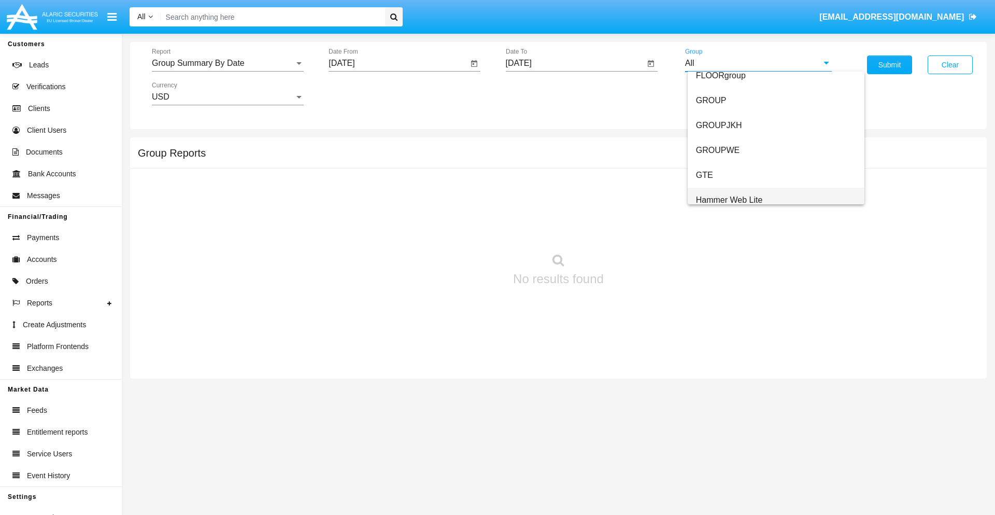
click at [729, 200] on span "Hammer Web Lite" at bounding box center [729, 199] width 67 height 9
type input "Hammer Web Lite"
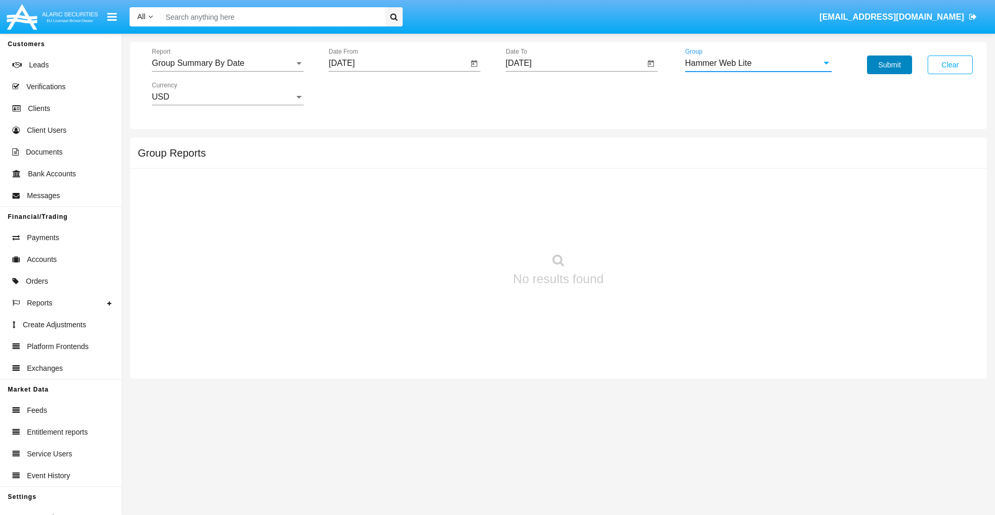
click at [890, 65] on button "Submit" at bounding box center [889, 64] width 45 height 19
click at [228, 63] on span "Report" at bounding box center [223, 63] width 143 height 9
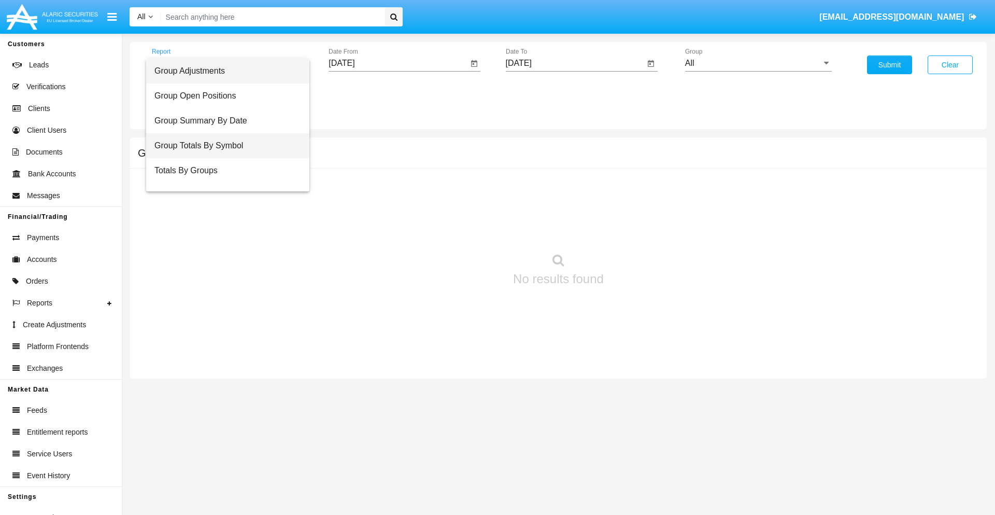
click at [223, 146] on span "Group Totals By Symbol" at bounding box center [227, 145] width 147 height 25
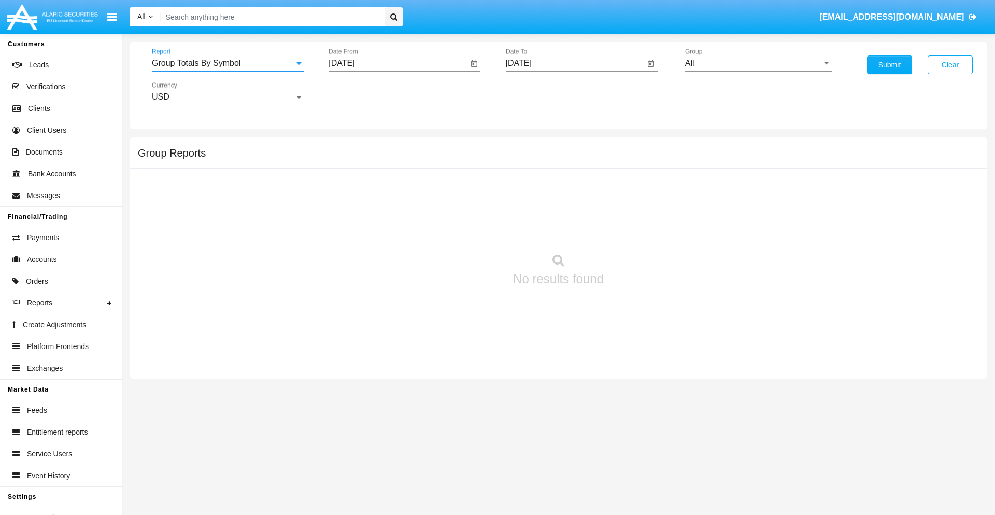
click at [398, 63] on input "[DATE]" at bounding box center [398, 63] width 139 height 9
click at [362, 93] on span "[DATE]" at bounding box center [353, 94] width 23 height 8
click at [462, 229] on div "2025" at bounding box center [462, 229] width 33 height 19
click at [462, 167] on div "AUG" at bounding box center [462, 167] width 33 height 19
click at [367, 200] on div "18" at bounding box center [366, 200] width 19 height 19
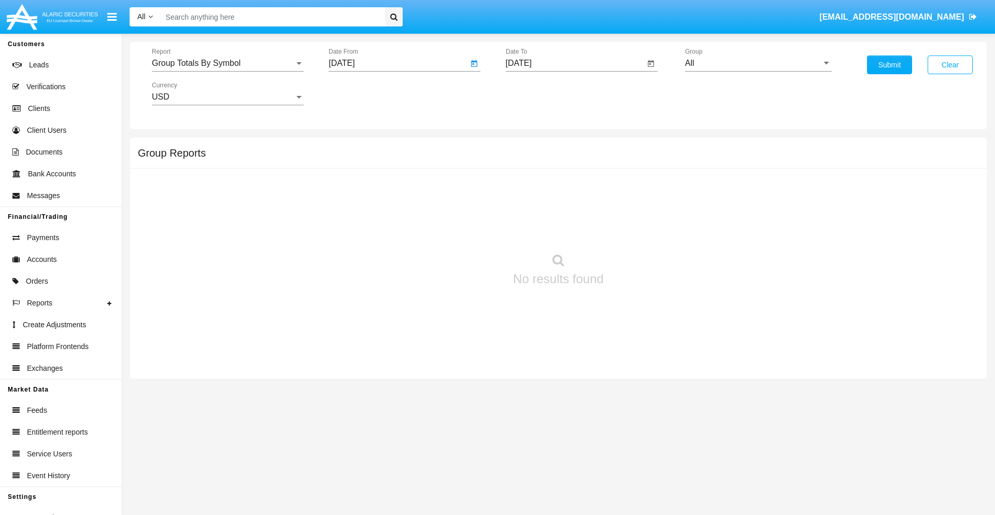
type input "08/18/25"
click at [575, 63] on input "[DATE]" at bounding box center [575, 63] width 139 height 9
click at [539, 93] on span "SEP 2025" at bounding box center [530, 94] width 23 height 8
click at [639, 229] on div "2025" at bounding box center [639, 229] width 33 height 19
click at [530, 188] on div "SEP" at bounding box center [530, 187] width 33 height 19
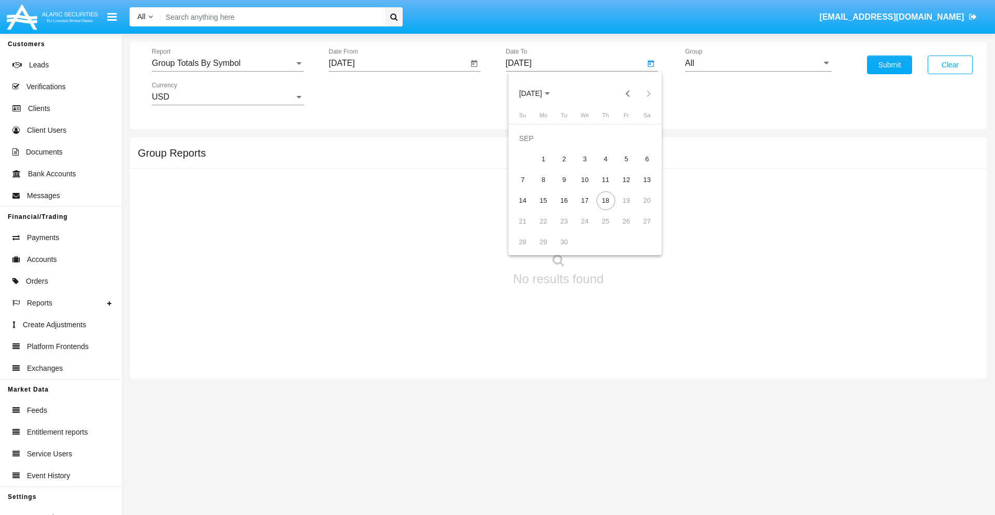
click at [605, 200] on div "18" at bounding box center [606, 200] width 19 height 19
type input "09/18/25"
click at [758, 63] on input "All" at bounding box center [758, 63] width 147 height 9
type input "Hammer Web Lite"
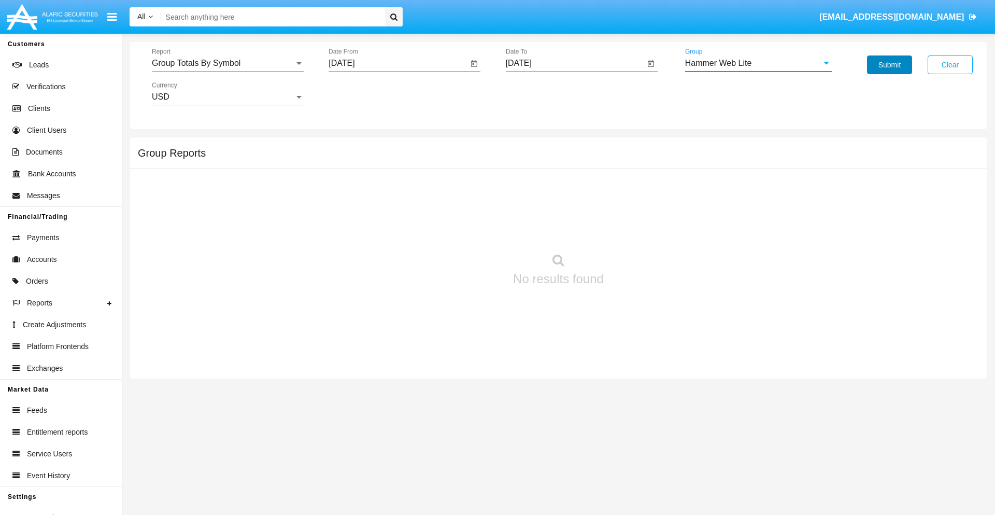
click at [890, 65] on button "Submit" at bounding box center [889, 64] width 45 height 19
click at [228, 63] on span "Report" at bounding box center [223, 63] width 143 height 9
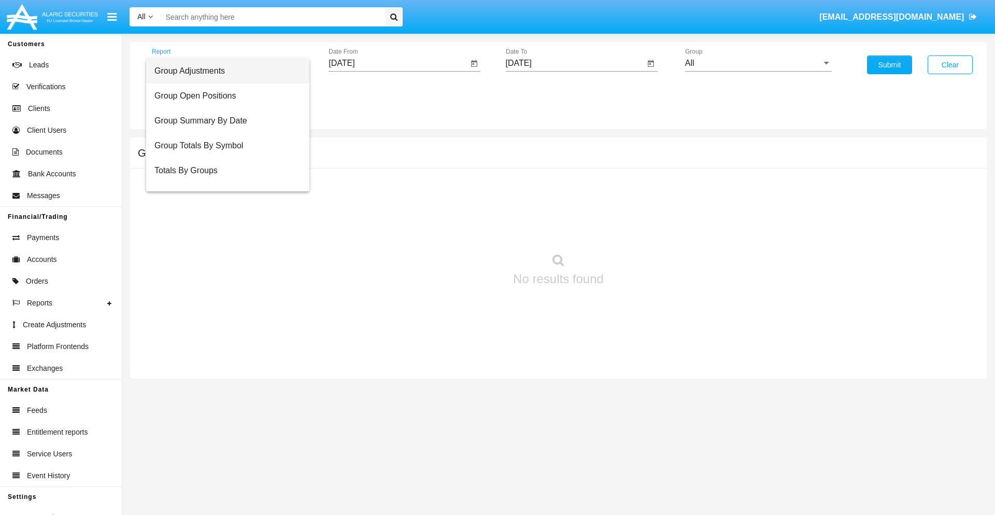
click at [223, 208] on span "Totals By Accounts" at bounding box center [227, 220] width 147 height 25
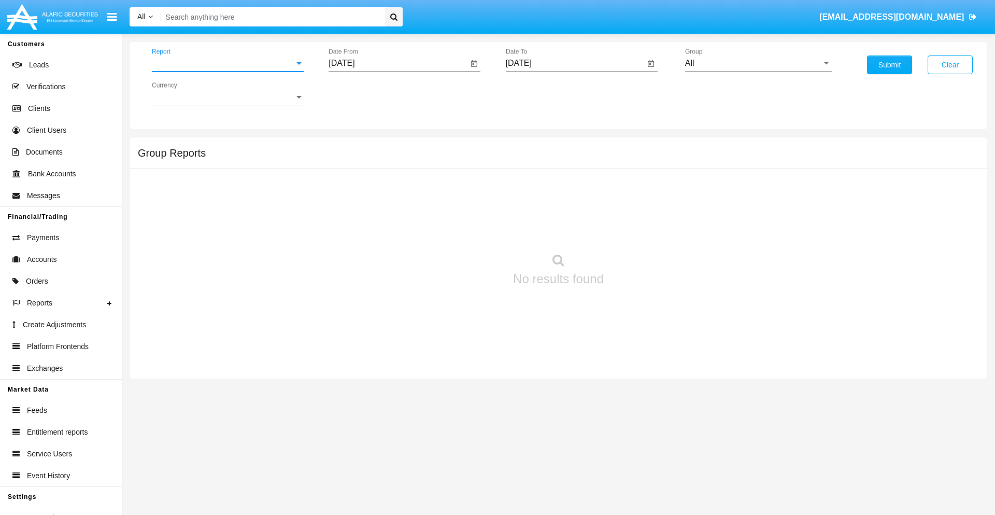
scroll to position [41, 0]
click at [398, 63] on input "[DATE]" at bounding box center [398, 63] width 139 height 9
click at [362, 93] on span "SEP 2025" at bounding box center [353, 94] width 23 height 8
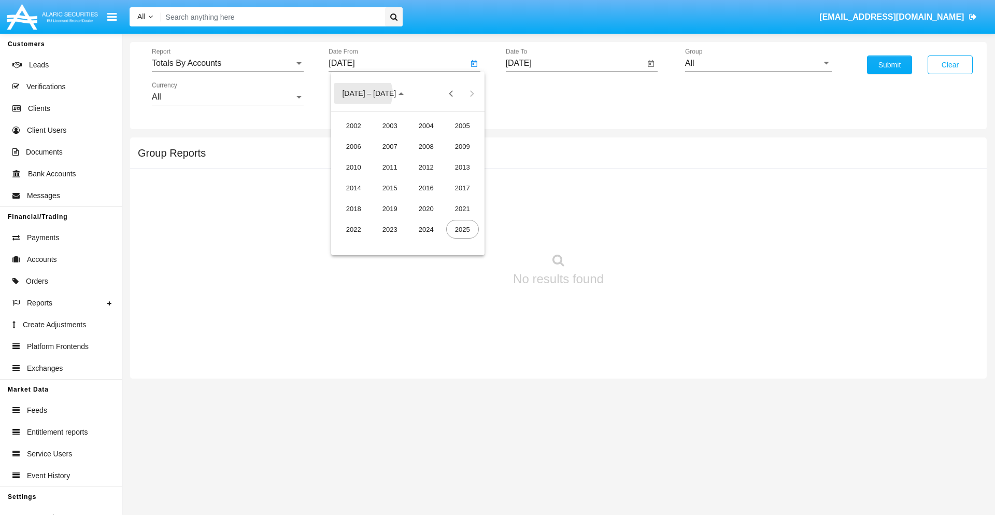
click at [462, 229] on div "2025" at bounding box center [462, 229] width 33 height 19
click at [354, 188] on div "SEP" at bounding box center [353, 187] width 33 height 19
click at [408, 159] on div "3" at bounding box center [408, 159] width 19 height 19
type input "09/03/25"
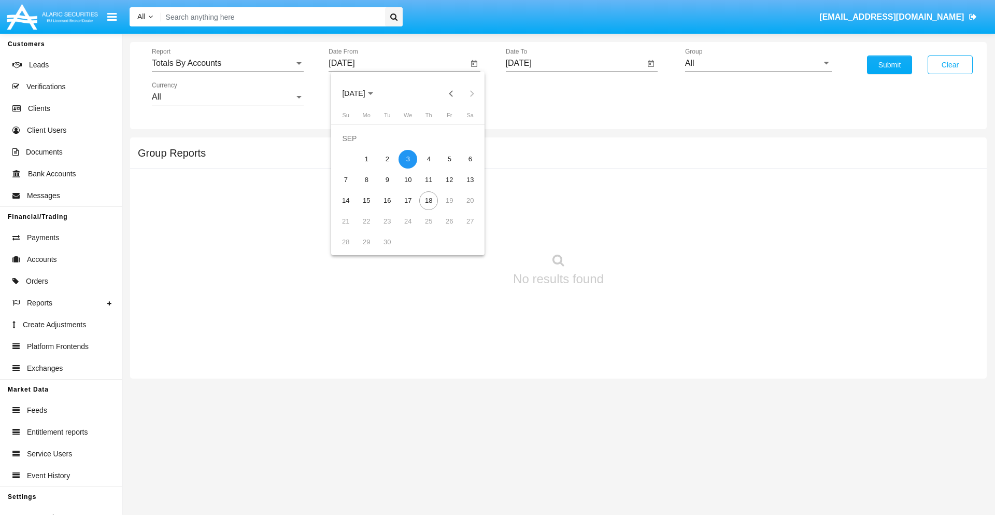
click at [575, 63] on input "[DATE]" at bounding box center [575, 63] width 139 height 9
click at [539, 93] on span "SEP 2025" at bounding box center [530, 94] width 23 height 8
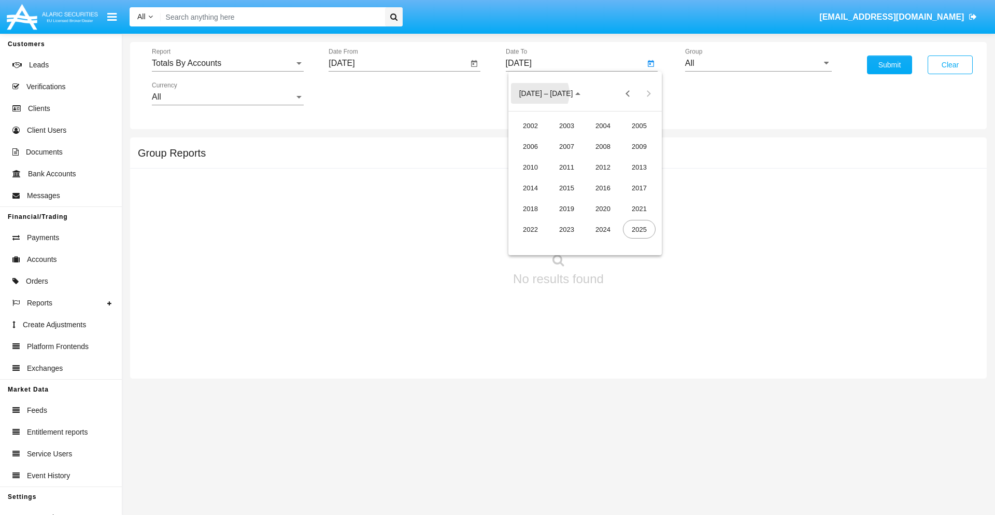
click at [639, 229] on div "2025" at bounding box center [639, 229] width 33 height 19
click at [530, 188] on div "SEP" at bounding box center [530, 187] width 33 height 19
click at [605, 200] on div "18" at bounding box center [606, 200] width 19 height 19
type input "09/18/25"
click at [758, 63] on input "All" at bounding box center [758, 63] width 147 height 9
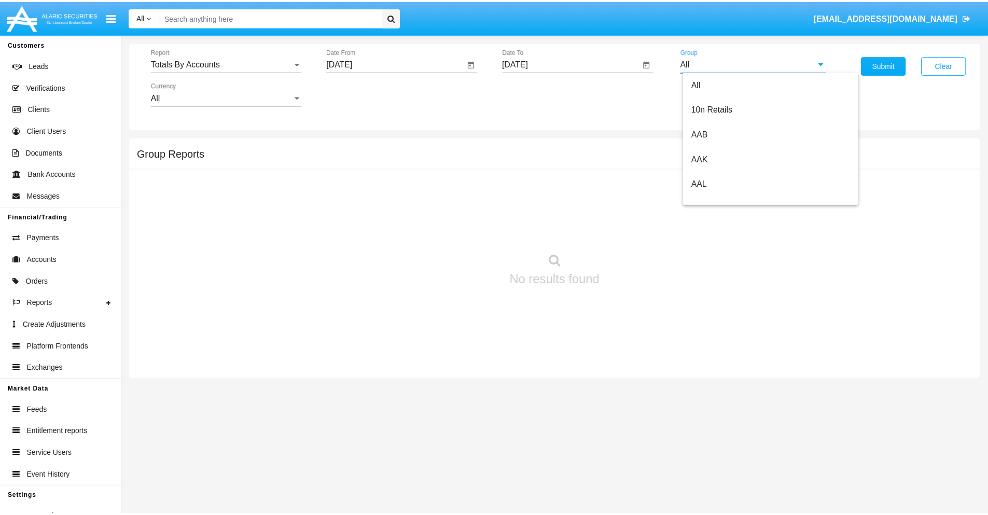
scroll to position [556, 0]
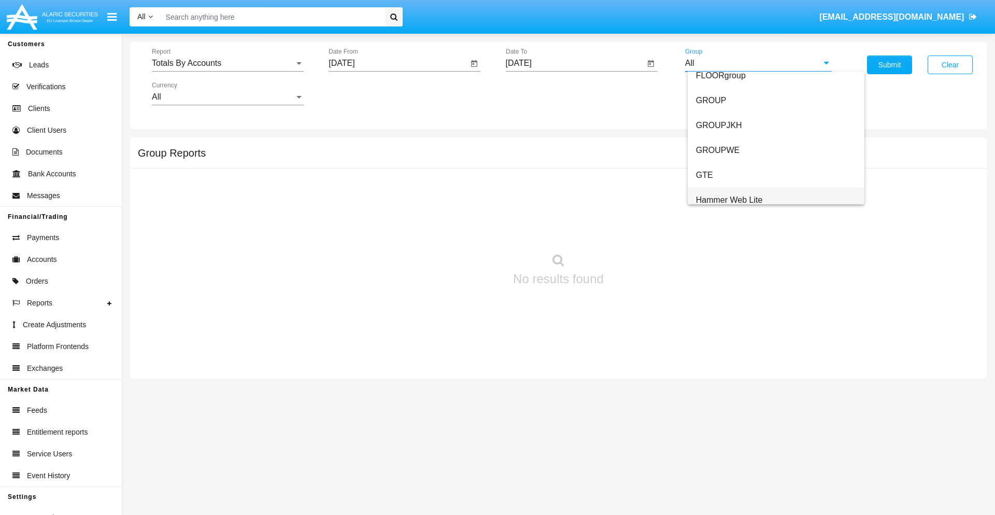
click at [729, 200] on span "Hammer Web Lite" at bounding box center [729, 199] width 67 height 9
type input "Hammer Web Lite"
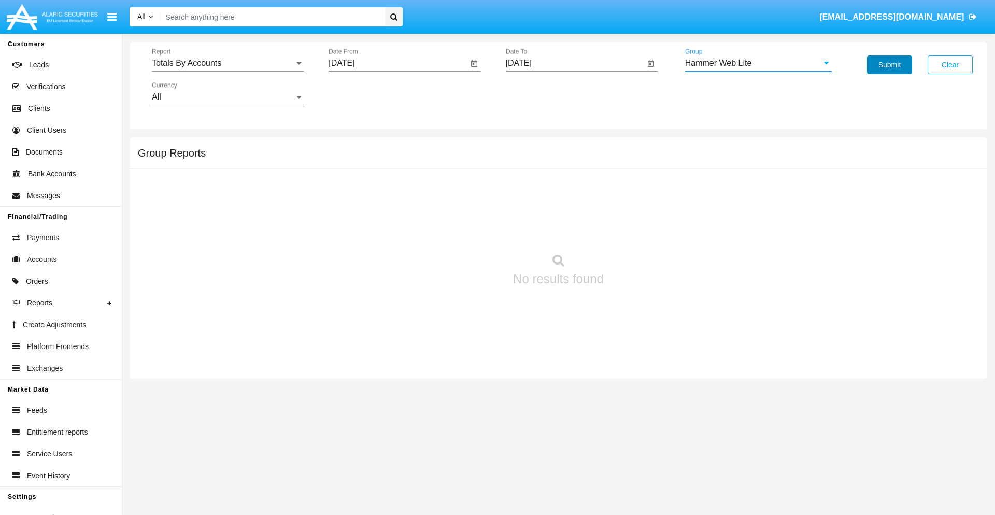
click at [890, 65] on button "Submit" at bounding box center [889, 64] width 45 height 19
click at [228, 63] on span "Report" at bounding box center [223, 63] width 143 height 9
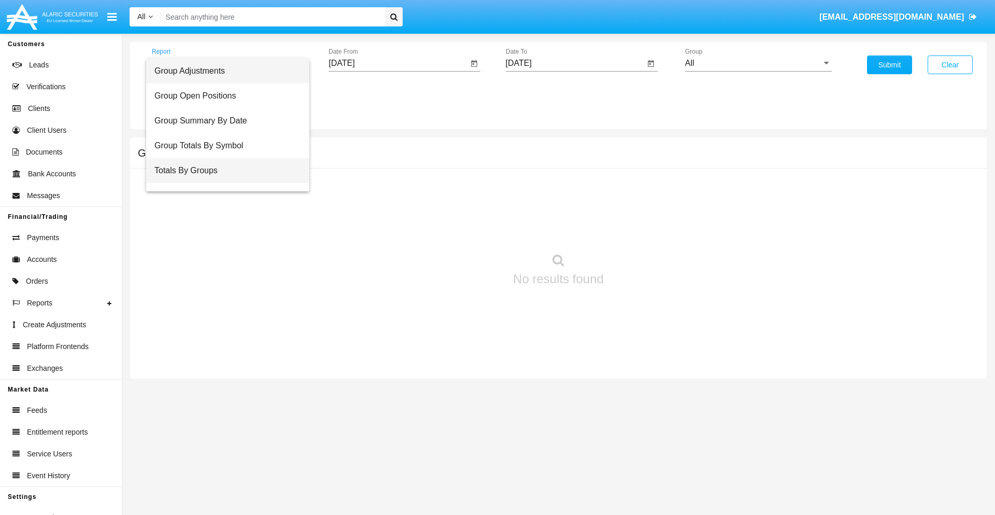
click at [223, 171] on span "Totals By Groups" at bounding box center [227, 170] width 147 height 25
click at [398, 63] on input "[DATE]" at bounding box center [398, 63] width 139 height 9
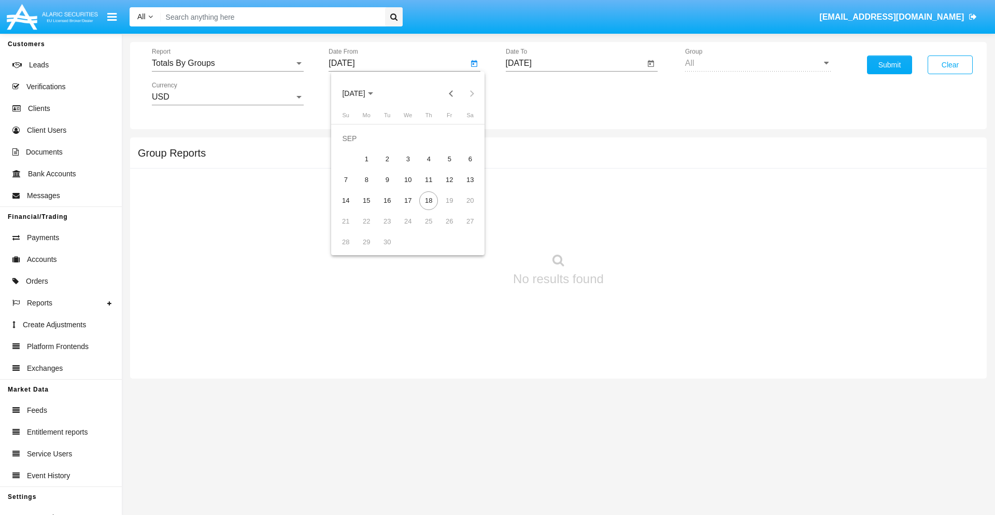
click at [362, 93] on span "[DATE]" at bounding box center [353, 94] width 23 height 8
click at [462, 229] on div "2025" at bounding box center [462, 229] width 33 height 19
click at [354, 188] on div "SEP" at bounding box center [353, 187] width 33 height 19
click at [408, 159] on div "3" at bounding box center [408, 159] width 19 height 19
type input "[DATE]"
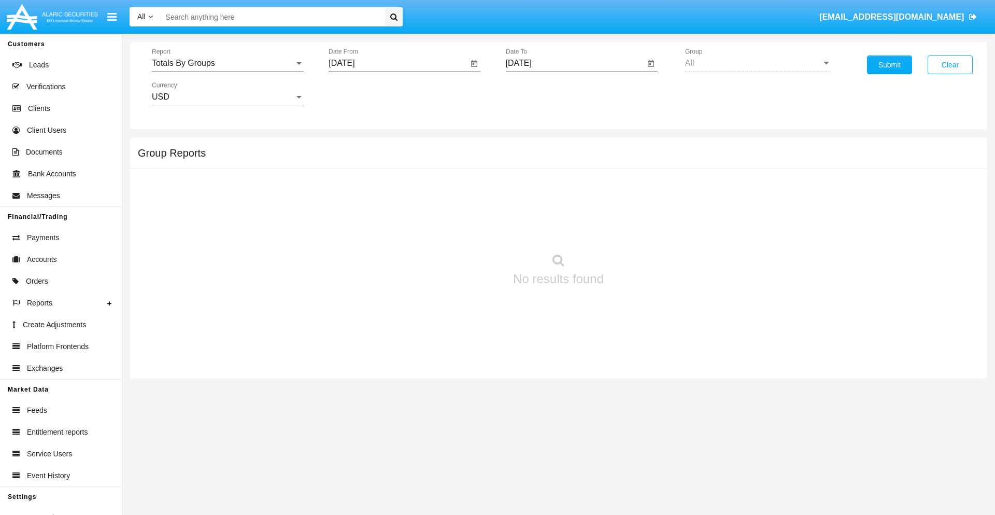
click at [575, 63] on input "[DATE]" at bounding box center [575, 63] width 139 height 9
click at [539, 93] on span "[DATE]" at bounding box center [530, 94] width 23 height 8
click at [639, 229] on div "2025" at bounding box center [639, 229] width 33 height 19
click at [530, 188] on div "SEP" at bounding box center [530, 187] width 33 height 19
click at [605, 200] on div "18" at bounding box center [606, 200] width 19 height 19
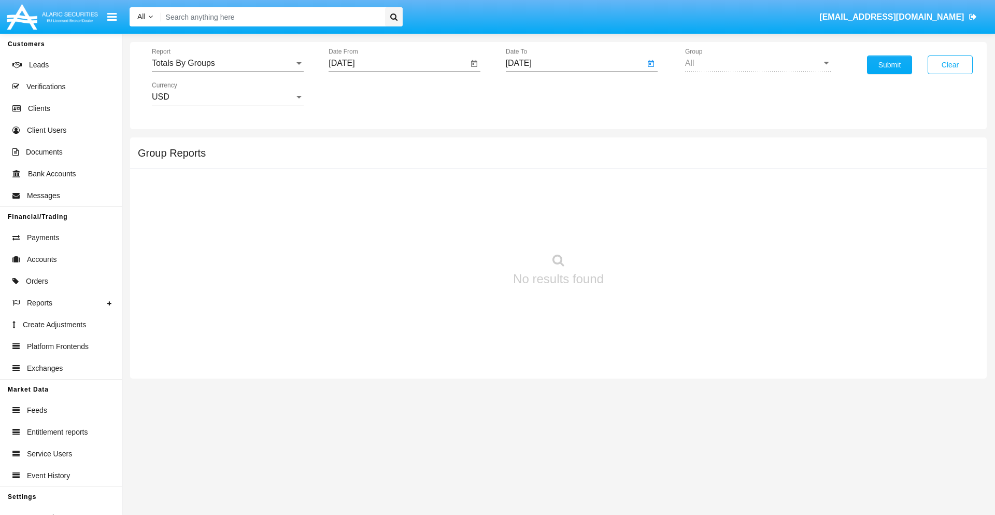
type input "[DATE]"
click at [890, 65] on button "Submit" at bounding box center [889, 64] width 45 height 19
click at [228, 63] on span "Report" at bounding box center [223, 63] width 143 height 9
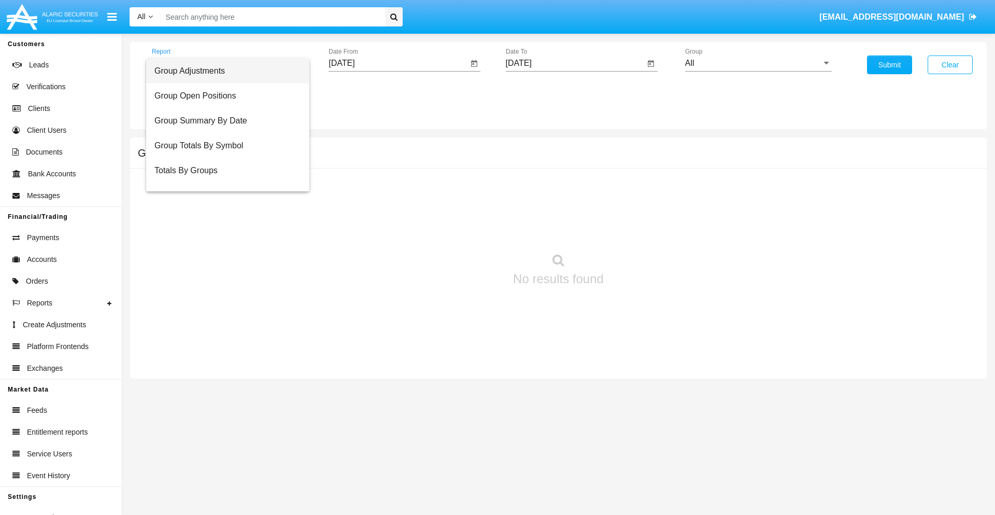
click at [223, 71] on span "Group Adjustments" at bounding box center [227, 71] width 147 height 25
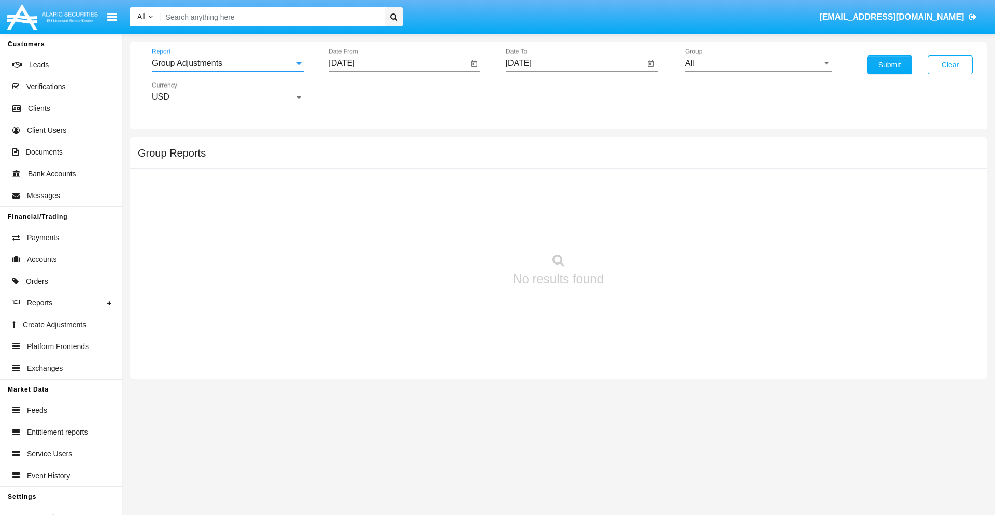
click at [758, 63] on input "All" at bounding box center [758, 63] width 147 height 9
click at [890, 65] on button "Submit" at bounding box center [889, 64] width 45 height 19
click at [228, 63] on span "Report" at bounding box center [223, 63] width 143 height 9
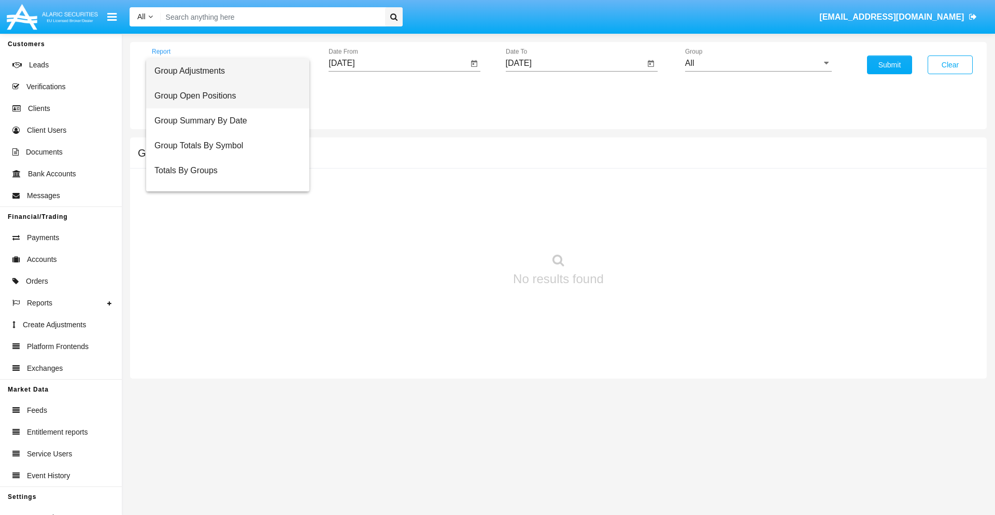
click at [223, 96] on span "Group Open Positions" at bounding box center [227, 95] width 147 height 25
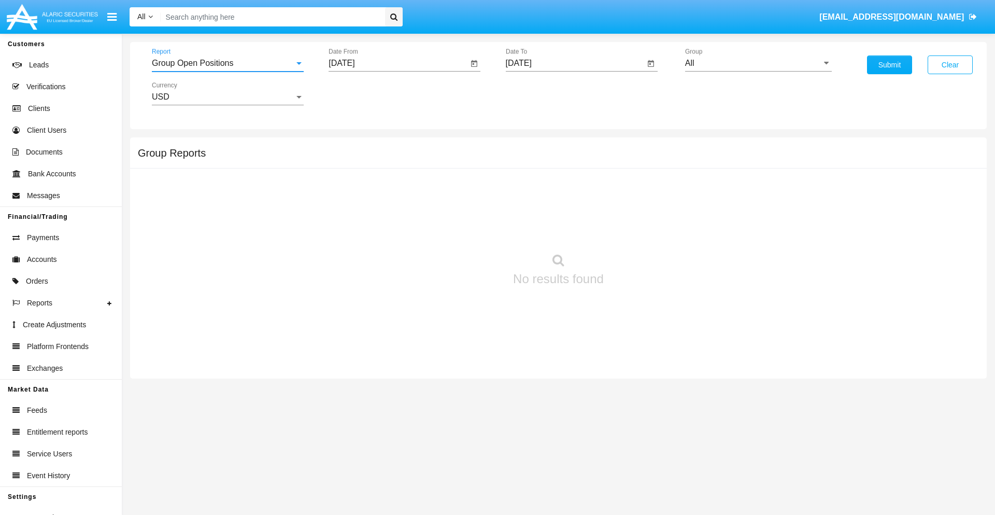
click at [758, 63] on input "All" at bounding box center [758, 63] width 147 height 9
click at [890, 65] on button "Submit" at bounding box center [889, 64] width 45 height 19
click at [228, 63] on span "Report" at bounding box center [223, 63] width 143 height 9
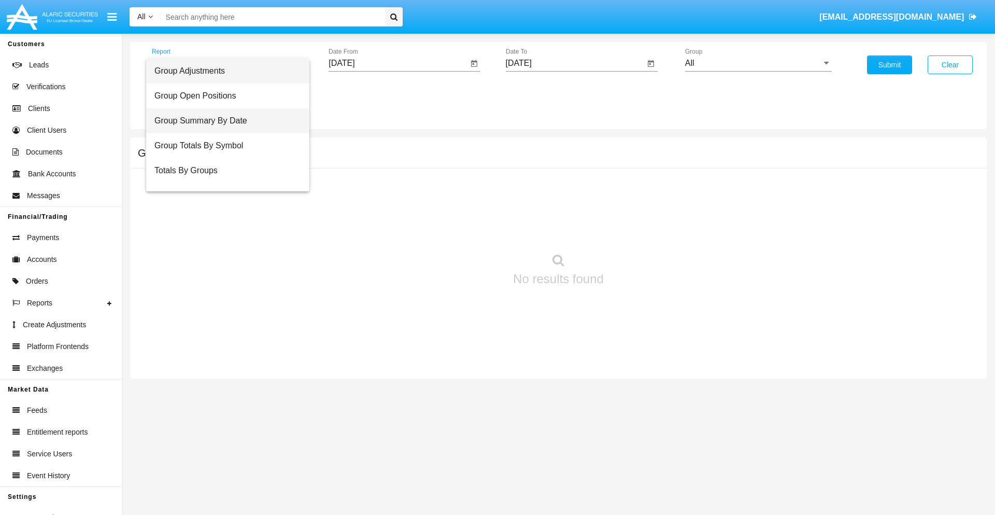
click at [223, 121] on span "Group Summary By Date" at bounding box center [227, 120] width 147 height 25
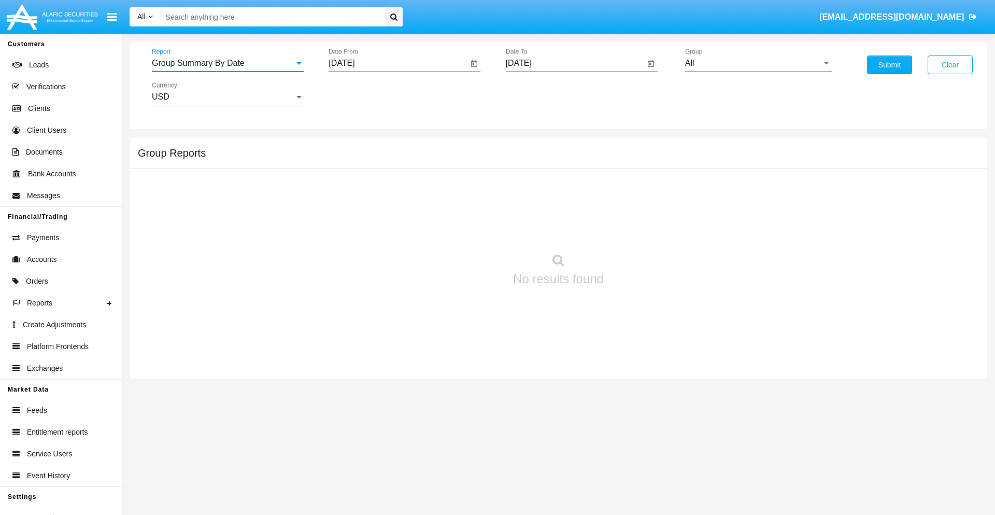
click at [758, 63] on input "All" at bounding box center [758, 63] width 147 height 9
click at [890, 65] on button "Submit" at bounding box center [889, 64] width 45 height 19
click at [228, 63] on span "Report" at bounding box center [223, 63] width 143 height 9
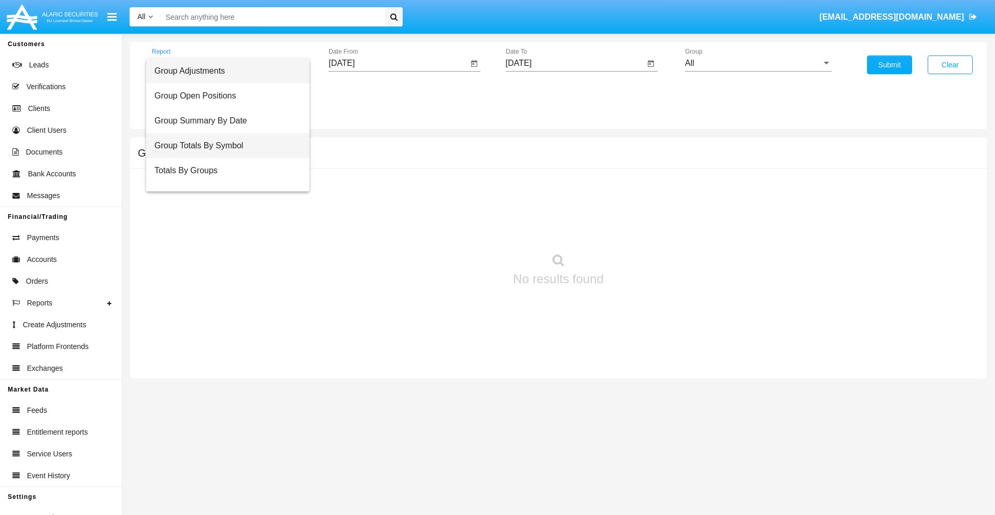
click at [223, 146] on span "Group Totals By Symbol" at bounding box center [227, 145] width 147 height 25
click at [758, 63] on input "All" at bounding box center [758, 63] width 147 height 9
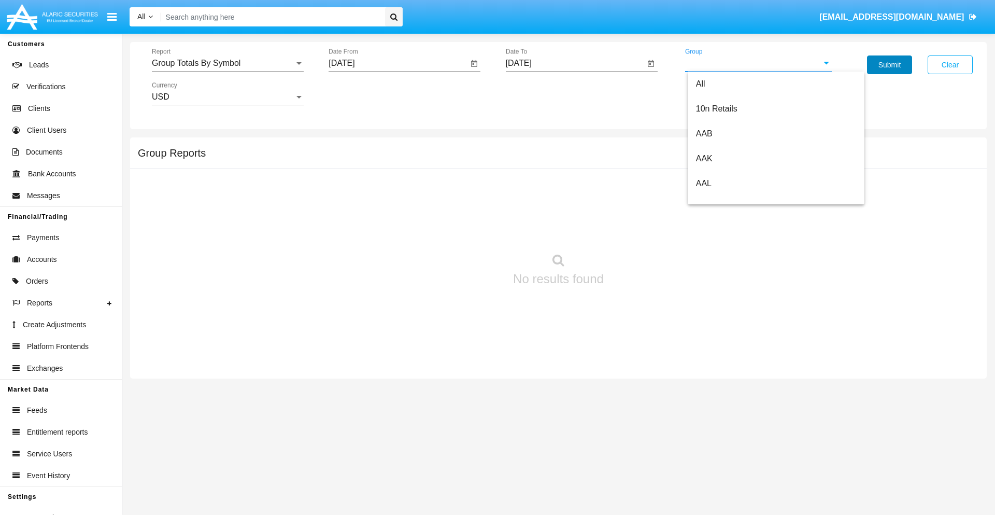
click at [890, 65] on button "Submit" at bounding box center [889, 64] width 45 height 19
click at [228, 63] on span "Report" at bounding box center [223, 63] width 143 height 9
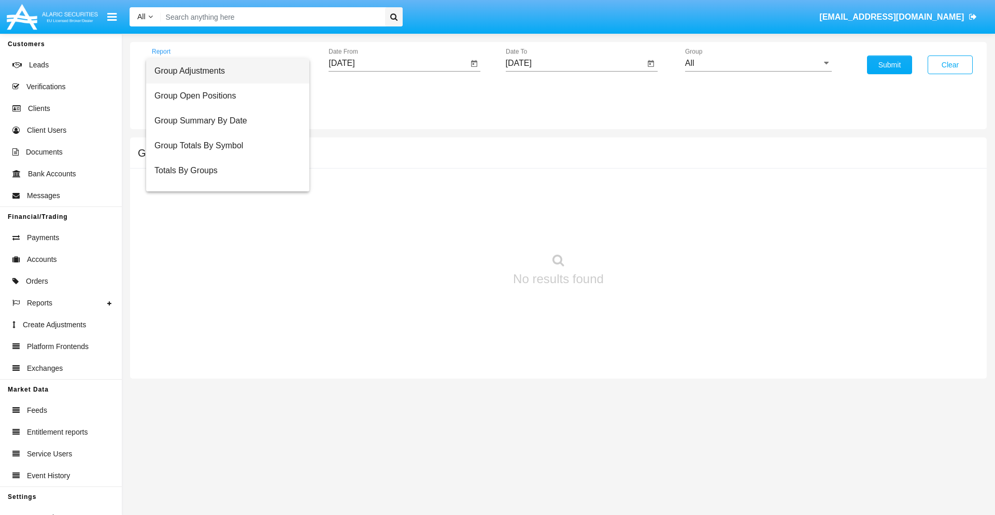
scroll to position [17, 0]
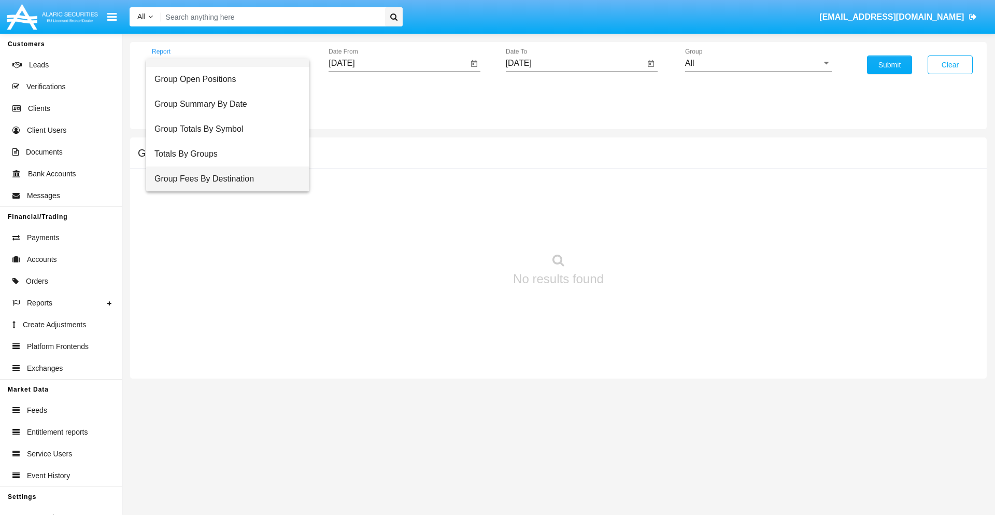
click at [223, 179] on span "Group Fees By Destination" at bounding box center [227, 178] width 147 height 25
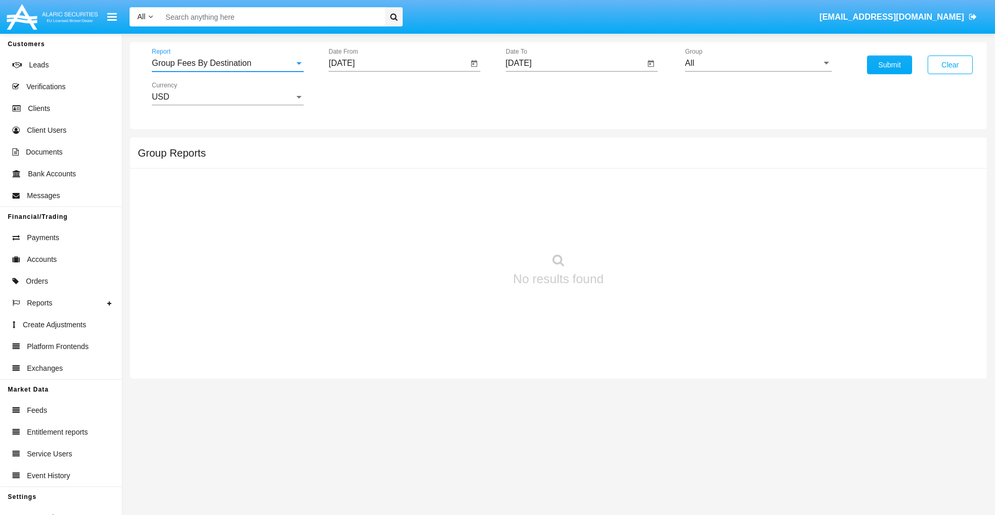
click at [758, 63] on input "All" at bounding box center [758, 63] width 147 height 9
click at [890, 65] on button "Submit" at bounding box center [889, 64] width 45 height 19
